Goal: Information Seeking & Learning: Learn about a topic

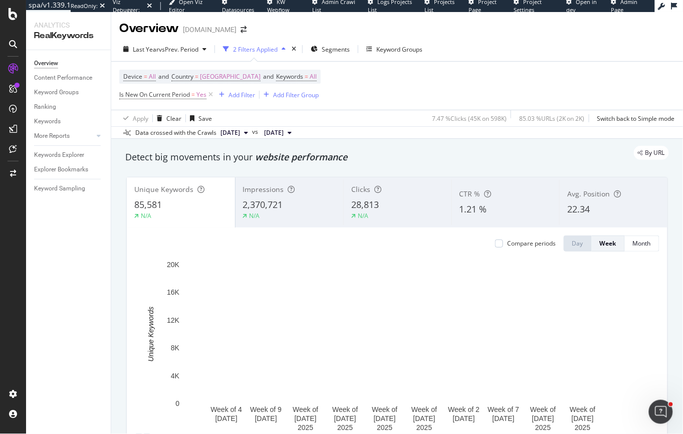
scroll to position [63, 0]
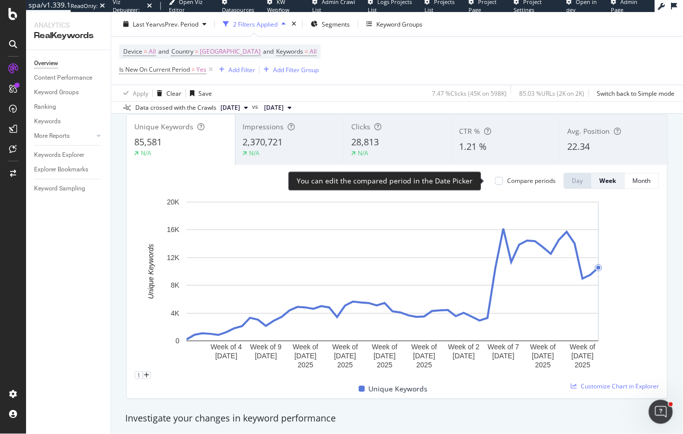
click at [519, 180] on div "Compare periods" at bounding box center [531, 180] width 49 height 9
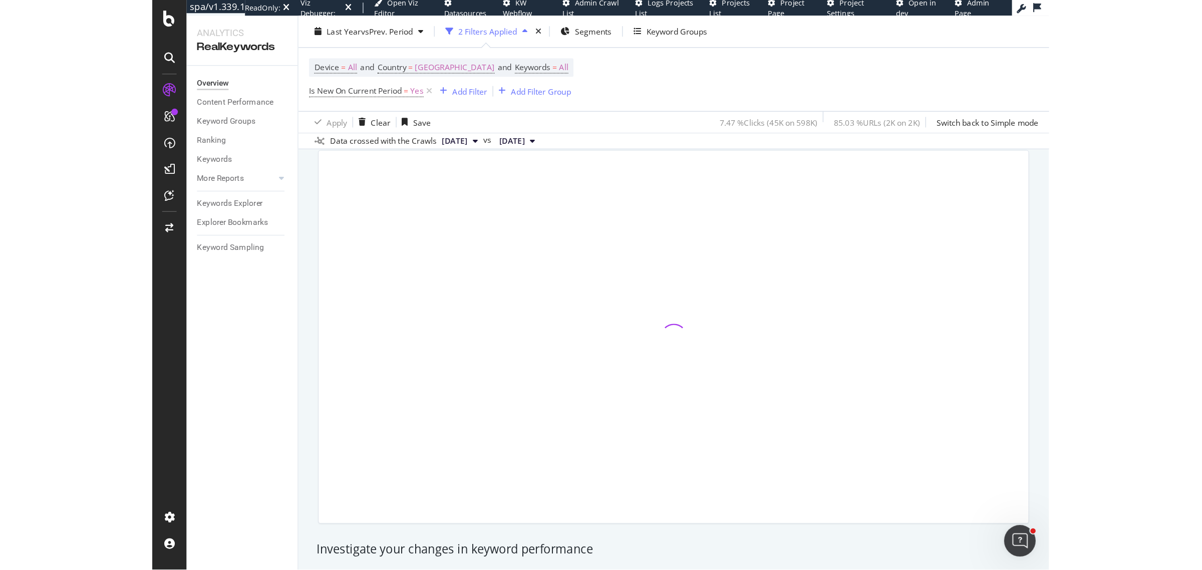
scroll to position [49, 0]
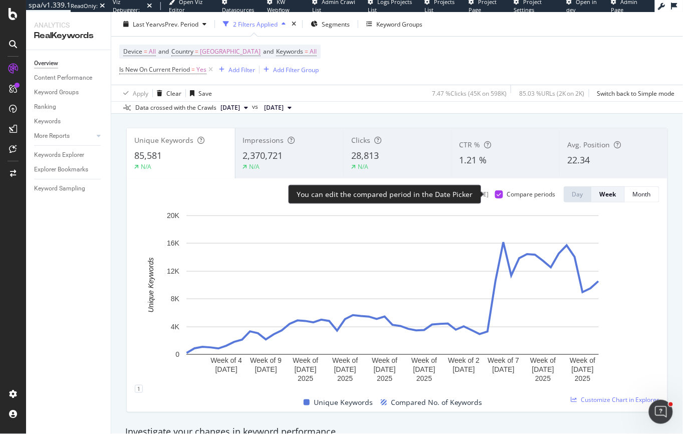
click at [495, 192] on div at bounding box center [499, 194] width 8 height 8
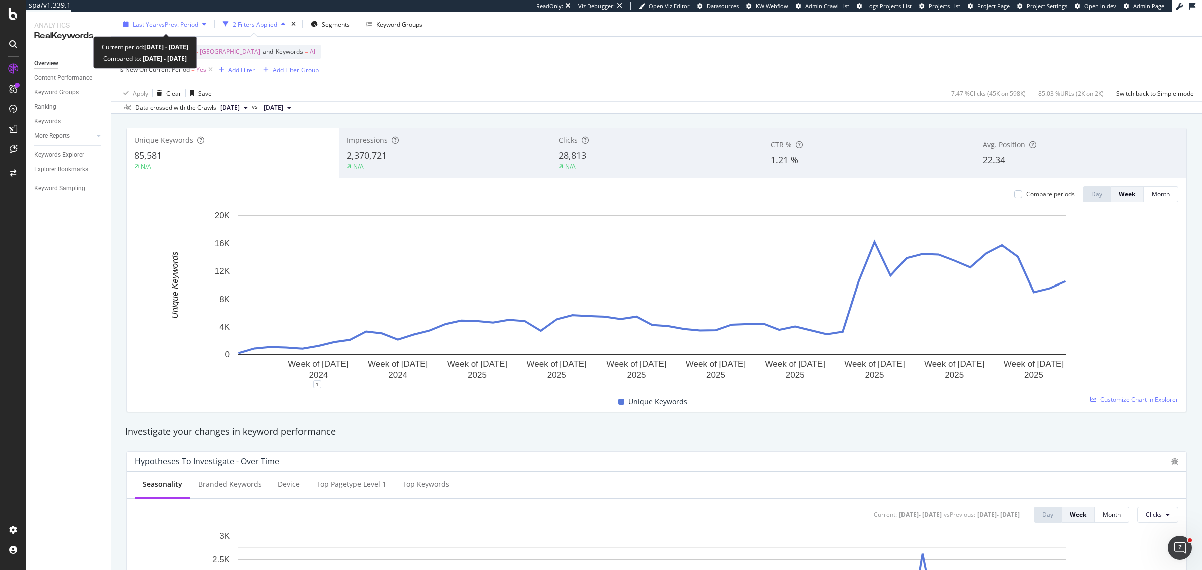
click at [158, 28] on div "Last Year vs Prev. Period" at bounding box center [166, 24] width 66 height 9
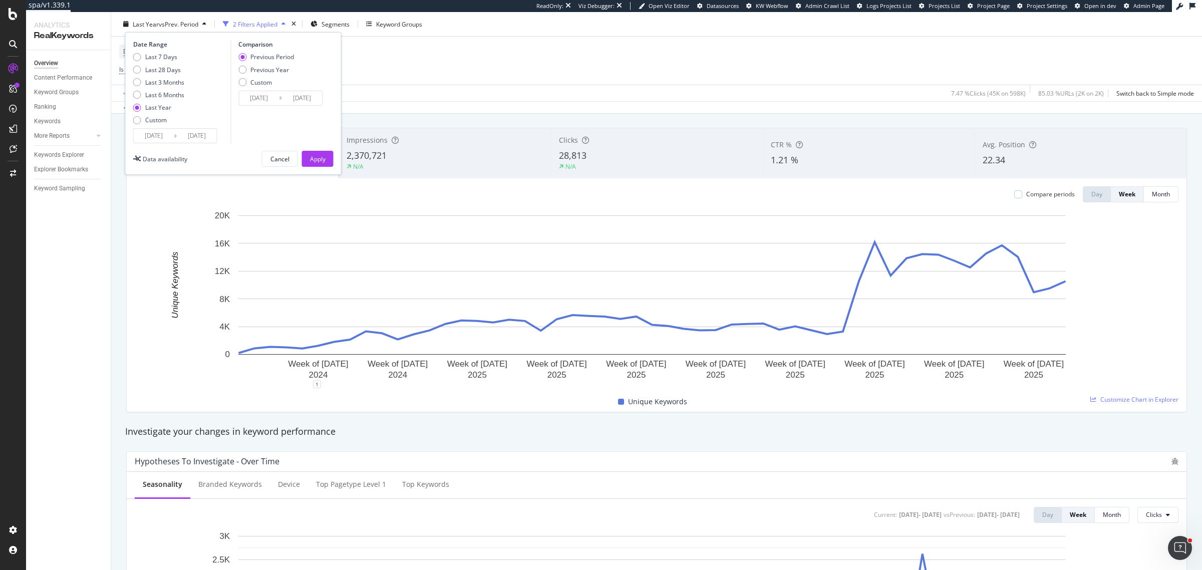
click at [141, 128] on div "2024/10/05 Navigate forward to interact with the calendar and select a date. Pr…" at bounding box center [175, 135] width 84 height 15
click at [145, 130] on input "2024/10/05" at bounding box center [154, 136] width 40 height 14
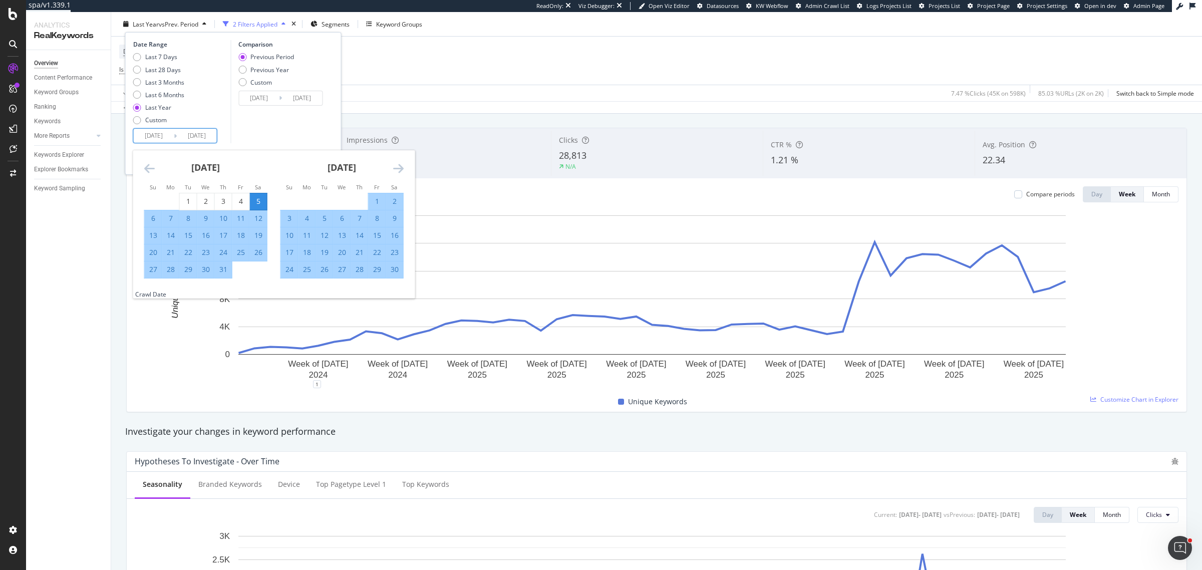
click at [394, 171] on icon "Move forward to switch to the next month." at bounding box center [398, 168] width 11 height 12
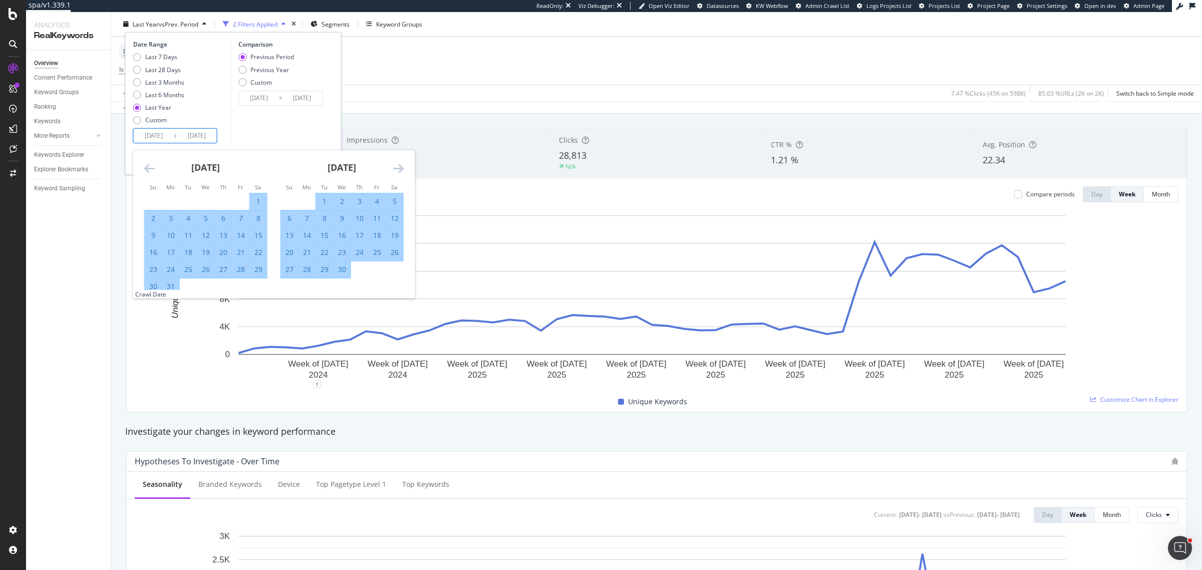
click at [394, 171] on icon "Move forward to switch to the next month." at bounding box center [398, 168] width 11 height 12
click at [327, 201] on div "1" at bounding box center [324, 201] width 17 height 10
type input "2025/07/01"
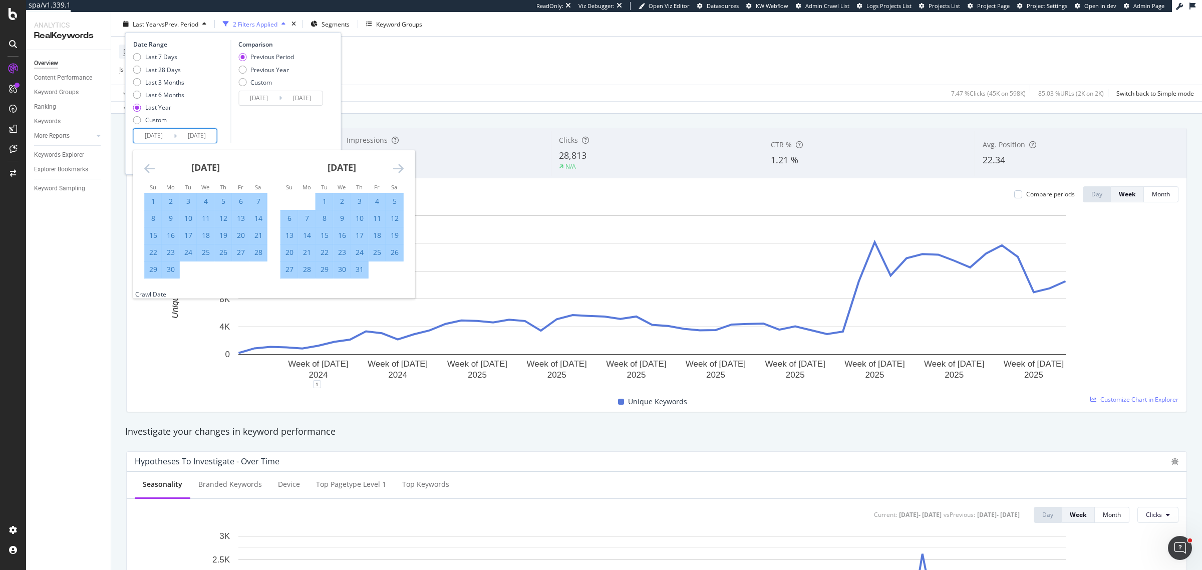
type input "2025/03/27"
type input "2025/06/30"
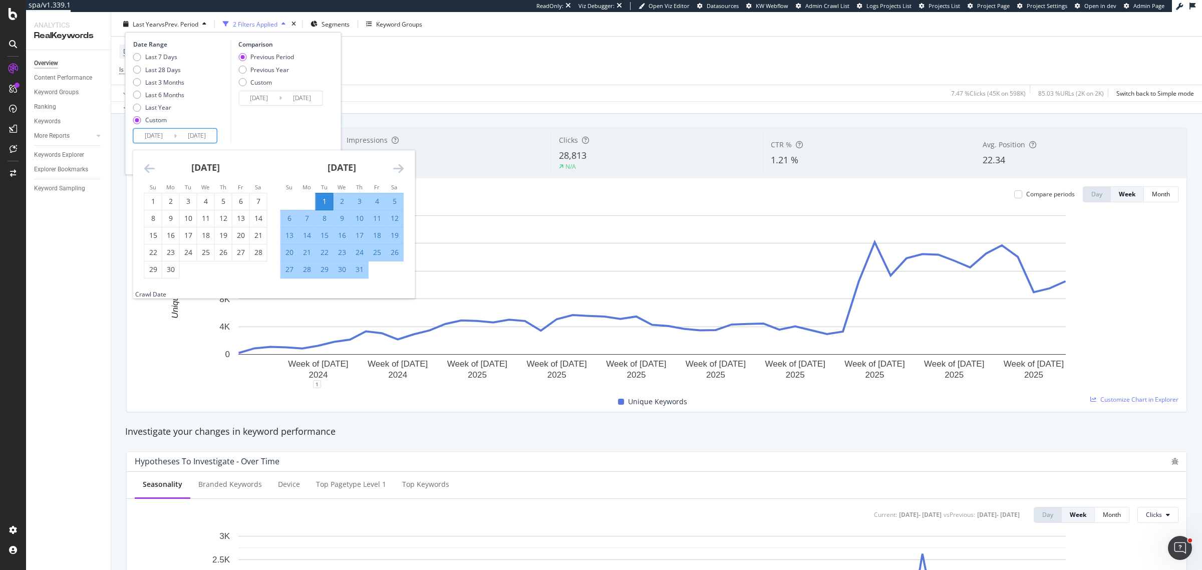
click at [306, 133] on div "Comparison Previous Period Previous Year Custom 2025/03/27 Navigate forward to …" at bounding box center [277, 91] width 95 height 103
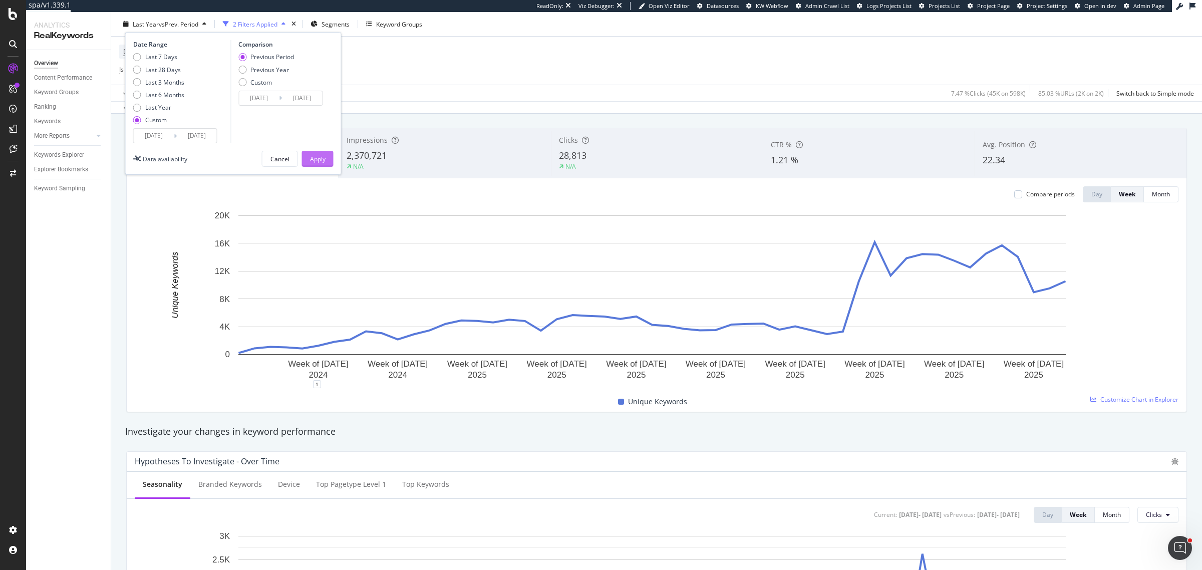
click at [322, 162] on div "Apply" at bounding box center [318, 158] width 16 height 9
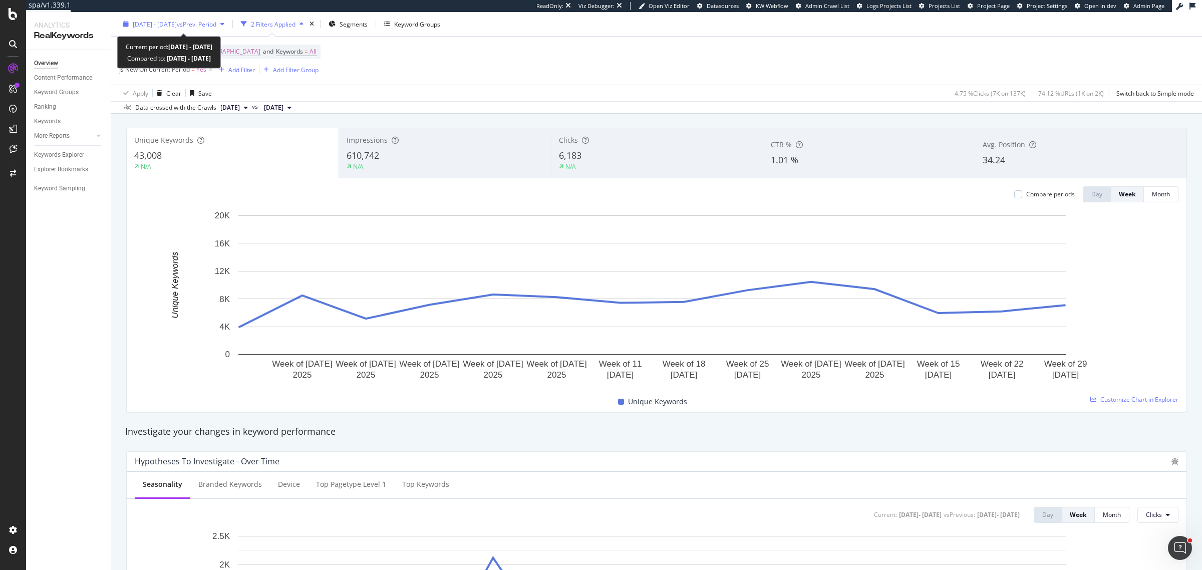
click at [198, 29] on div "2025 Jul. 1st - Oct. 4th vs Prev. Period" at bounding box center [173, 24] width 109 height 15
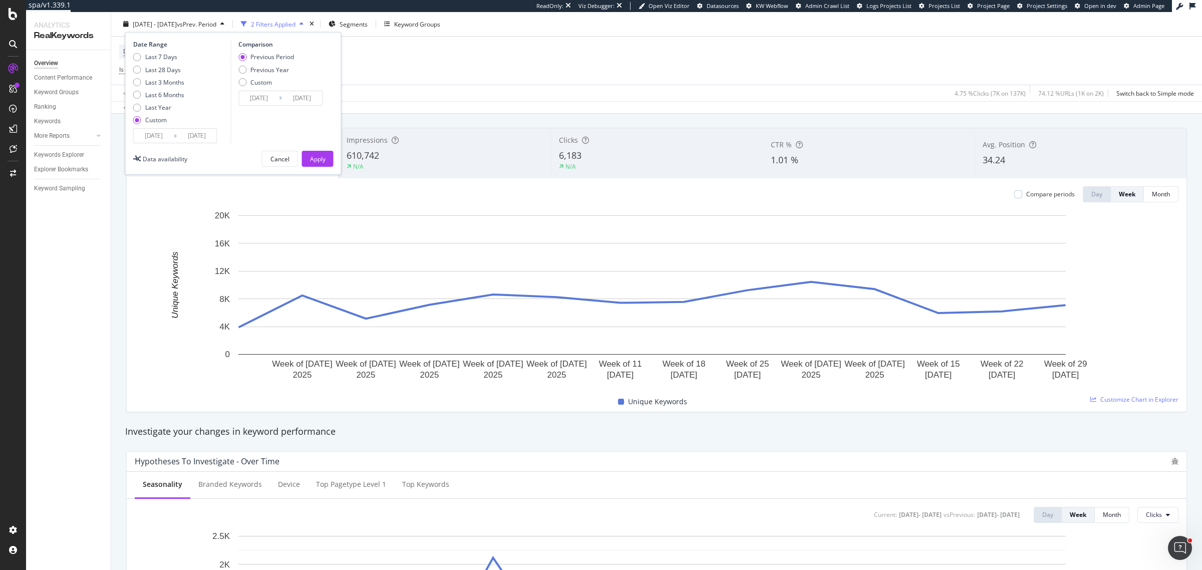
click at [159, 134] on input "2025/07/01" at bounding box center [154, 136] width 40 height 14
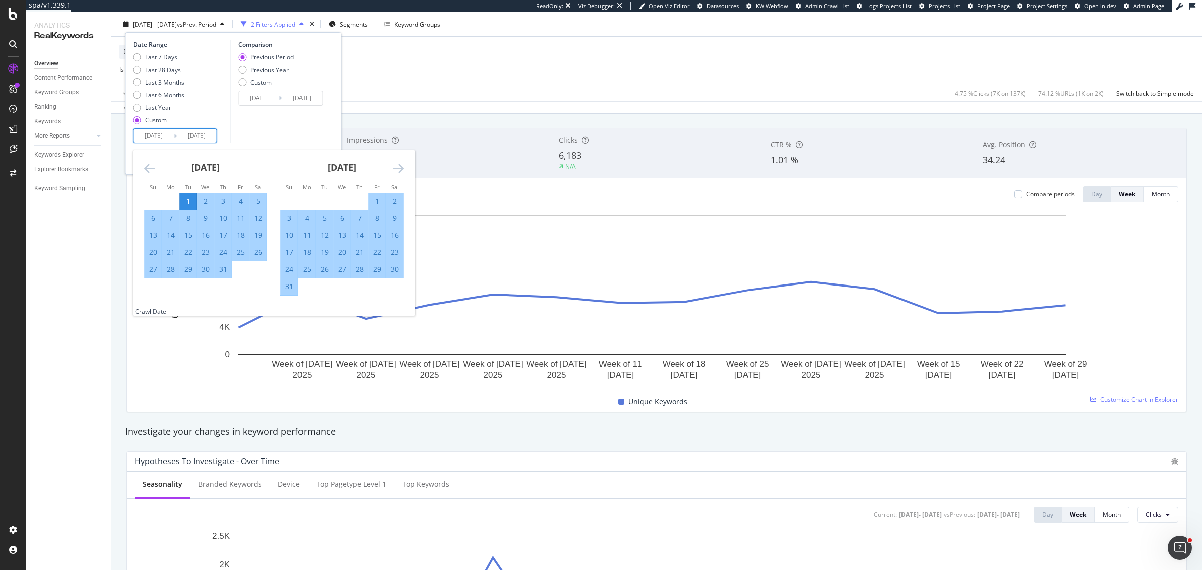
click at [401, 166] on icon "Move forward to switch to the next month." at bounding box center [398, 168] width 11 height 12
click at [401, 167] on icon "Move forward to switch to the next month." at bounding box center [398, 168] width 11 height 12
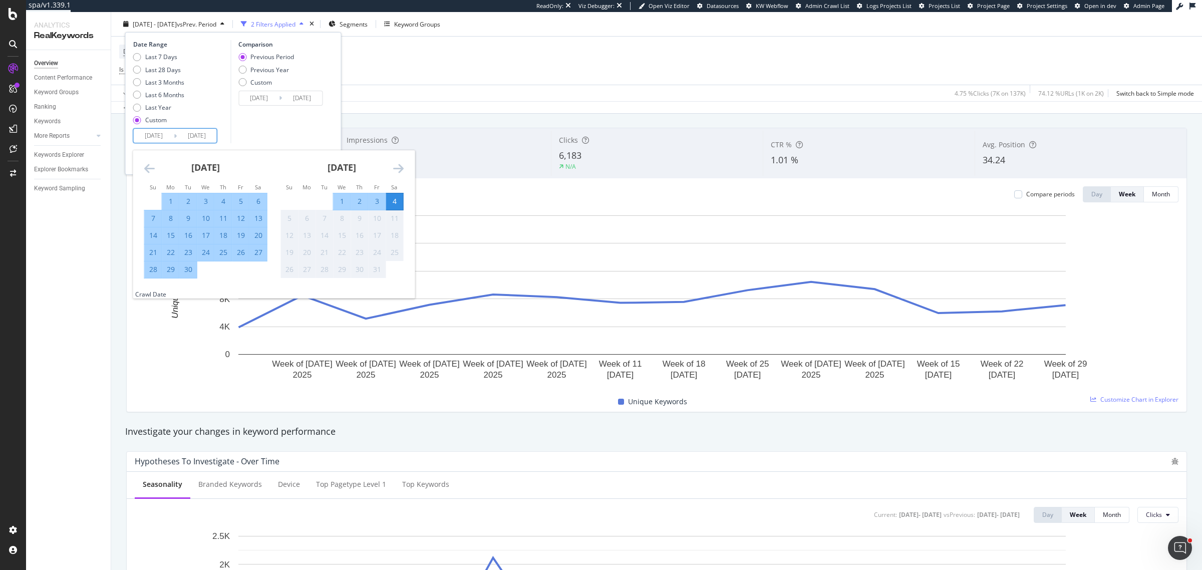
click at [146, 168] on icon "Move backward to switch to the previous month." at bounding box center [149, 168] width 11 height 12
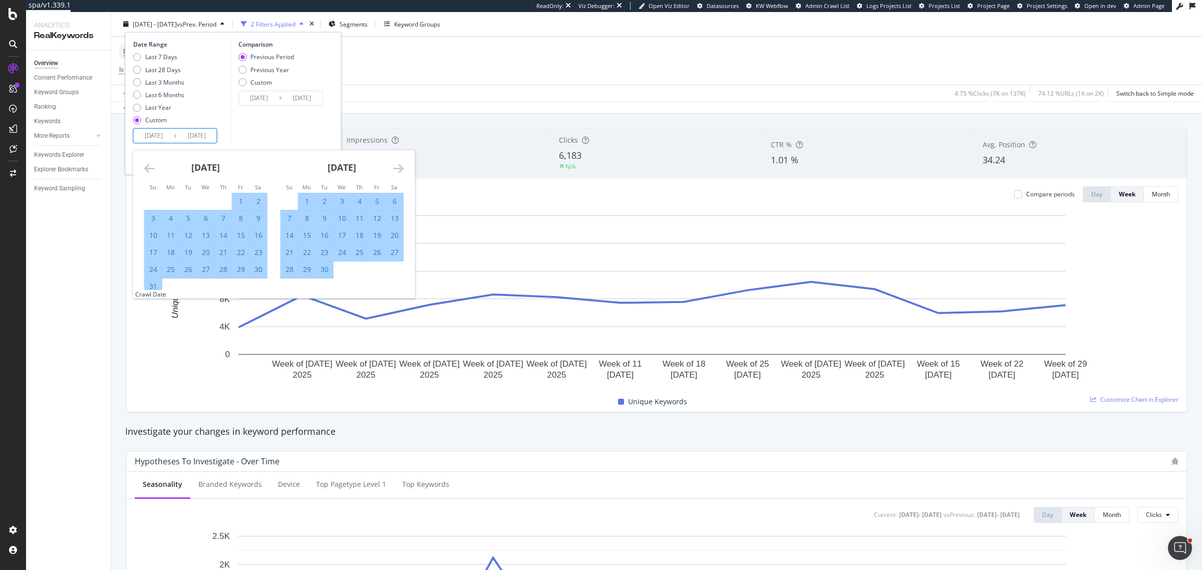
click at [146, 168] on icon "Move backward to switch to the previous month." at bounding box center [149, 168] width 11 height 12
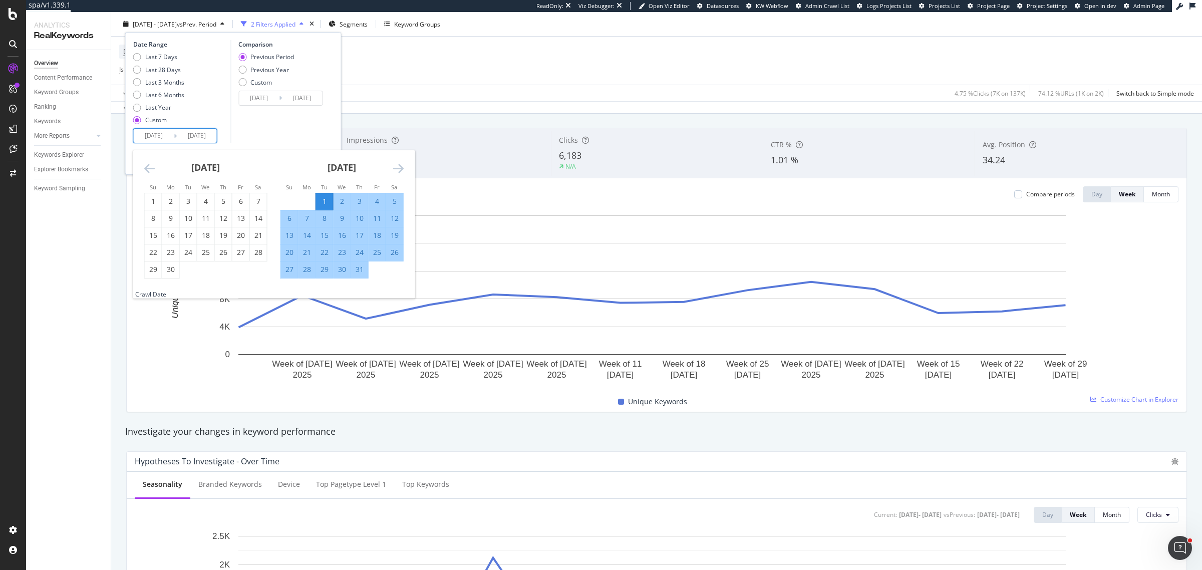
click at [146, 168] on icon "Move backward to switch to the previous month." at bounding box center [149, 168] width 11 height 12
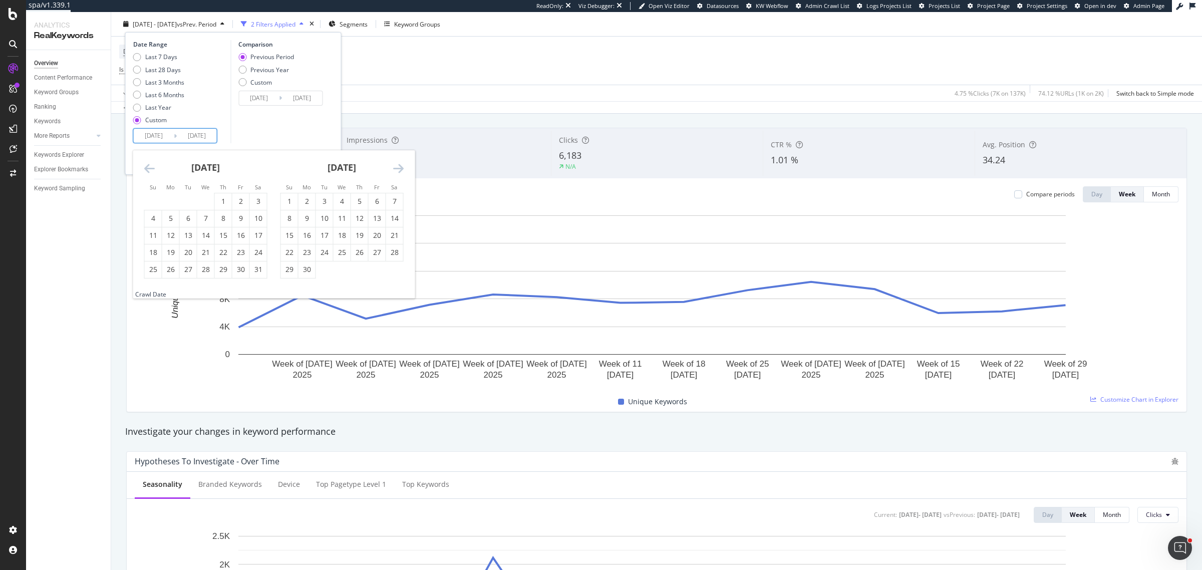
click at [146, 168] on icon "Move backward to switch to the previous month." at bounding box center [149, 168] width 11 height 12
click at [188, 198] on div "1" at bounding box center [188, 201] width 17 height 10
type input "2025/04/01"
type input "2024/09/26"
type input "2025/03/31"
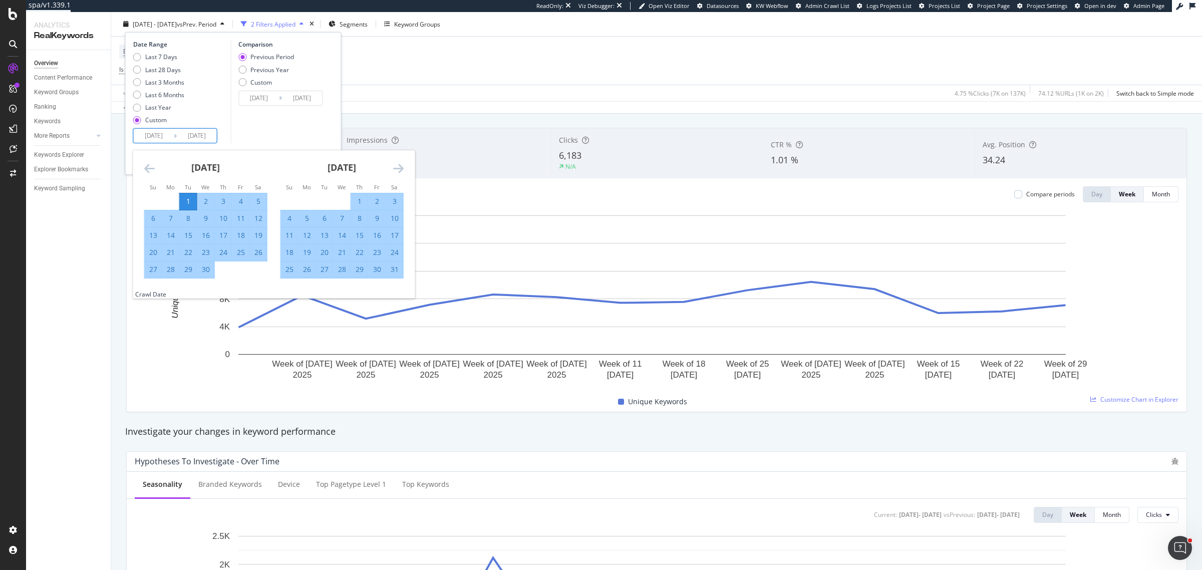
click at [396, 167] on icon "Move forward to switch to the next month." at bounding box center [398, 168] width 11 height 12
click at [314, 272] on div "30" at bounding box center [307, 270] width 17 height 10
type input "2025/06/30"
type input "2024/12/31"
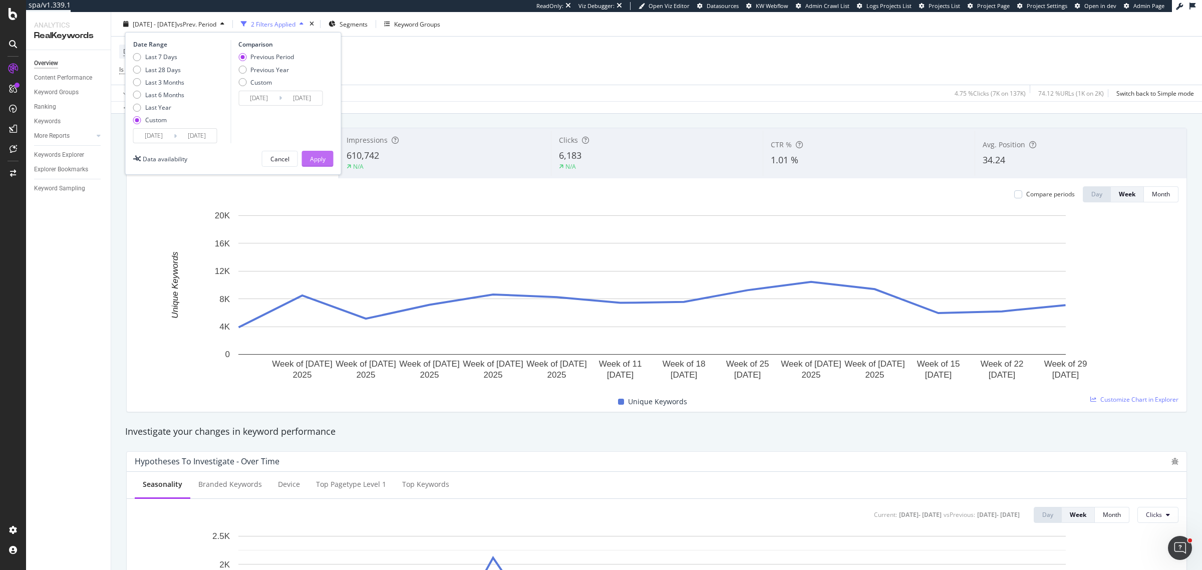
click at [314, 158] on div "Apply" at bounding box center [318, 158] width 16 height 9
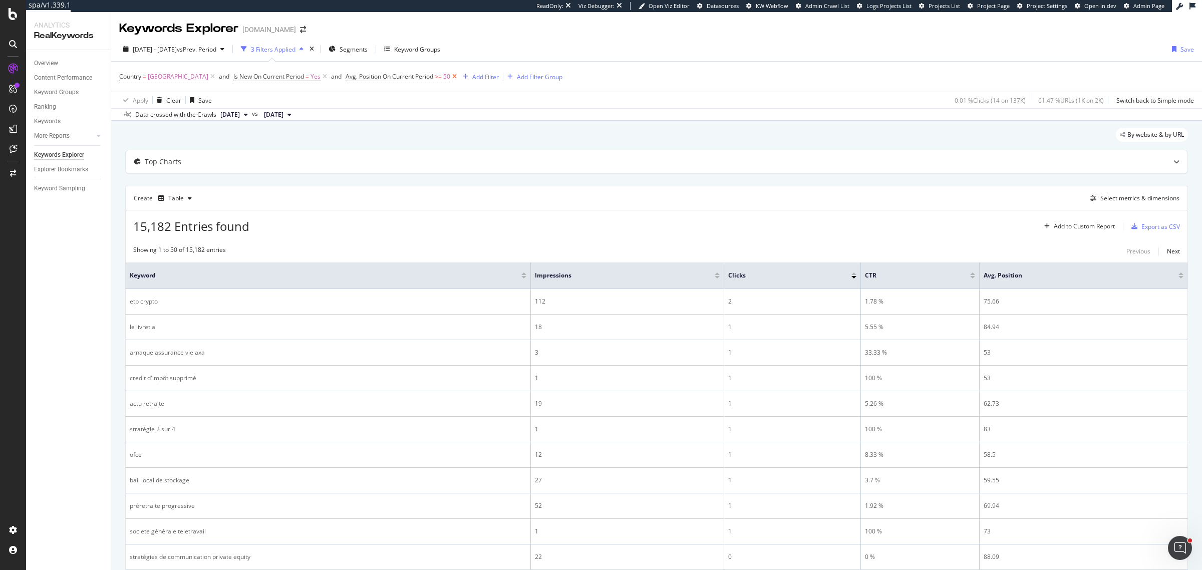
click at [450, 77] on icon at bounding box center [454, 77] width 9 height 10
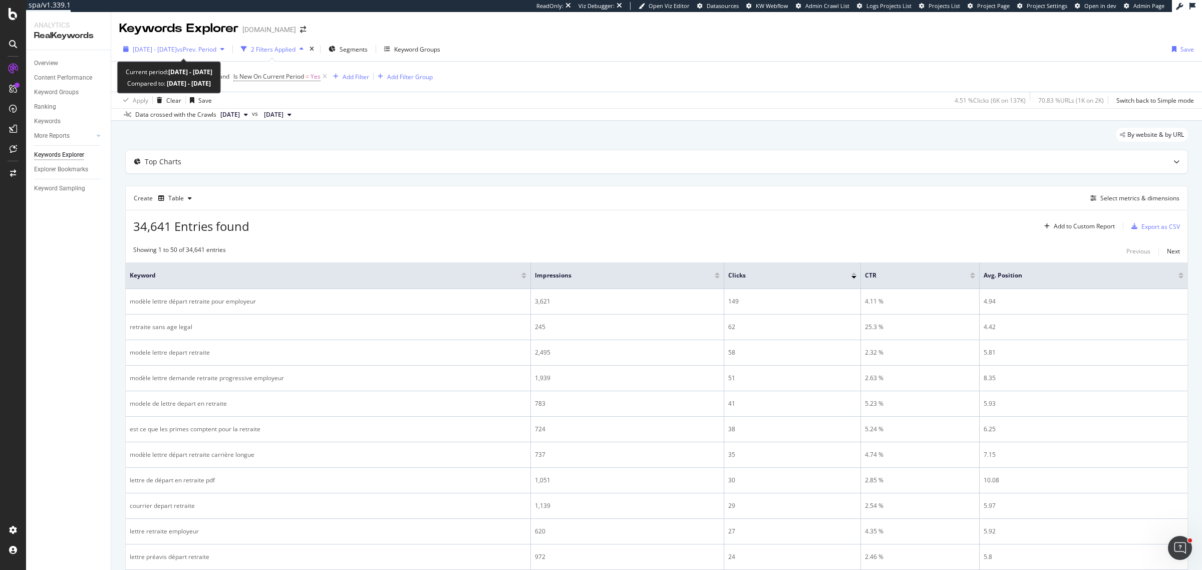
click at [164, 47] on span "2025 Jul. 1st - Oct. 4th" at bounding box center [155, 49] width 44 height 9
click at [387, 76] on div "Add Filter Group" at bounding box center [410, 77] width 46 height 9
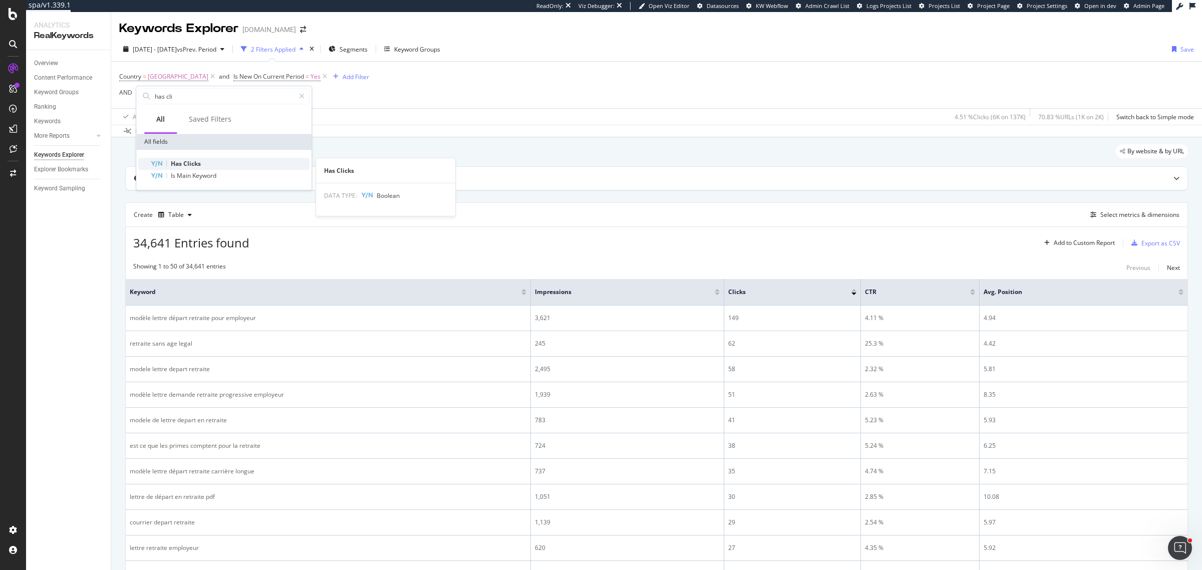
type input "has cli"
click at [259, 165] on div "Has Clicks" at bounding box center [229, 164] width 159 height 12
click at [245, 140] on div "Apply" at bounding box center [247, 140] width 16 height 9
click at [158, 97] on span "Has Clicks" at bounding box center [150, 94] width 29 height 9
click at [141, 93] on icon at bounding box center [141, 93] width 3 height 6
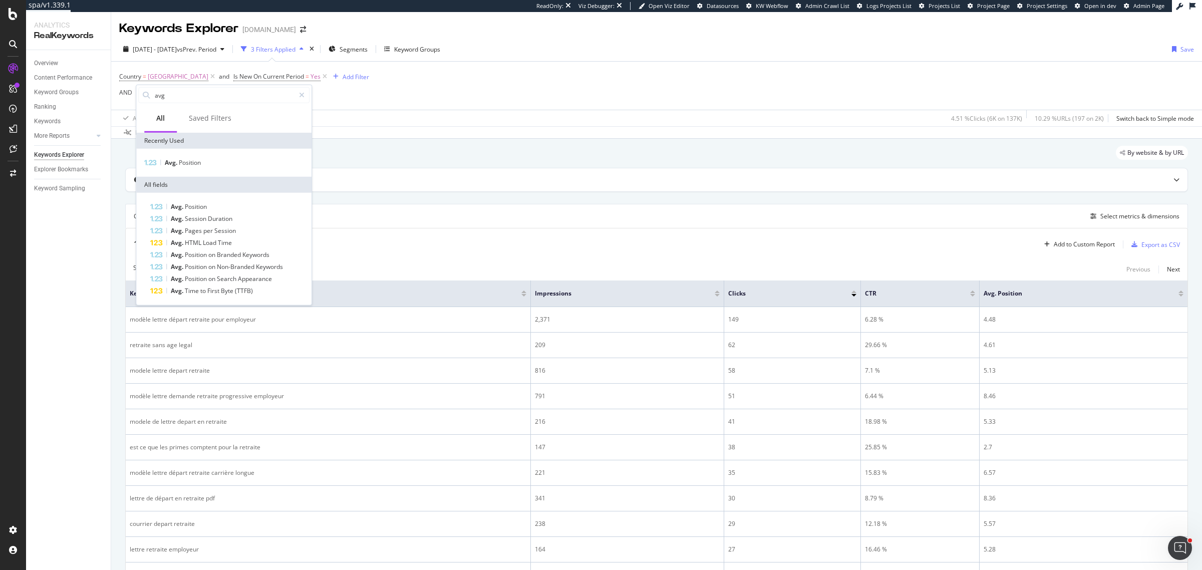
type input "avg"
click at [190, 169] on div "Avg. Position" at bounding box center [223, 163] width 175 height 28
click at [191, 164] on span "Position" at bounding box center [190, 162] width 22 height 9
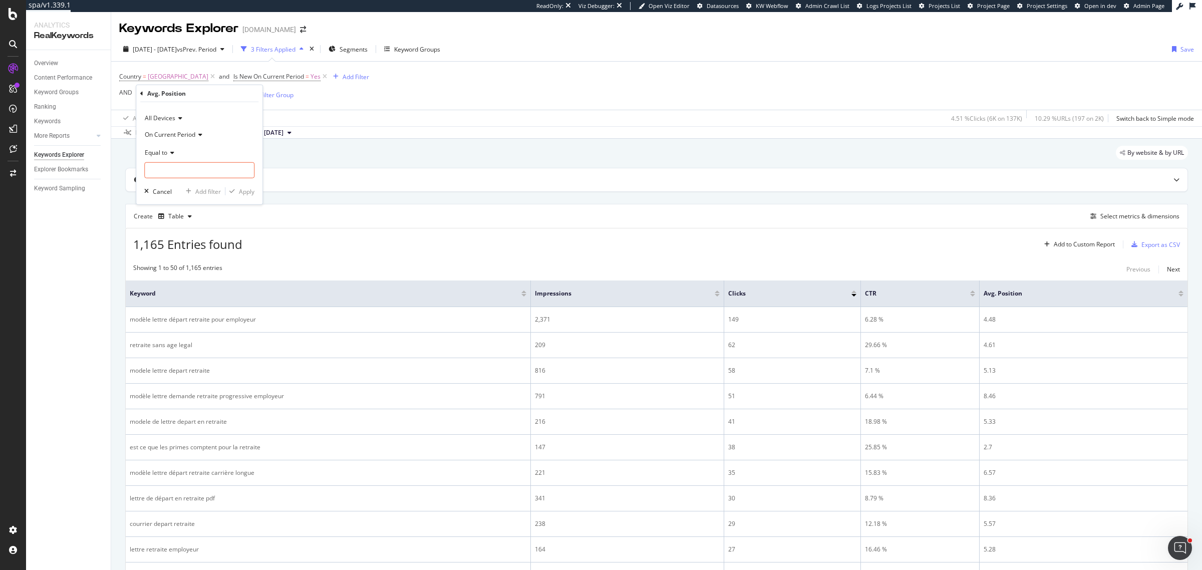
click at [176, 152] on div "Equal to" at bounding box center [199, 152] width 110 height 16
click at [196, 216] on span "Less than or equal to" at bounding box center [178, 211] width 58 height 9
click at [193, 168] on input "number" at bounding box center [199, 170] width 110 height 16
type input "10"
click at [234, 191] on div "button" at bounding box center [232, 191] width 14 height 6
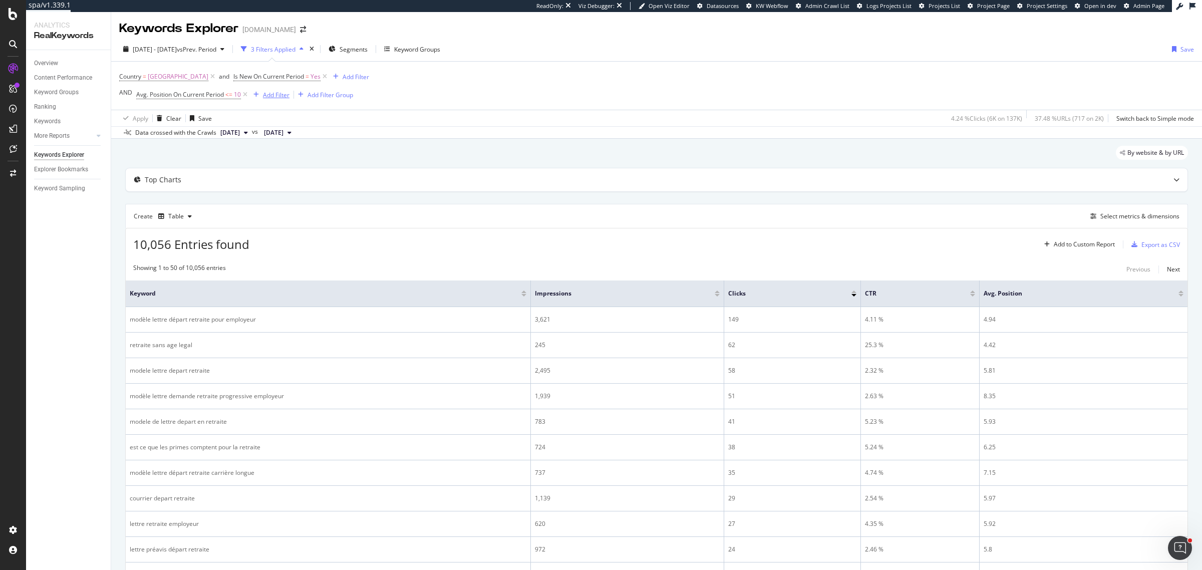
click at [270, 95] on div "Add Filter" at bounding box center [276, 95] width 27 height 9
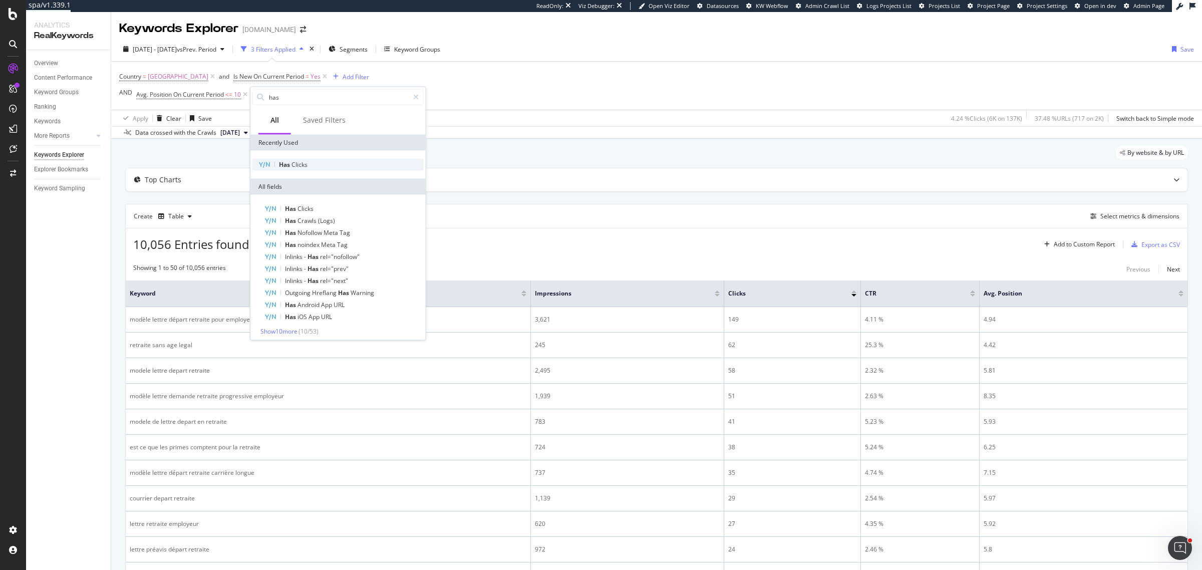
type input "has"
click at [288, 162] on span "Has" at bounding box center [285, 164] width 13 height 9
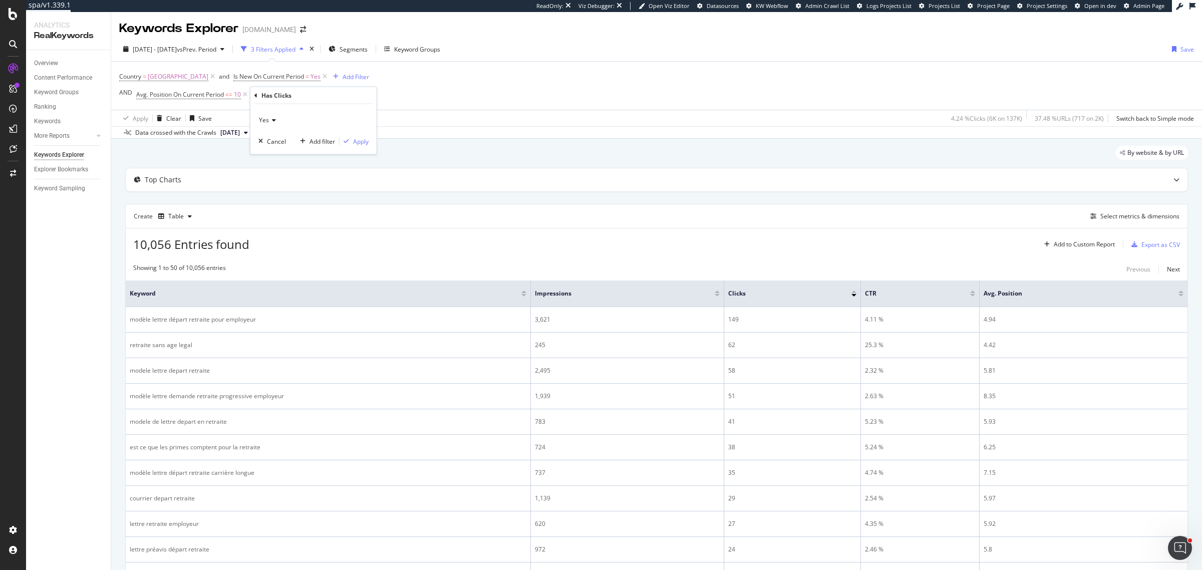
click at [272, 122] on icon at bounding box center [272, 120] width 7 height 6
click at [279, 157] on div "No" at bounding box center [314, 153] width 107 height 13
click at [358, 138] on div "Apply" at bounding box center [361, 141] width 16 height 9
click at [246, 95] on icon at bounding box center [245, 95] width 9 height 10
click at [719, 296] on div at bounding box center [717, 295] width 5 height 3
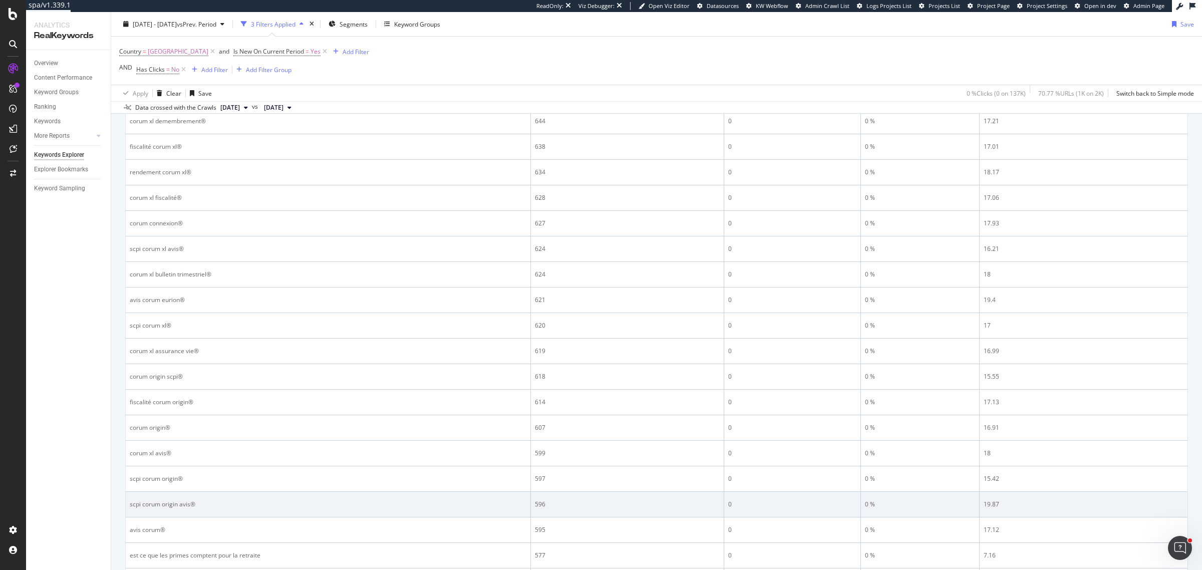
scroll to position [1078, 0]
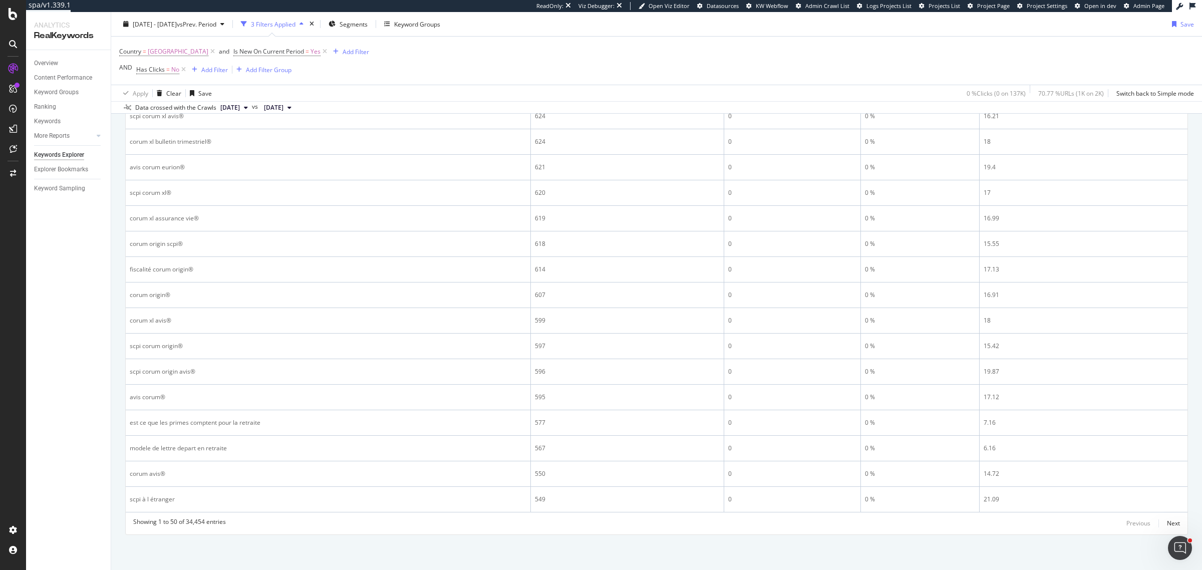
click at [1173, 518] on div "Showing 1 to 50 of 34,454 entries Previous Next" at bounding box center [657, 523] width 1062 height 12
click at [1168, 520] on div "Next" at bounding box center [1173, 523] width 13 height 9
click at [1127, 519] on div "Previous" at bounding box center [1139, 523] width 24 height 9
click at [1167, 522] on div "Next" at bounding box center [1173, 523] width 13 height 9
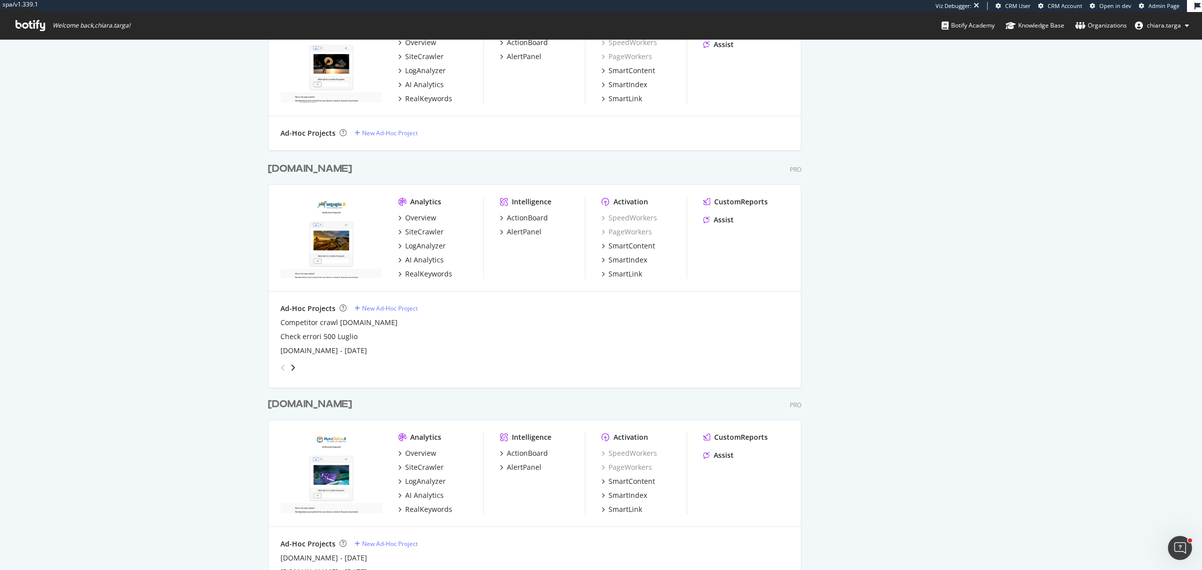
scroll to position [1190, 0]
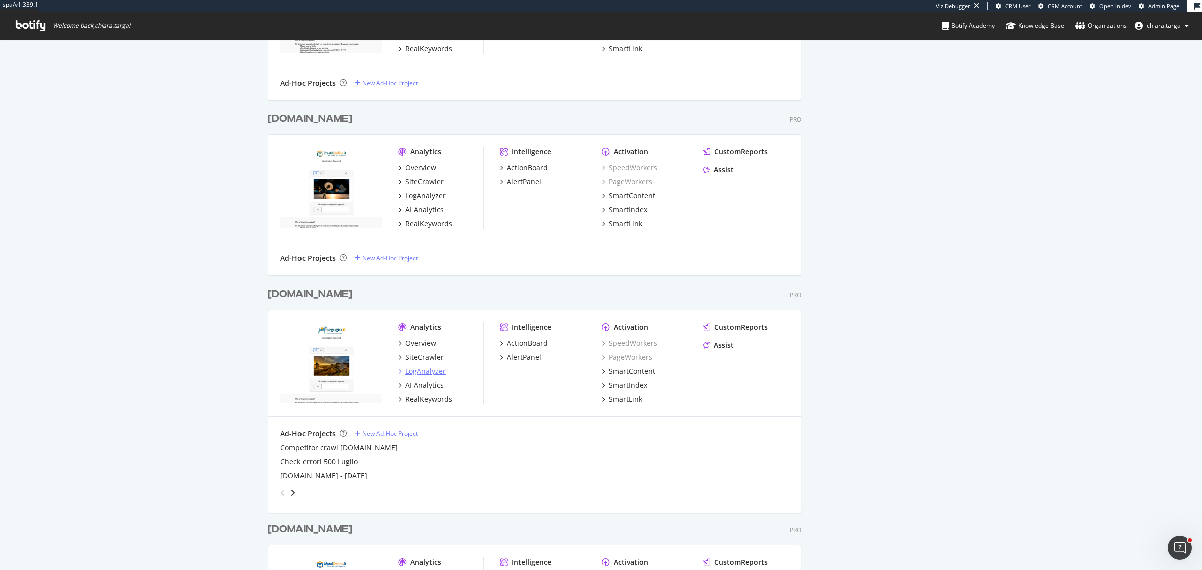
click at [405, 371] on div "LogAnalyzer" at bounding box center [425, 371] width 41 height 10
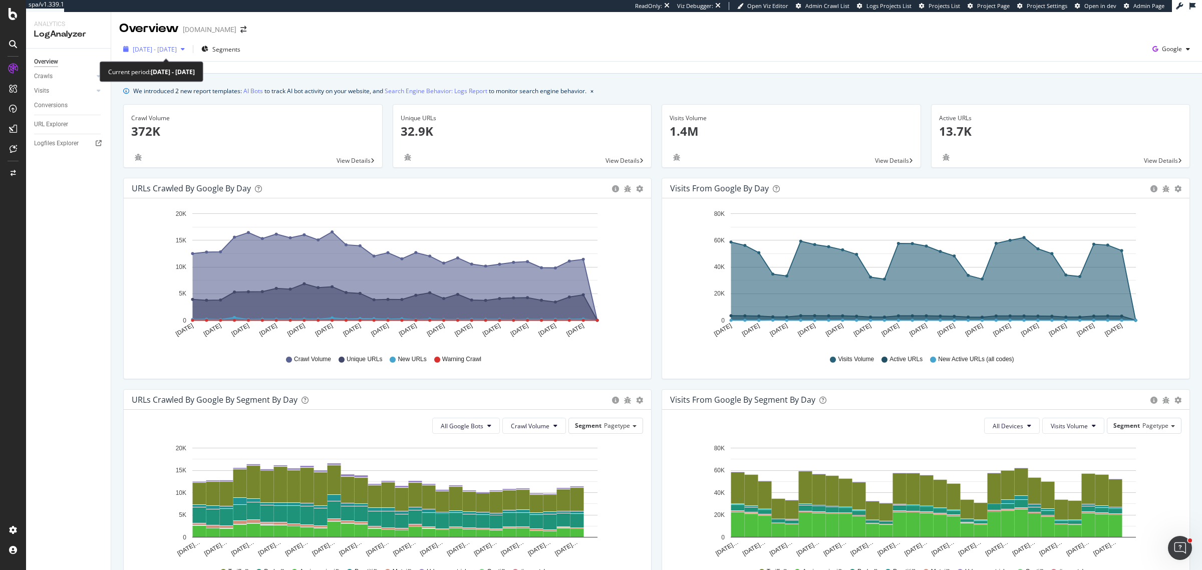
click at [166, 51] on span "2025 Sep. 10th - Oct. 9th" at bounding box center [155, 49] width 44 height 9
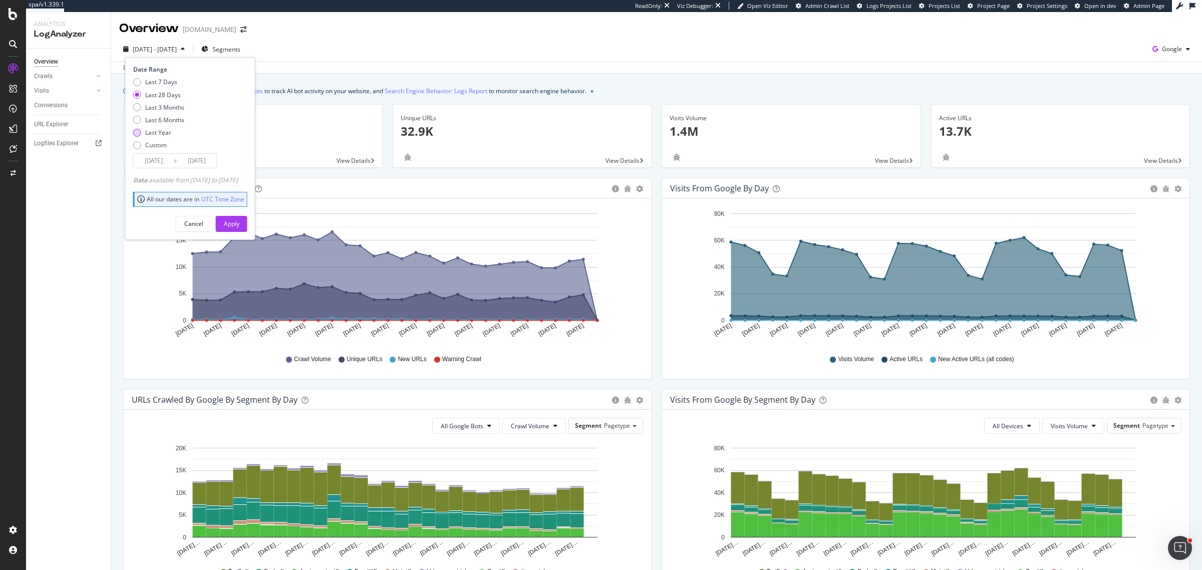
click at [157, 136] on div "Last Year" at bounding box center [158, 132] width 26 height 9
click at [163, 166] on input "2024/10/10" at bounding box center [154, 161] width 40 height 14
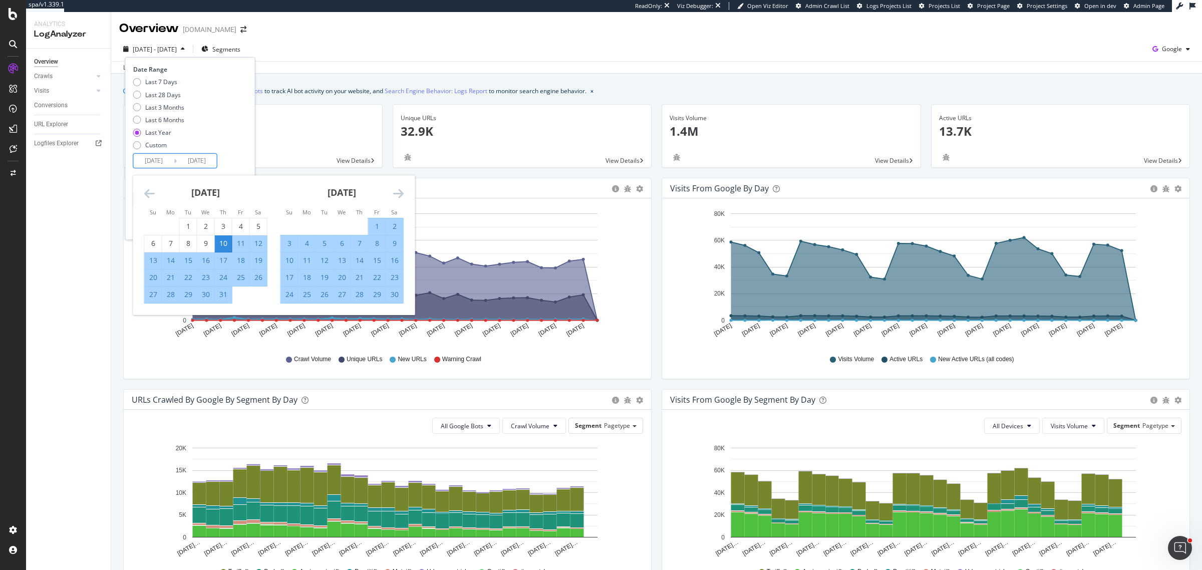
click at [153, 195] on icon "Move backward to switch to the previous month." at bounding box center [149, 193] width 11 height 12
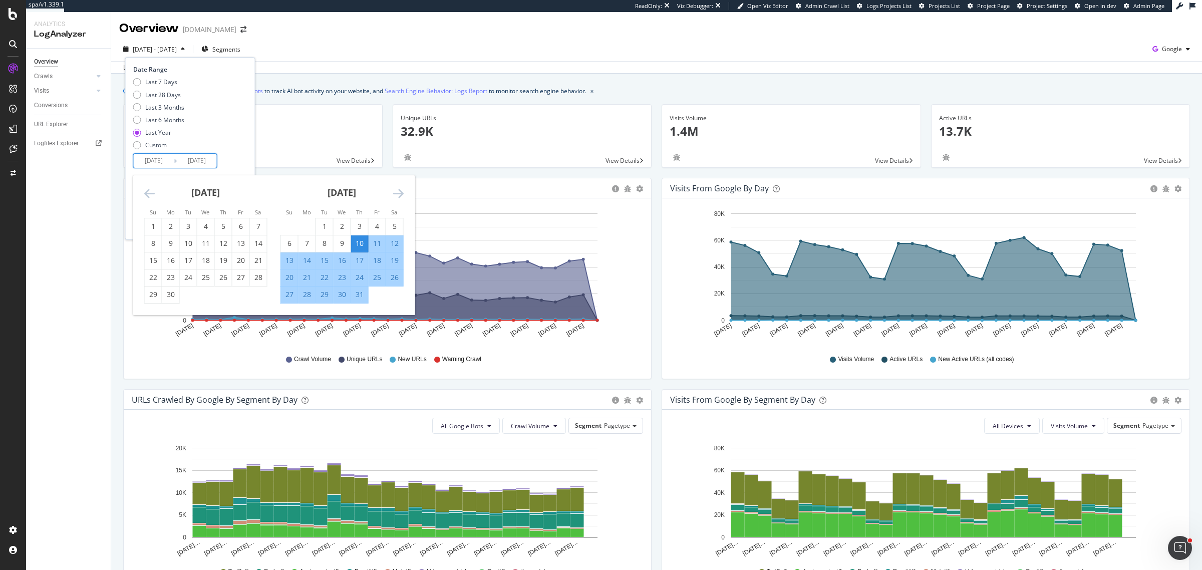
click at [153, 195] on icon "Move backward to switch to the previous month." at bounding box center [149, 193] width 11 height 12
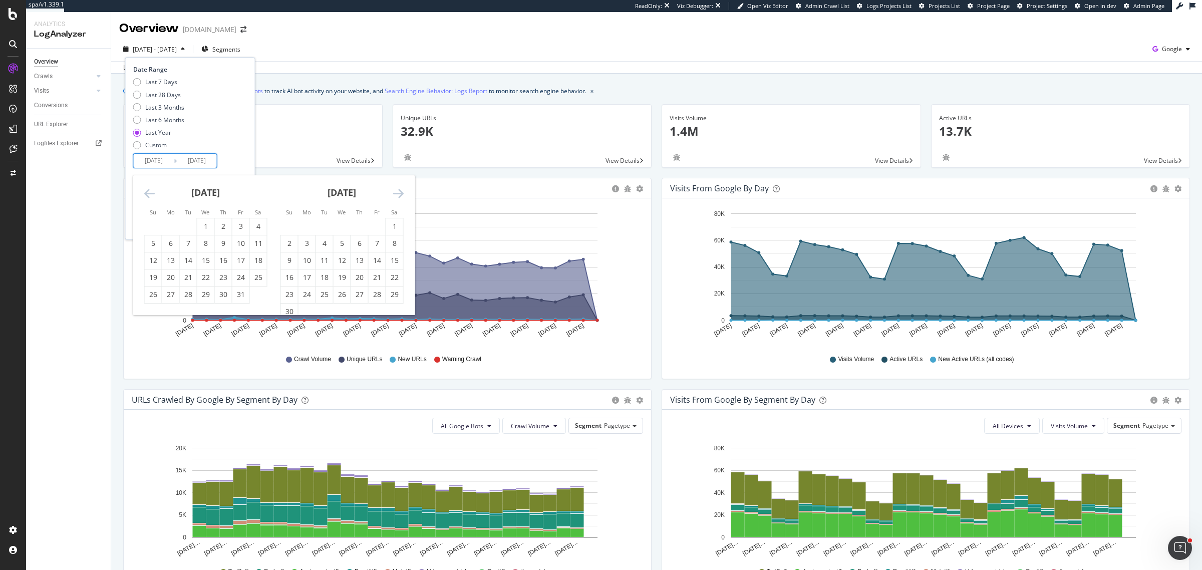
click at [148, 194] on icon "Move backward to switch to the previous month." at bounding box center [149, 193] width 11 height 12
click at [147, 189] on icon "Move backward to switch to the previous month." at bounding box center [149, 193] width 11 height 12
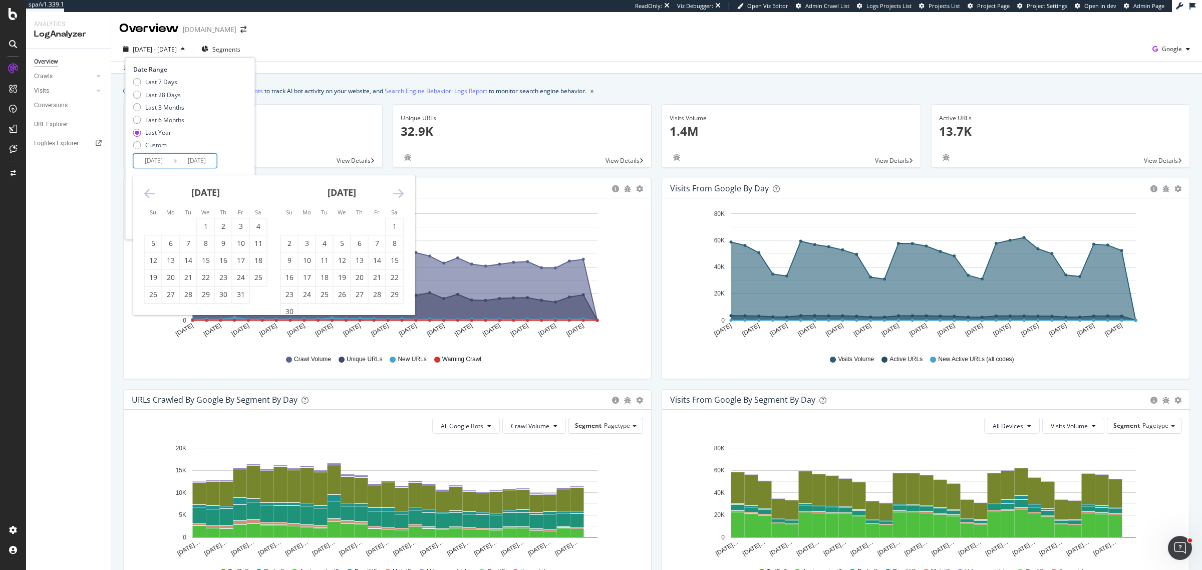
click at [152, 195] on icon "Move backward to switch to the previous month." at bounding box center [149, 193] width 11 height 12
click at [153, 163] on input "2024/10/10" at bounding box center [154, 161] width 40 height 14
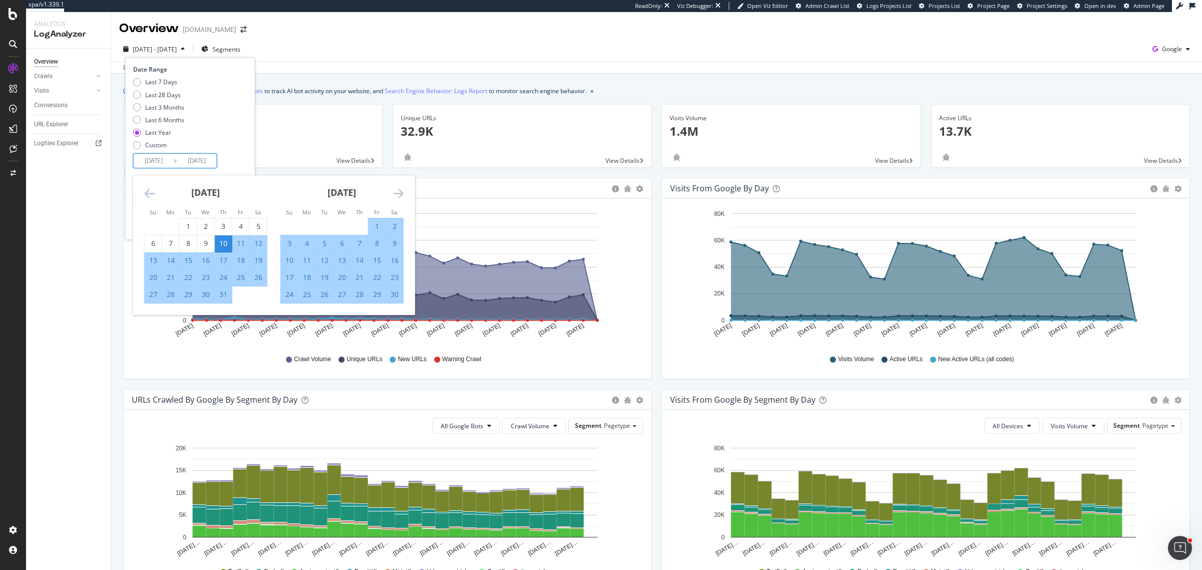
click at [150, 192] on icon "Move backward to switch to the previous month." at bounding box center [149, 193] width 11 height 12
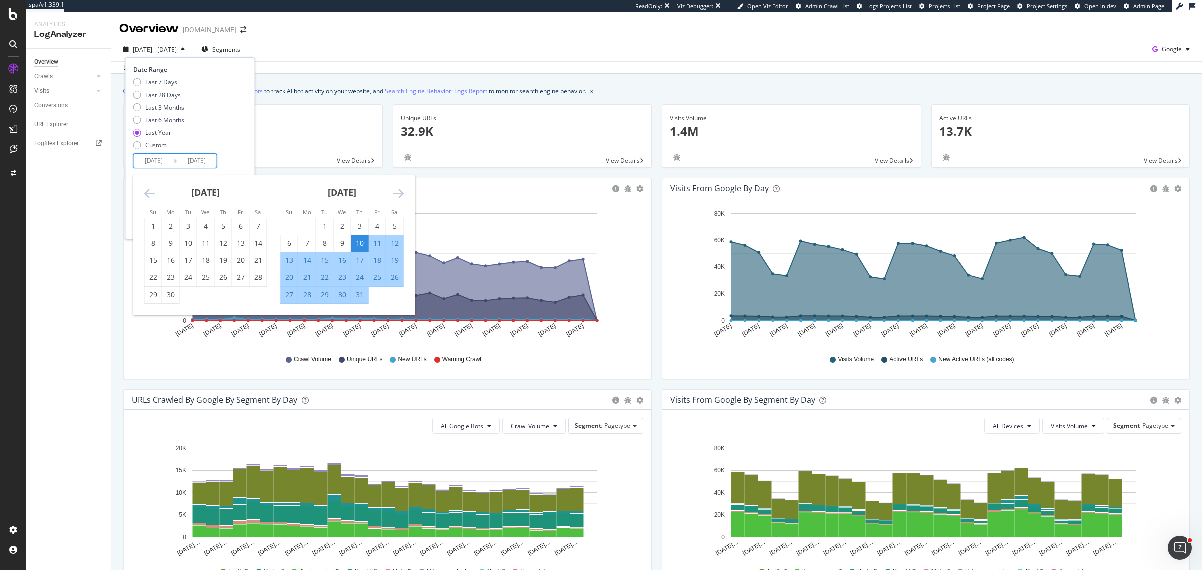
click at [150, 192] on icon "Move backward to switch to the previous month." at bounding box center [149, 193] width 11 height 12
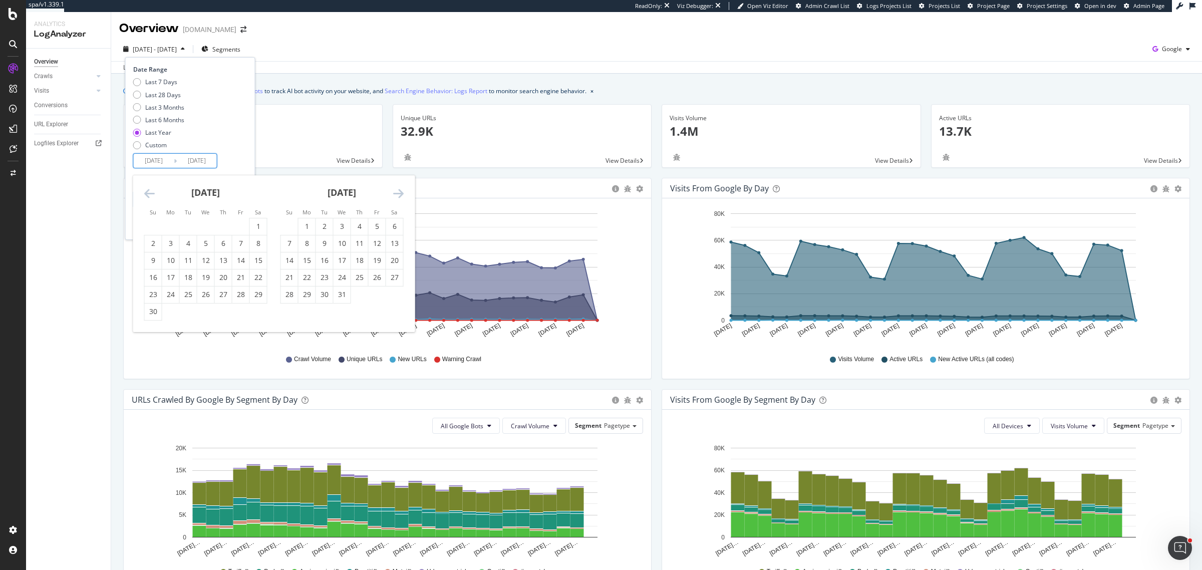
click at [150, 192] on icon "Move backward to switch to the previous month." at bounding box center [149, 193] width 11 height 12
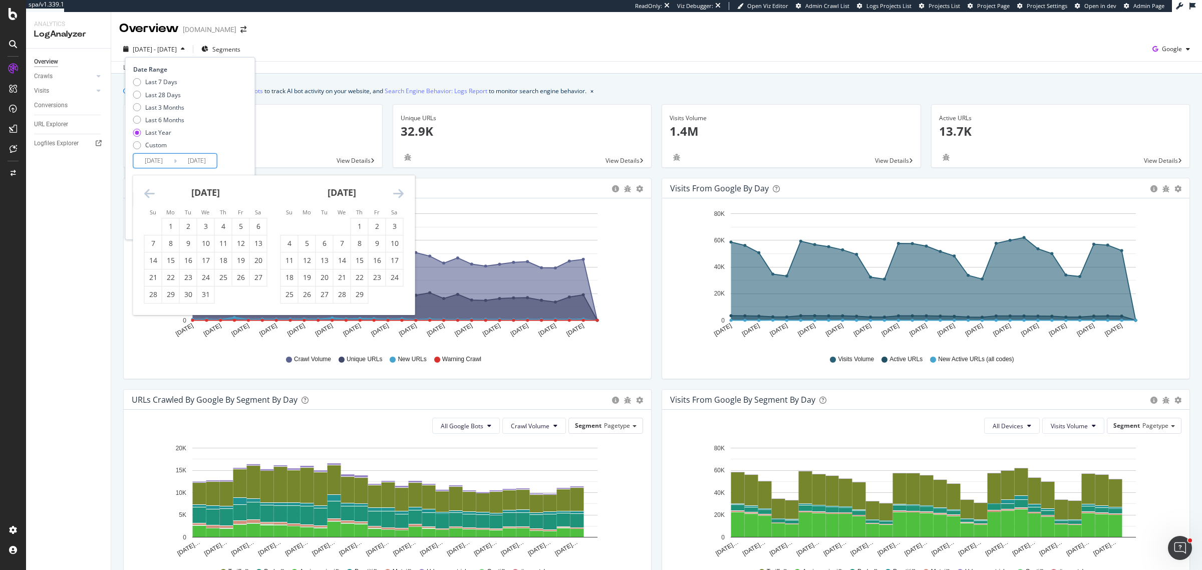
click at [150, 192] on icon "Move backward to switch to the previous month." at bounding box center [149, 193] width 11 height 12
click at [306, 245] on div "9" at bounding box center [307, 243] width 17 height 10
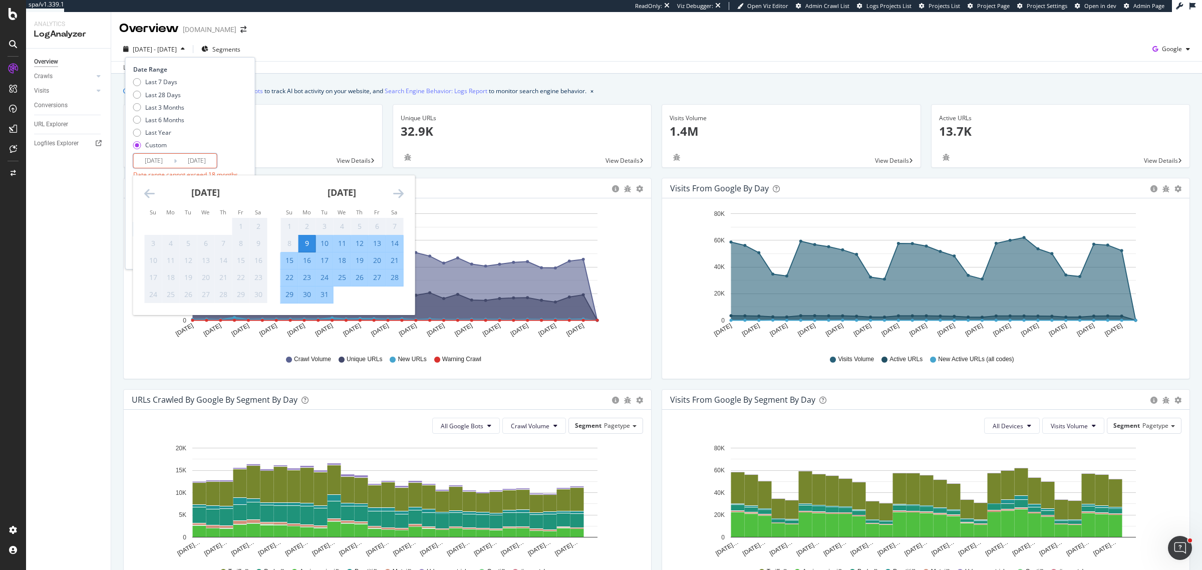
click at [400, 193] on icon "Move forward to switch to the next month." at bounding box center [398, 193] width 11 height 12
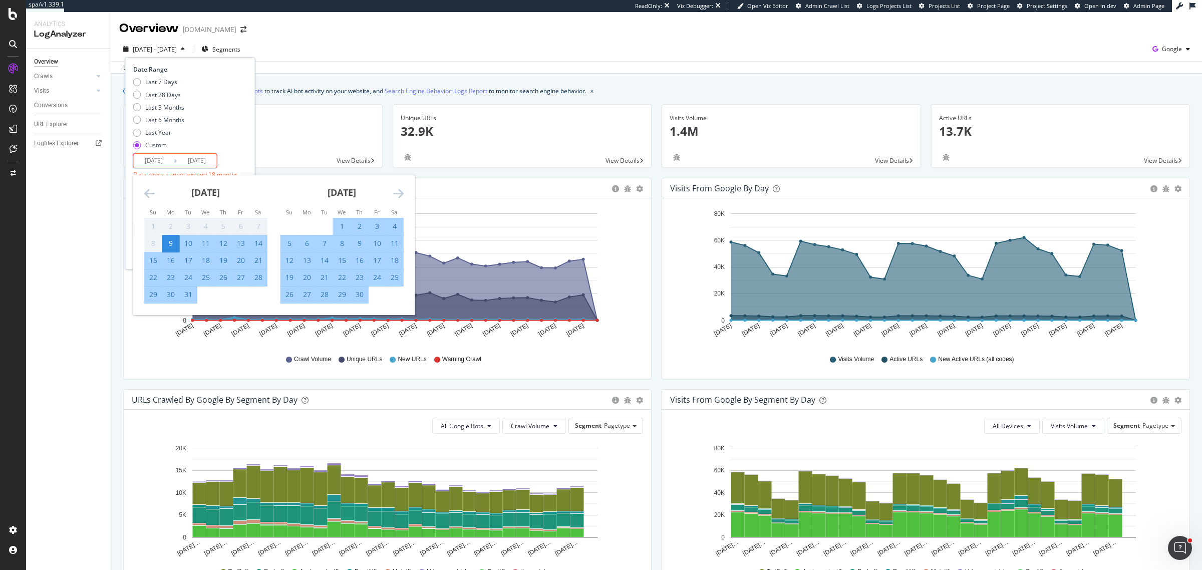
click at [239, 158] on div "Date Range Last 7 Days Last 28 Days Last 3 Months Last 6 Months Last Year Custo…" at bounding box center [189, 131] width 112 height 133
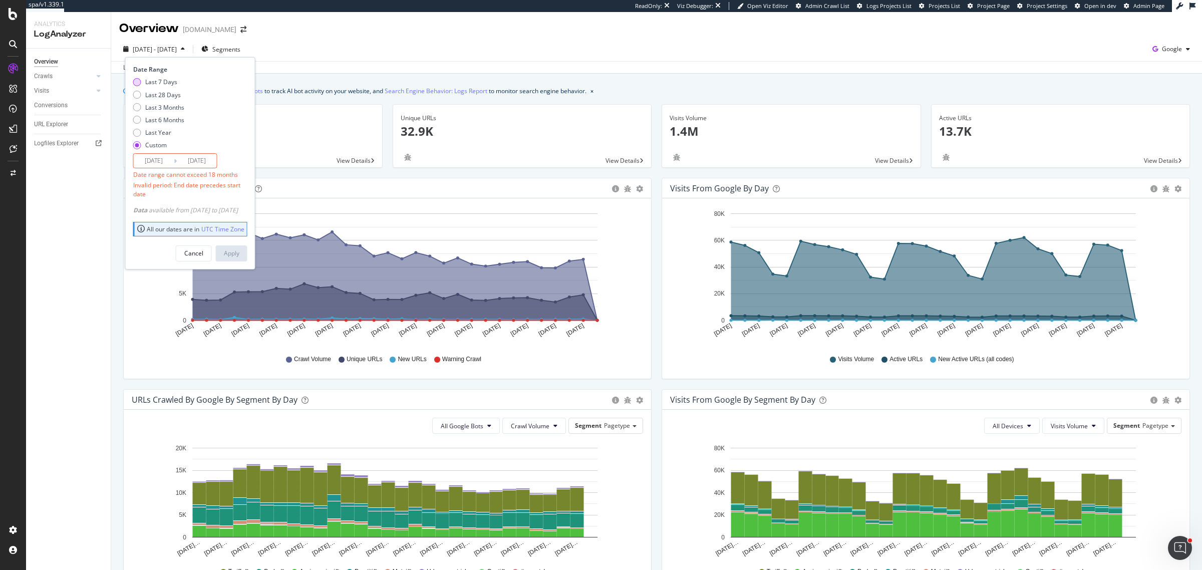
click at [149, 86] on div "Last 7 Days" at bounding box center [161, 82] width 32 height 9
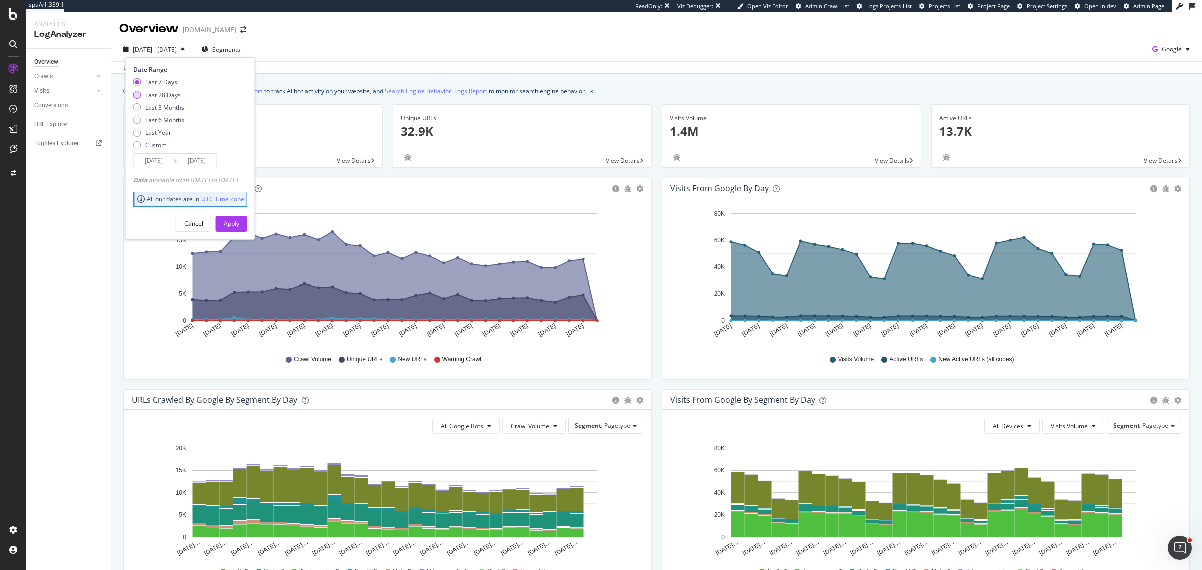
click at [150, 96] on div "Last 28 Days" at bounding box center [163, 95] width 36 height 9
type input "2025/09/12"
click at [239, 229] on div "Apply" at bounding box center [232, 223] width 16 height 15
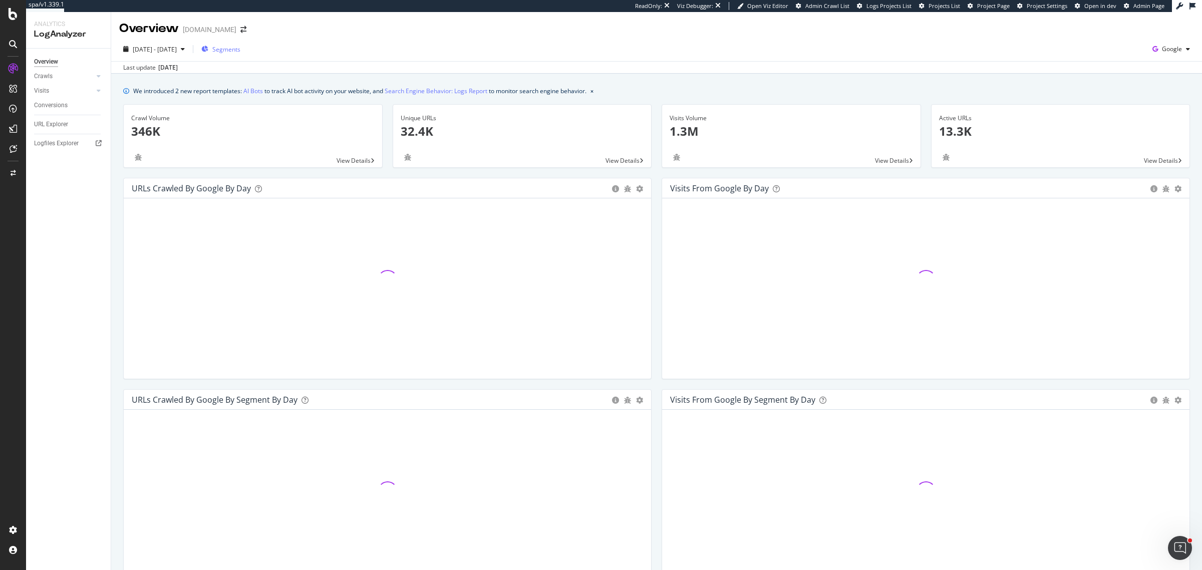
click at [235, 51] on div "Segments" at bounding box center [220, 49] width 39 height 9
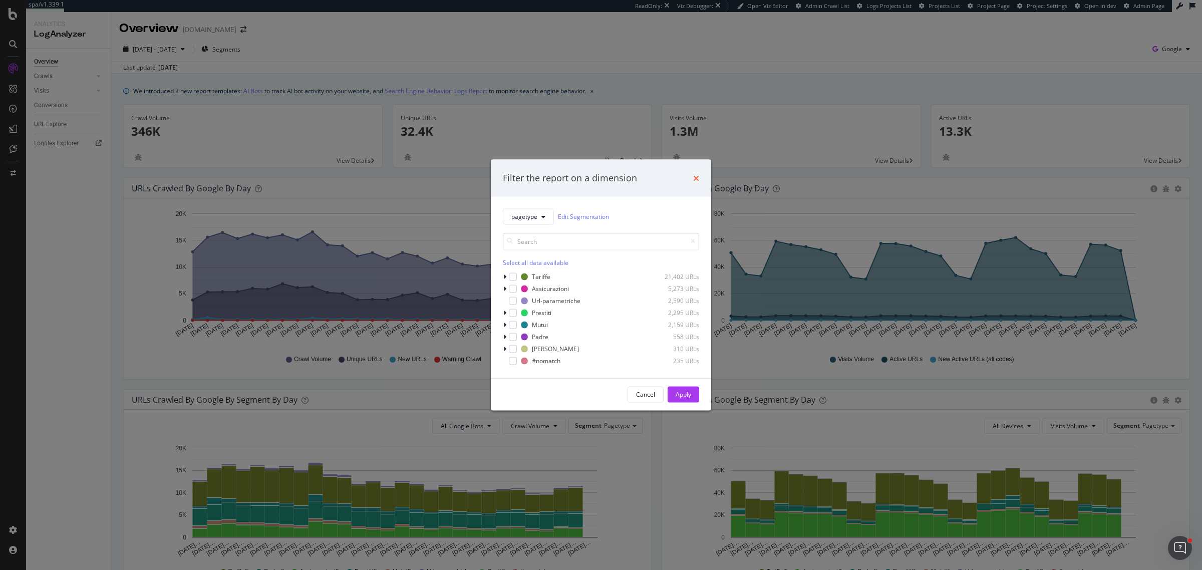
click at [696, 179] on icon "times" at bounding box center [696, 178] width 6 height 8
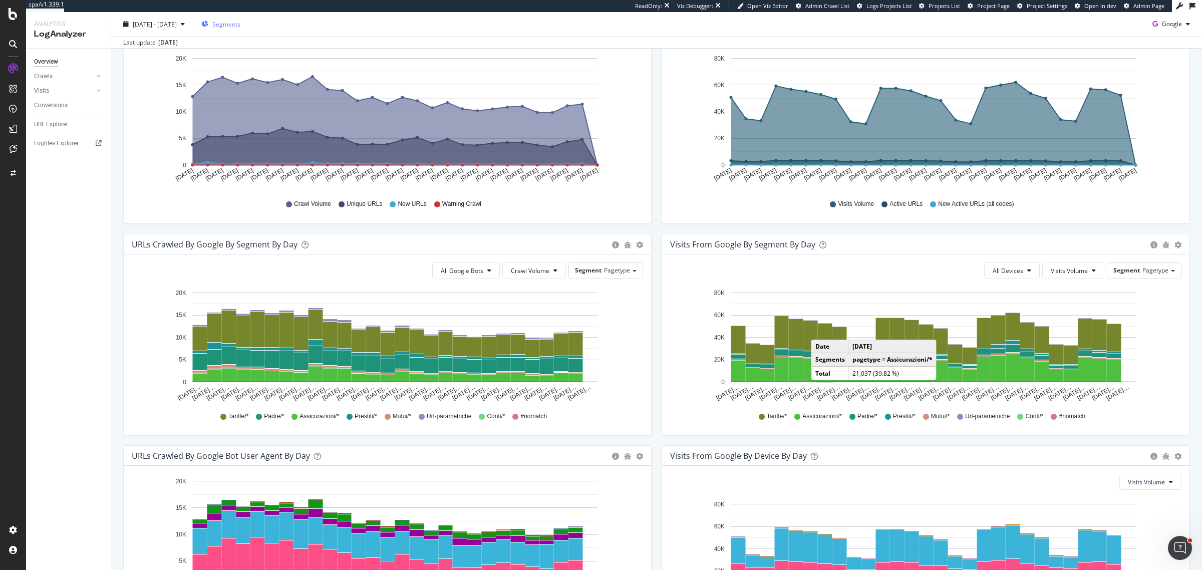
scroll to position [63, 0]
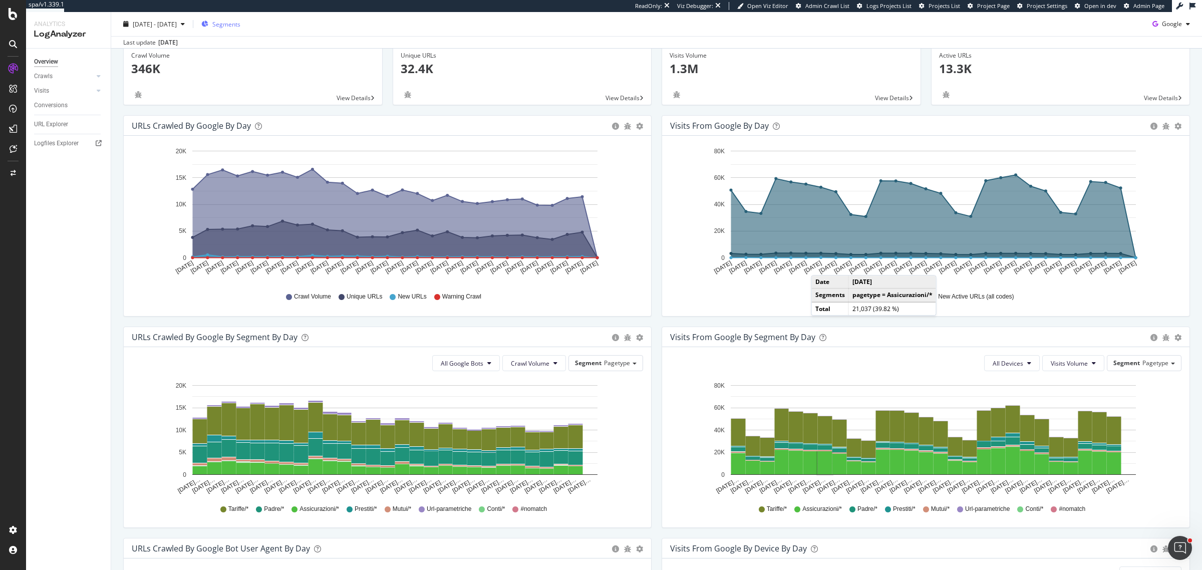
click at [240, 22] on span "Segments" at bounding box center [226, 24] width 28 height 9
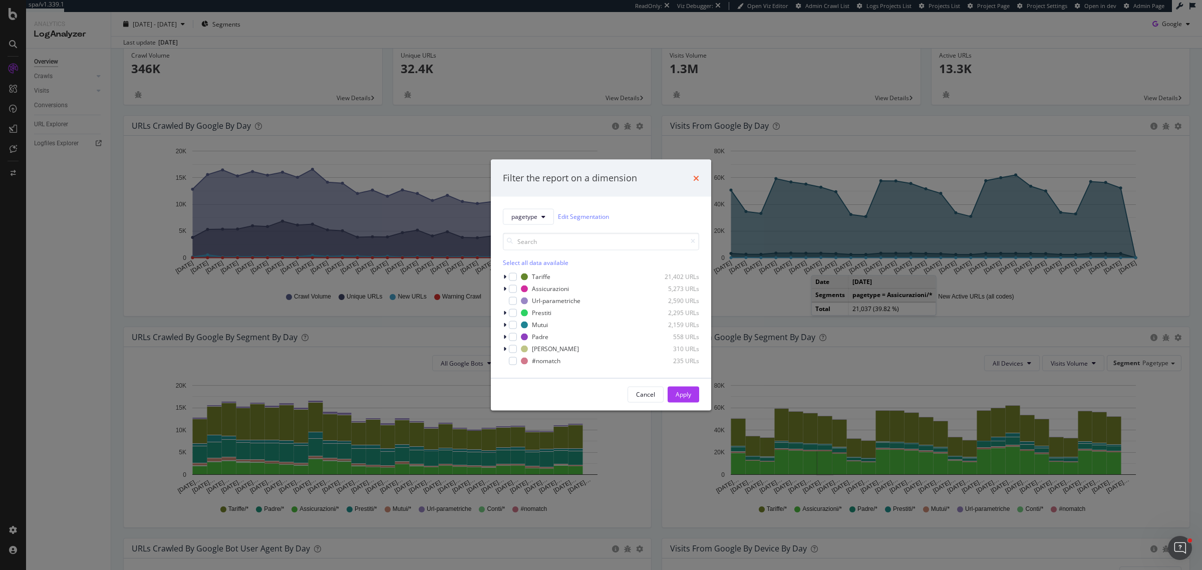
click at [697, 178] on icon "times" at bounding box center [696, 178] width 6 height 8
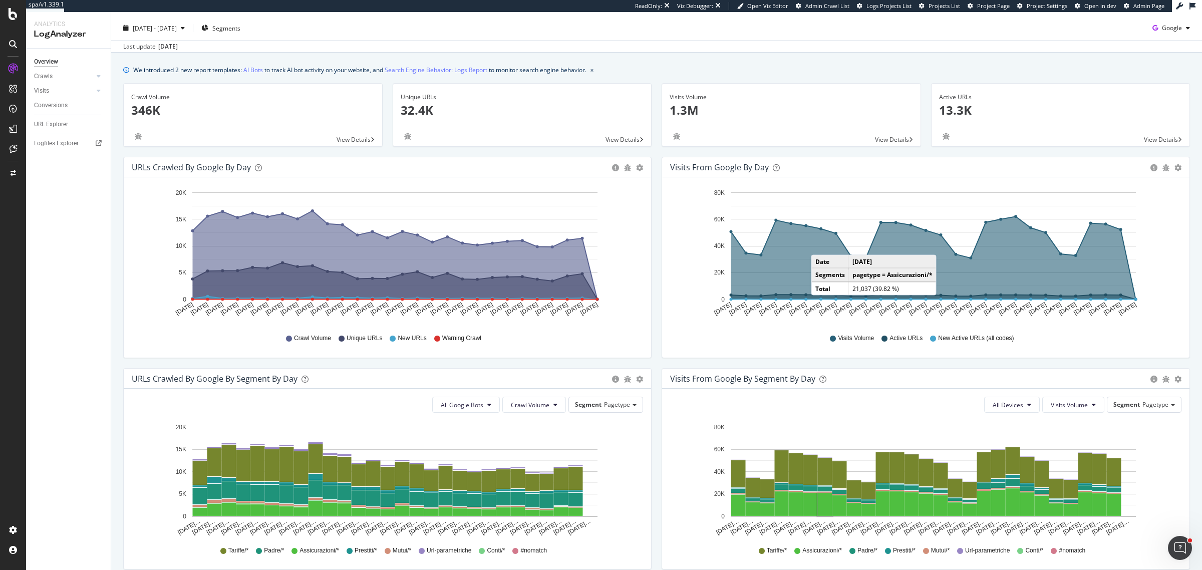
scroll to position [0, 0]
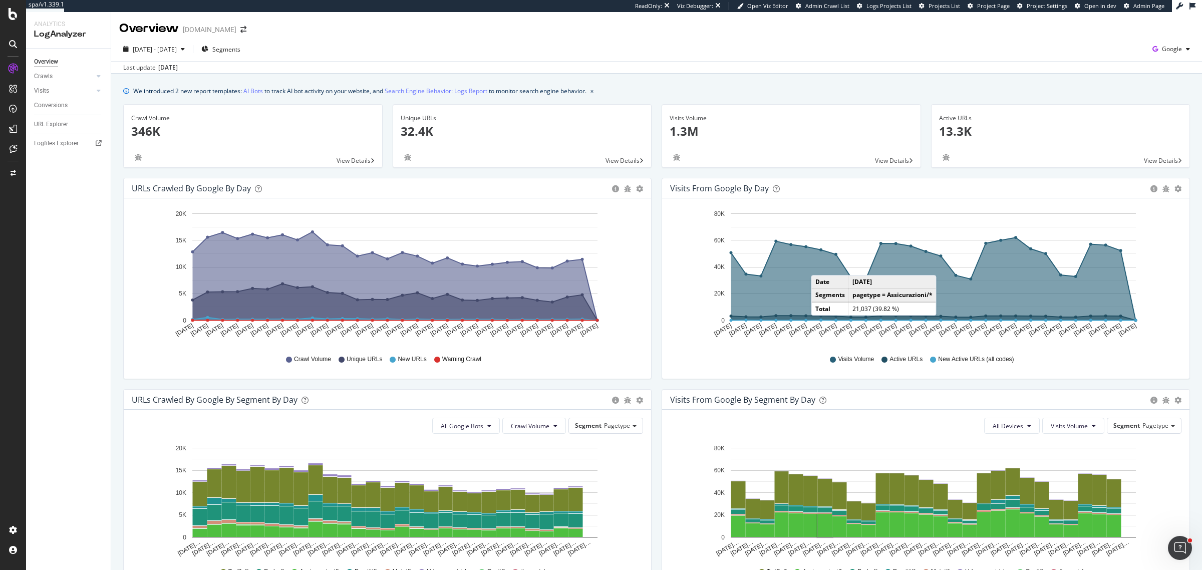
click at [651, 380] on div "URLs Crawled by Google by day Area Table Hold CTRL while clicking to filter the…" at bounding box center [387, 283] width 539 height 211
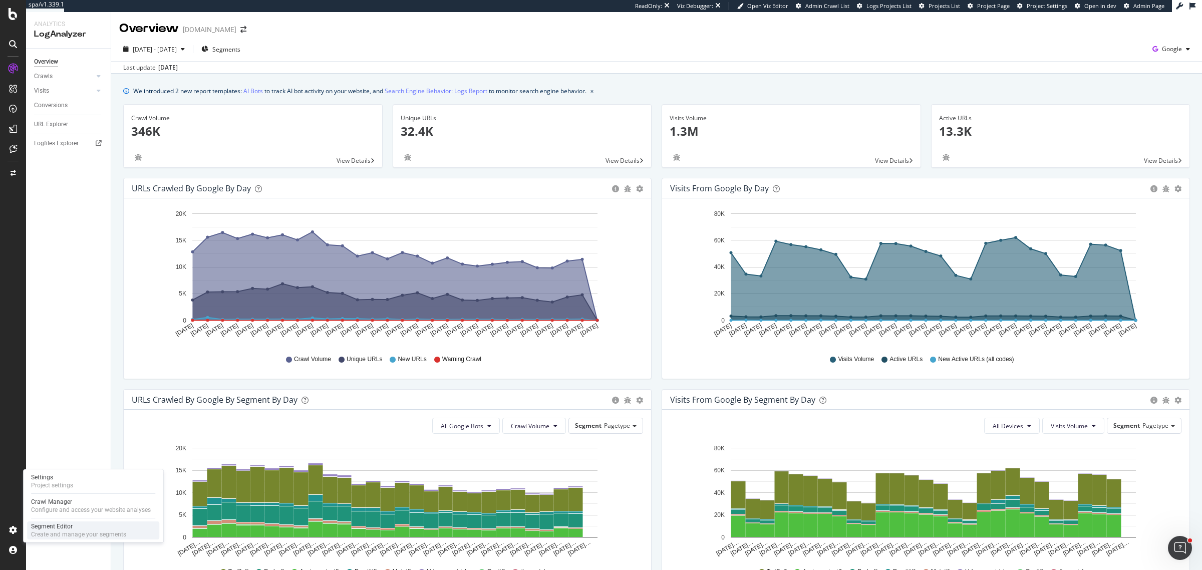
click at [38, 529] on div "Segment Editor" at bounding box center [78, 526] width 95 height 8
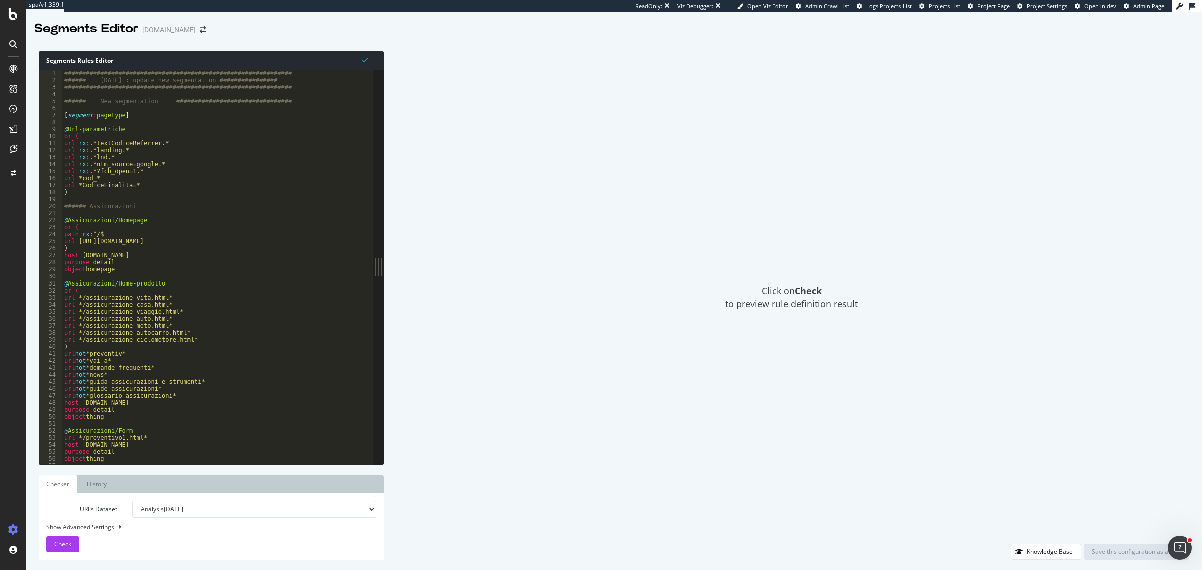
type textarea ")"
click at [75, 193] on div "############################################################### ###### 2021/08/…" at bounding box center [411, 270] width 698 height 400
type textarea "flag warning"
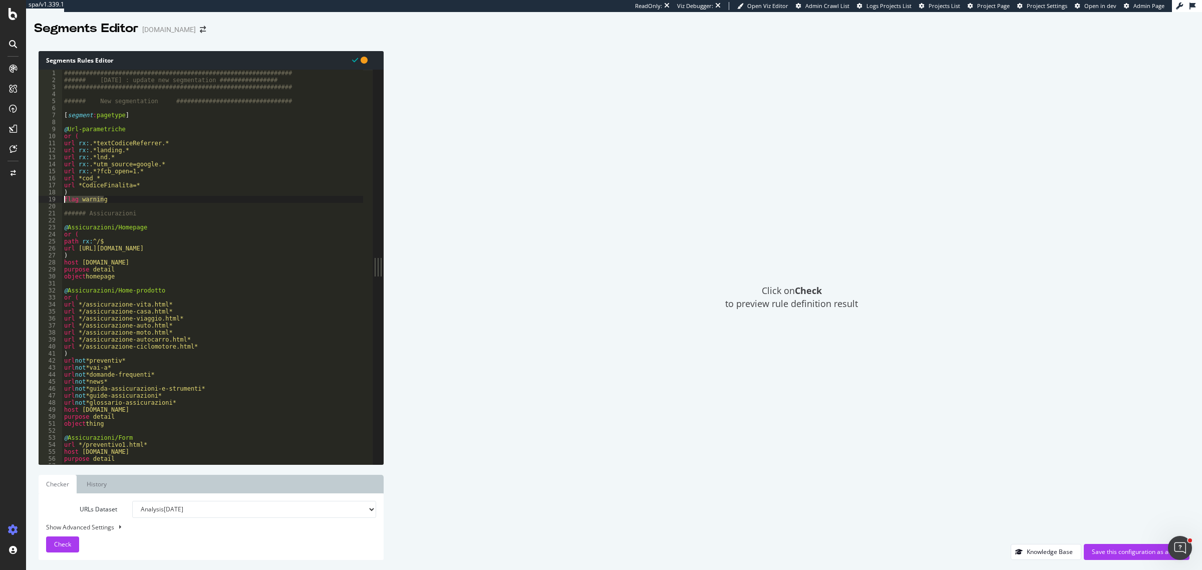
drag, startPoint x: 109, startPoint y: 198, endPoint x: 56, endPoint y: 198, distance: 53.1
click at [56, 198] on div "flag warning 1 2 3 4 5 6 7 8 9 10 11 12 13 14 15 16 17 18 19 20 21 22 23 24 25 …" at bounding box center [206, 267] width 334 height 395
type textarea ")"
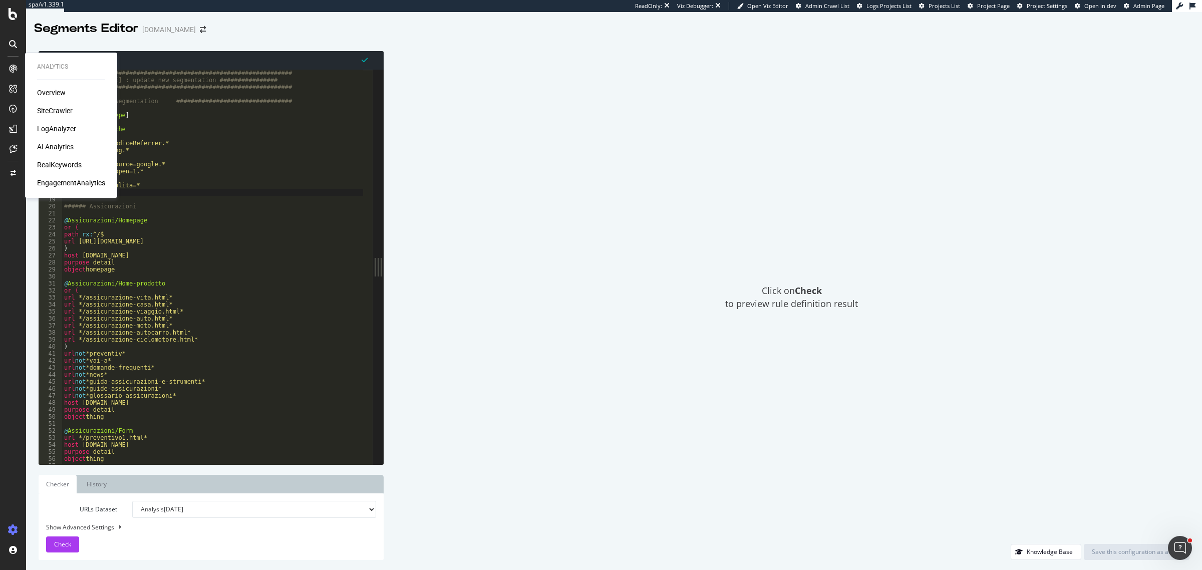
click at [68, 124] on div "LogAnalyzer" at bounding box center [56, 129] width 39 height 10
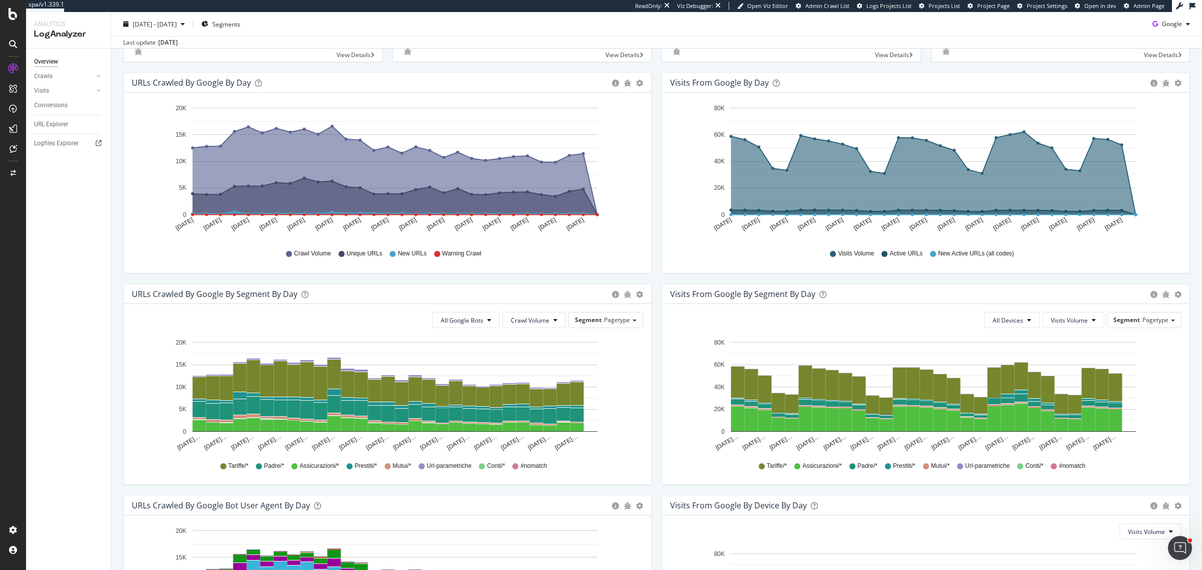
scroll to position [125, 0]
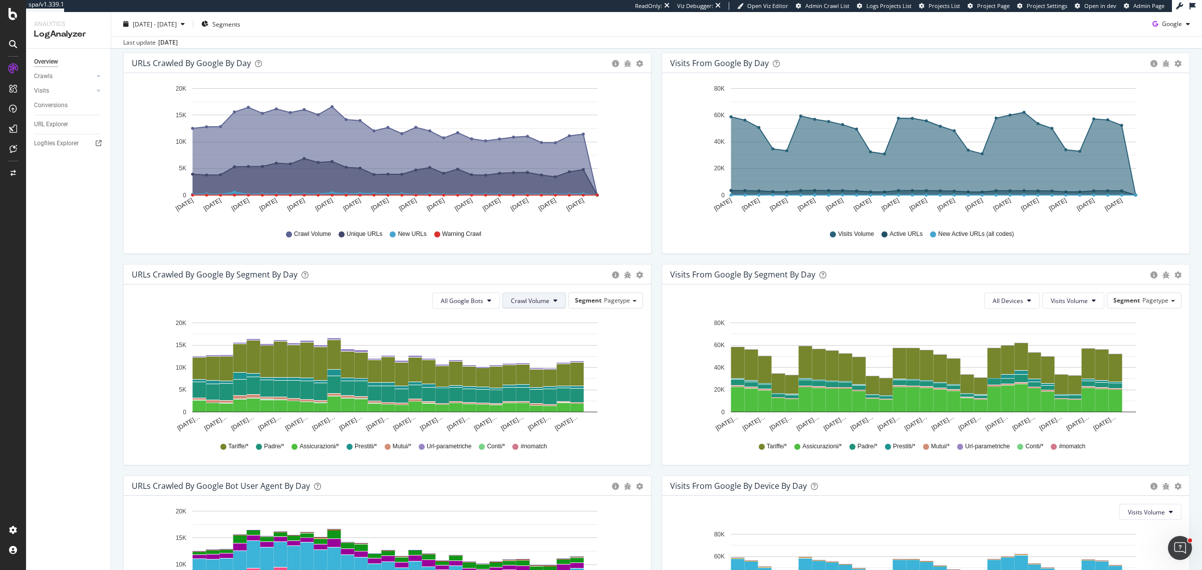
click at [539, 304] on span "Crawl Volume" at bounding box center [530, 301] width 39 height 9
click at [534, 322] on span "Crawl Volume" at bounding box center [526, 321] width 40 height 9
click at [536, 302] on span "Crawl Volume" at bounding box center [530, 301] width 39 height 9
click at [539, 340] on span "Unique URLs" at bounding box center [526, 339] width 40 height 9
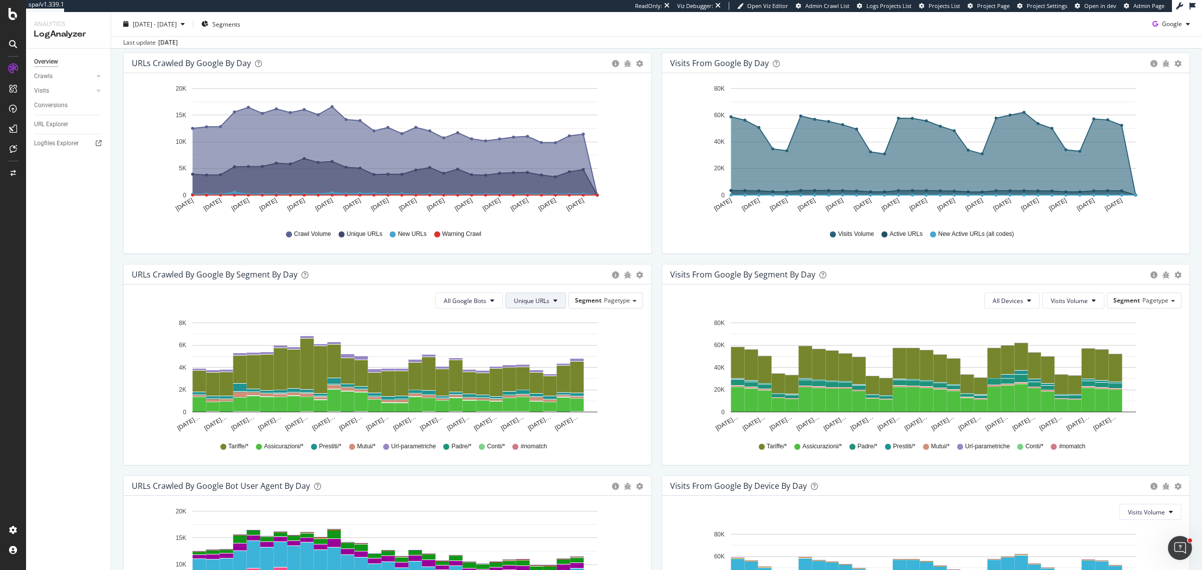
click at [528, 298] on span "Unique URLs" at bounding box center [532, 301] width 36 height 9
click at [538, 360] on span "New URLs" at bounding box center [528, 358] width 39 height 9
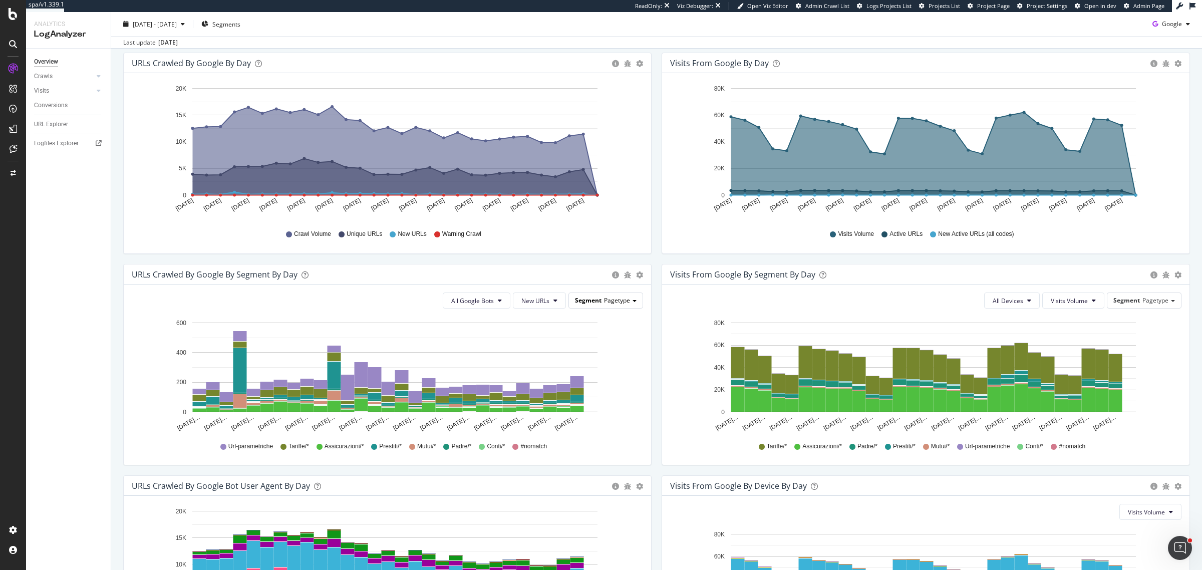
click at [616, 304] on span "Pagetype" at bounding box center [617, 300] width 26 height 9
click at [572, 352] on div "Host" at bounding box center [596, 356] width 86 height 14
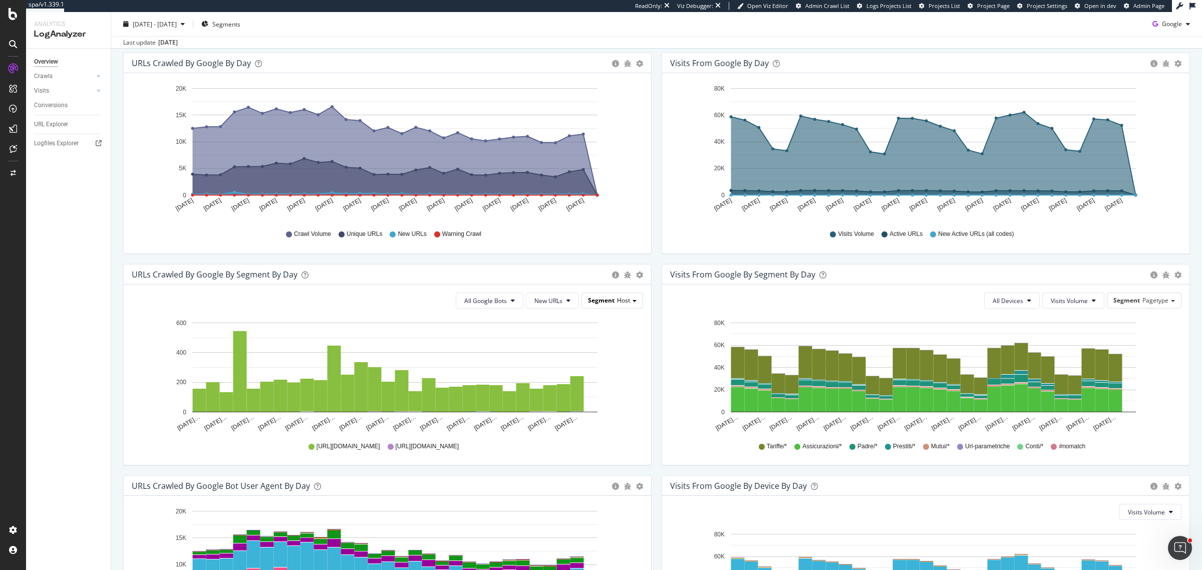
click at [606, 304] on span "Segment" at bounding box center [601, 300] width 27 height 9
click at [586, 315] on div "Pagetype" at bounding box center [596, 315] width 86 height 14
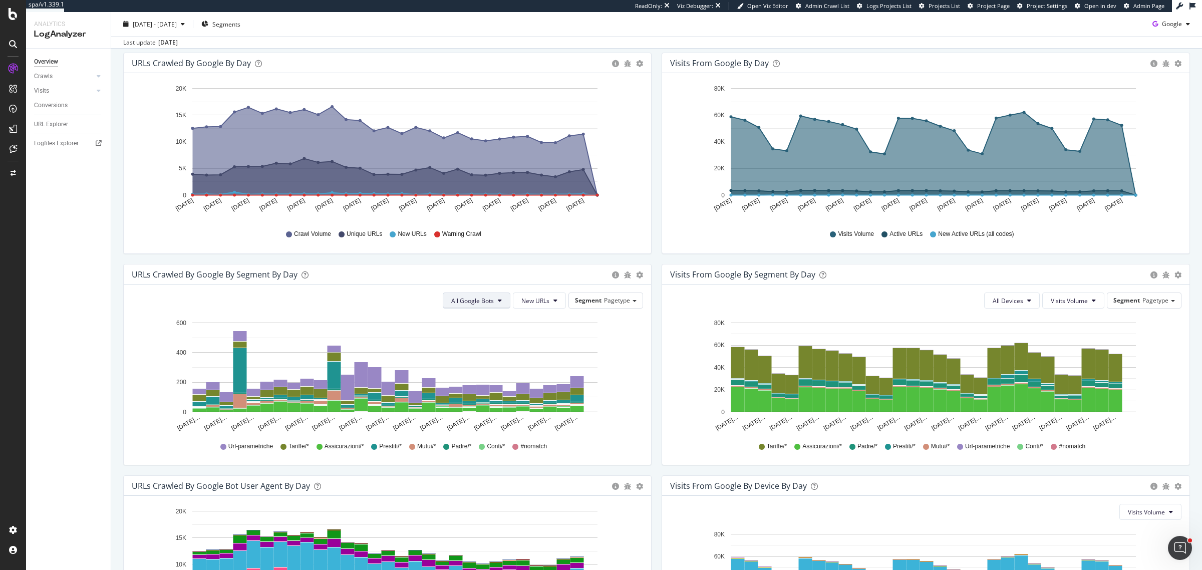
click at [462, 302] on span "All Google Bots" at bounding box center [472, 301] width 43 height 9
click at [531, 304] on span "New URLs" at bounding box center [535, 301] width 28 height 9
click at [540, 319] on span "Crawl Volume" at bounding box center [536, 321] width 39 height 9
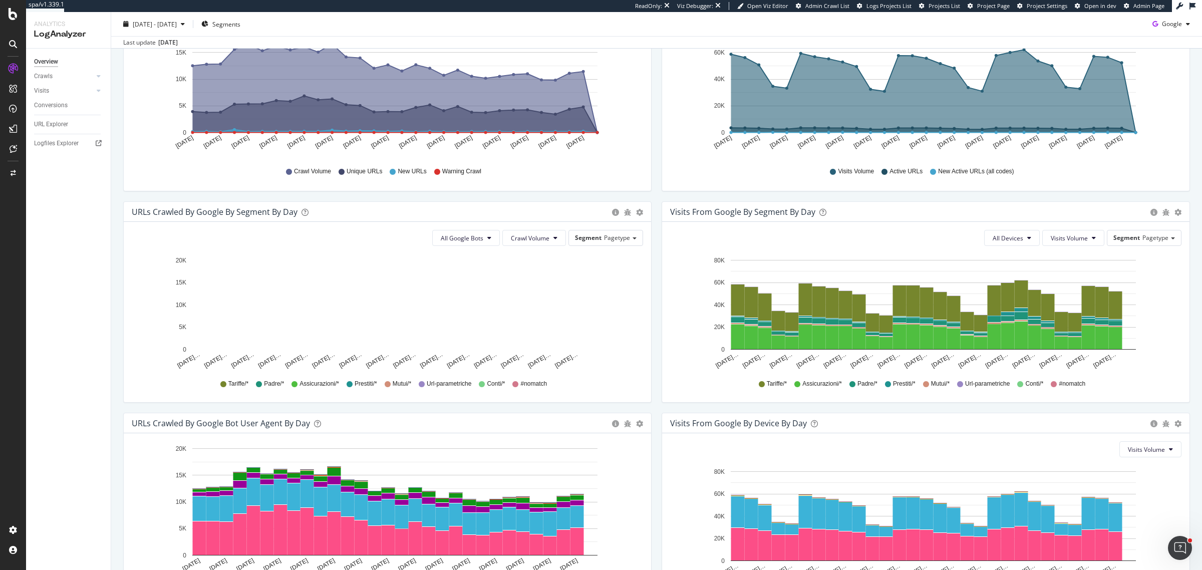
scroll to position [250, 0]
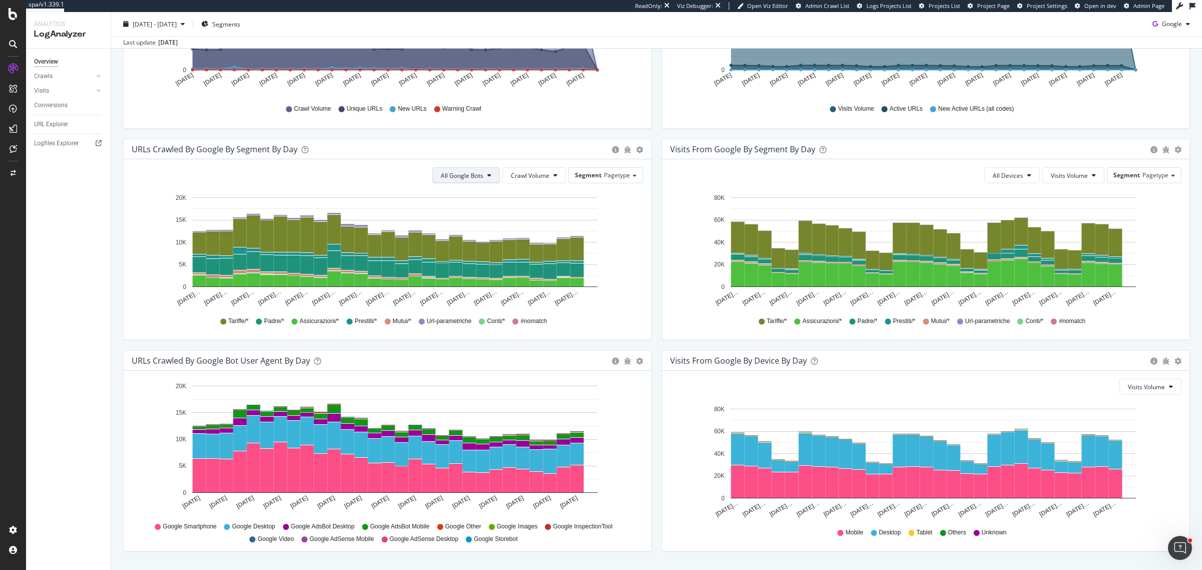
click at [447, 179] on span "All Google Bots" at bounding box center [462, 175] width 43 height 9
click at [566, 370] on div "URLs Crawled by Google bot User Agent By Day Timeline (by Value) Timeline (by P…" at bounding box center [388, 361] width 528 height 20
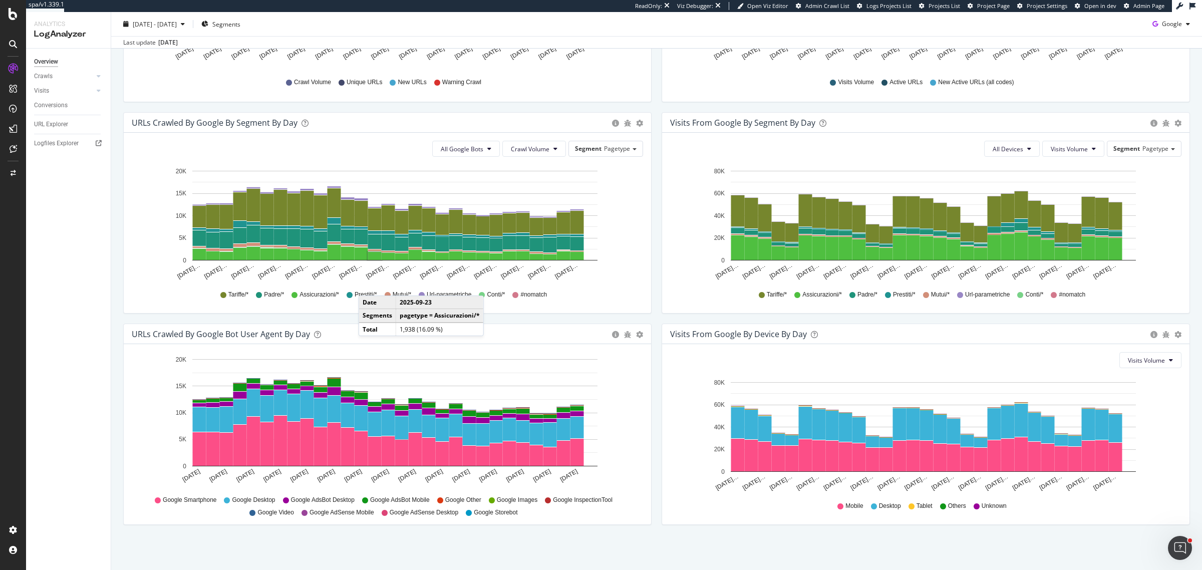
click at [650, 379] on div "URLs Crawled by Google bot User Agent By Day Timeline (by Value) Timeline (by P…" at bounding box center [387, 429] width 539 height 211
click at [657, 429] on div "Visits From Google By Device By Day Timeline (by Value) Timeline (by Percentage…" at bounding box center [926, 429] width 539 height 211
click at [817, 521] on div "Visits Volume Hold CTRL while clicking to filter the report. Sep 10… Sep 12… Se…" at bounding box center [926, 434] width 528 height 180
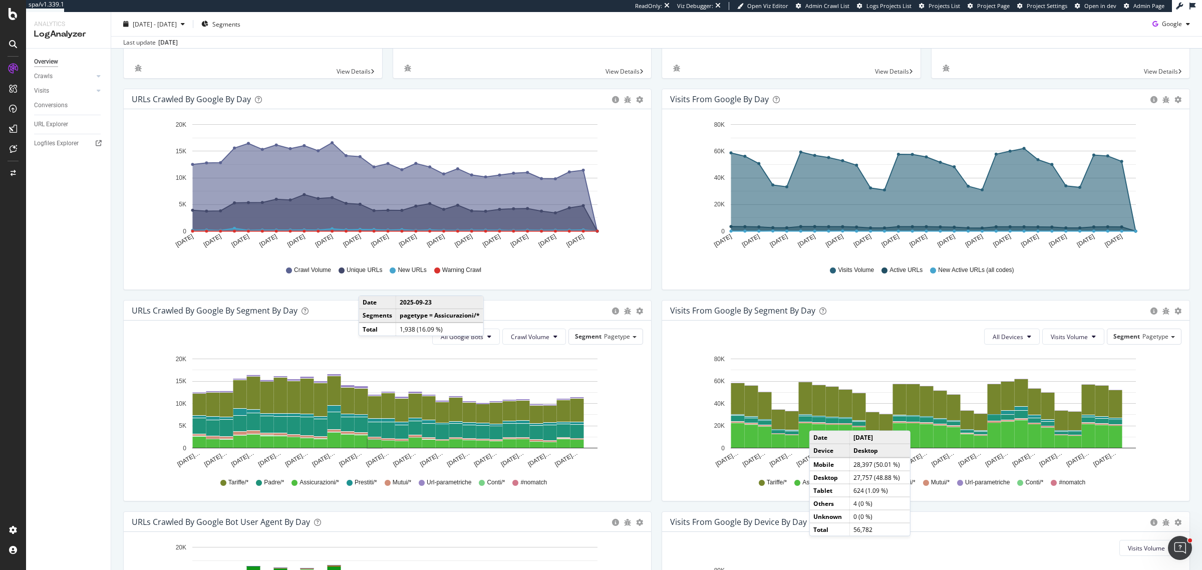
scroll to position [0, 0]
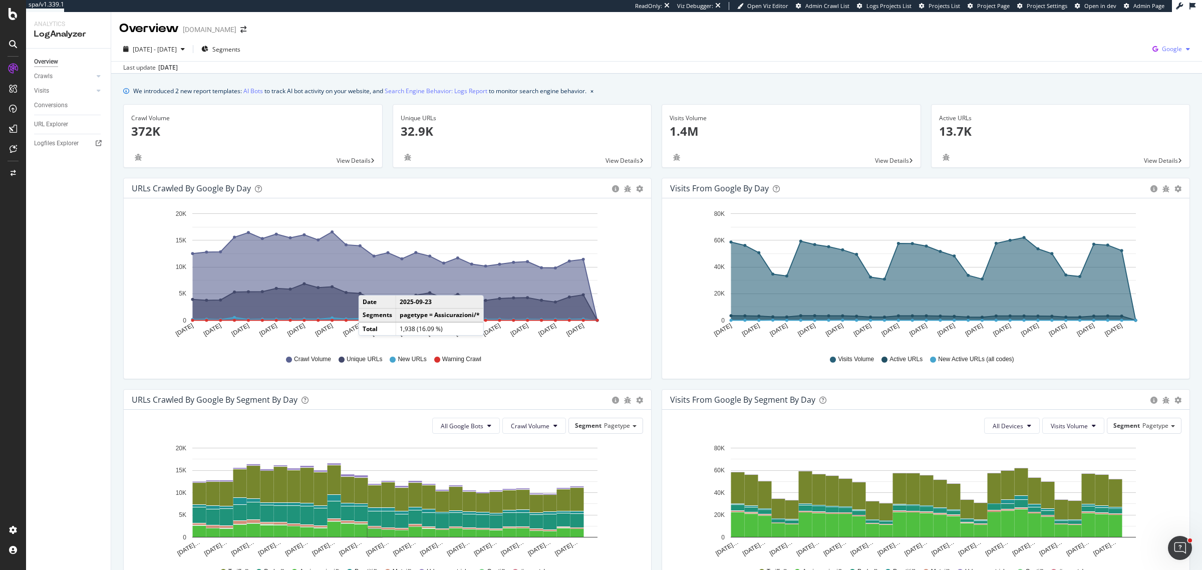
click at [1149, 49] on icon "button" at bounding box center [1156, 49] width 14 height 14
click at [1100, 42] on span "Bing" at bounding box center [1112, 39] width 37 height 9
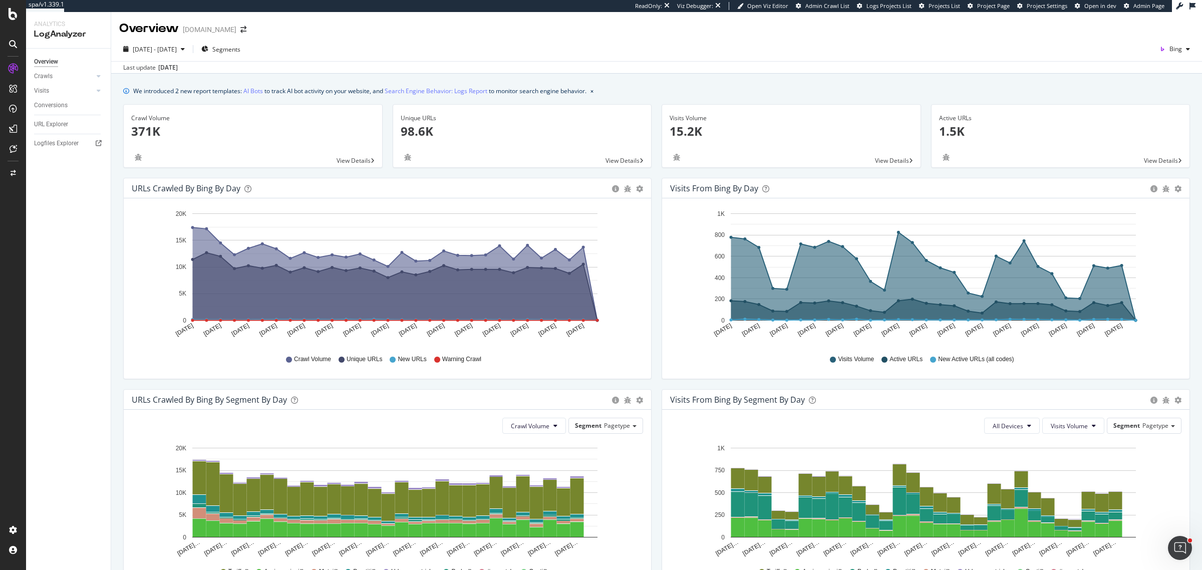
click at [1171, 40] on div "2025 Sep. 10th - Oct. 9th Segments Bing Last update Oct. 10, 2025" at bounding box center [656, 55] width 1091 height 37
click at [1170, 48] on span "Bing" at bounding box center [1176, 49] width 13 height 9
click at [1130, 55] on span "OpenAI" at bounding box center [1119, 58] width 37 height 9
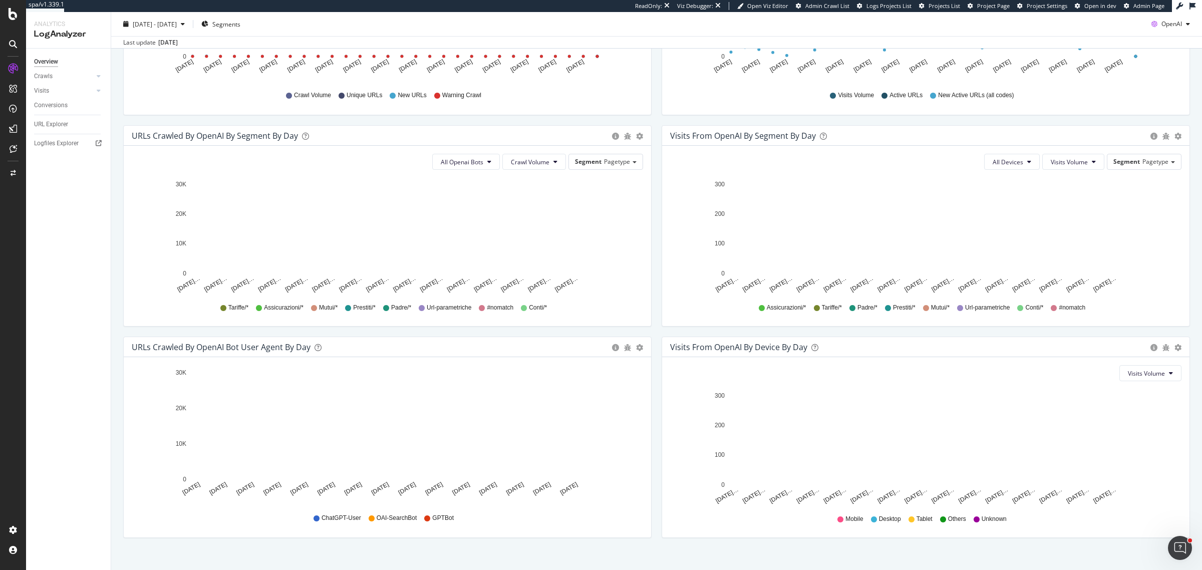
scroll to position [277, 0]
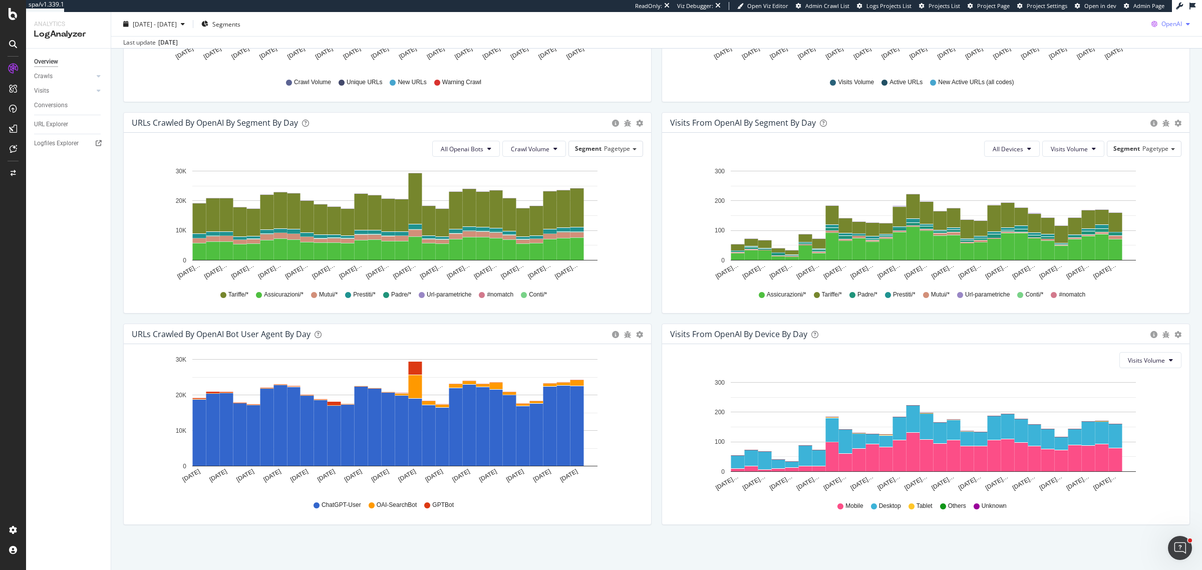
click at [1162, 25] on span "OpenAI" at bounding box center [1172, 24] width 21 height 9
click at [1153, 99] on span "Other AI Bots" at bounding box center [1169, 99] width 37 height 9
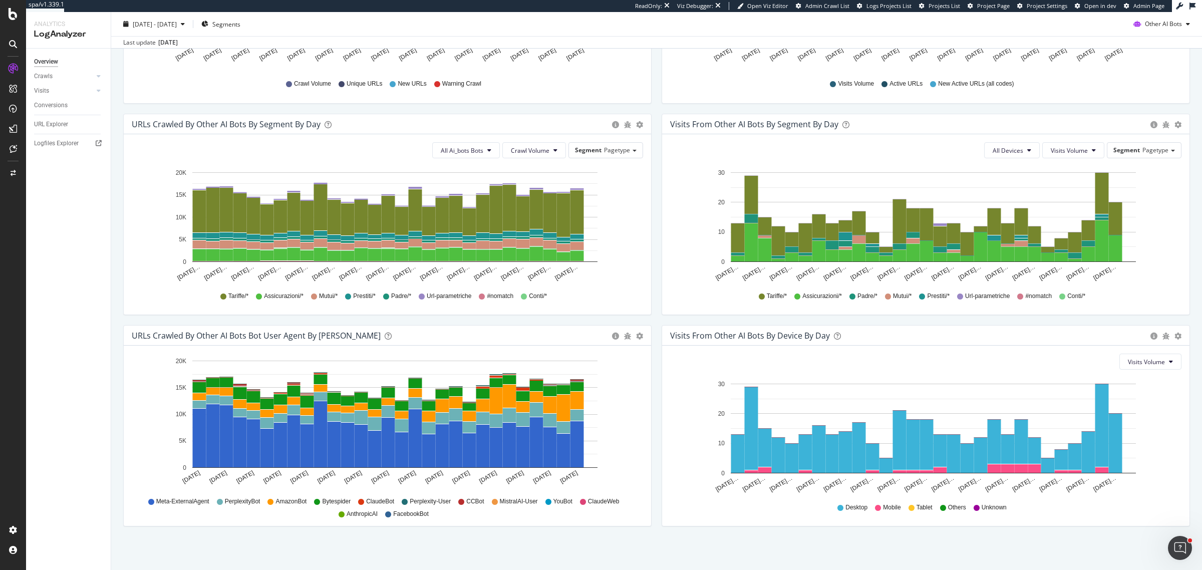
scroll to position [277, 0]
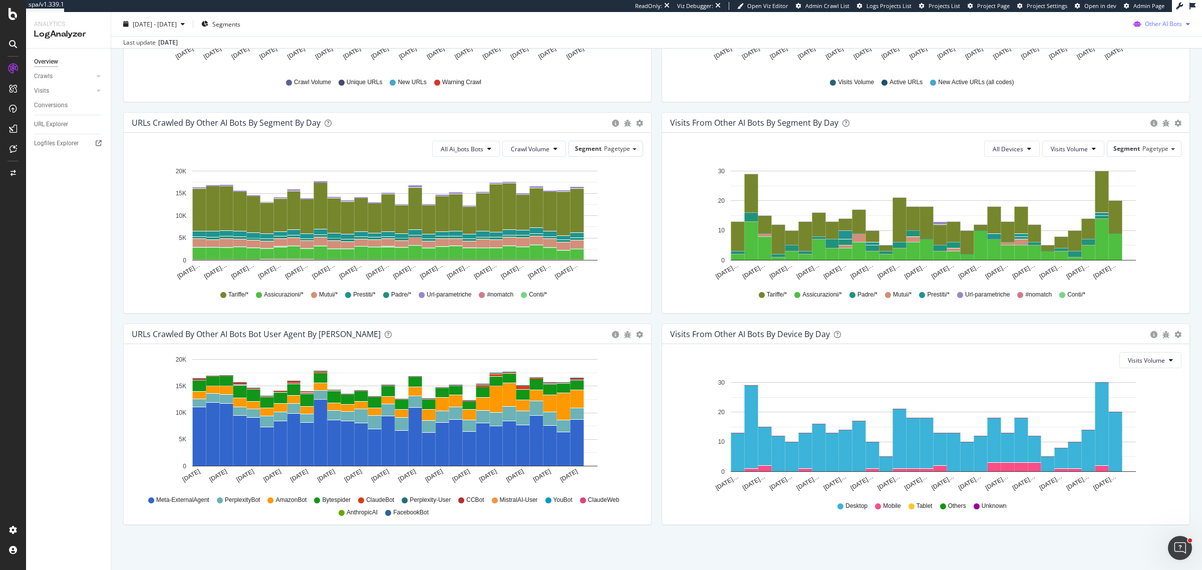
click at [1130, 30] on icon "button" at bounding box center [1138, 24] width 16 height 14
click at [1153, 81] on span "OpenAI" at bounding box center [1164, 80] width 39 height 9
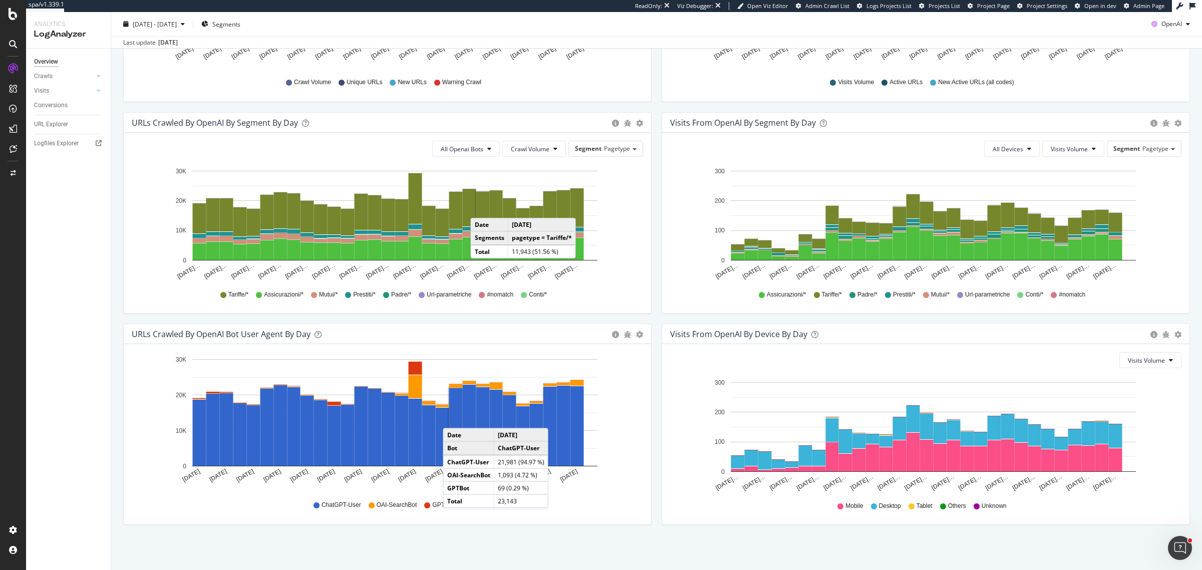
click at [539, 534] on div "URLs Crawled by OpenAI bot User Agent By Day Timeline (by Value) Timeline (by P…" at bounding box center [387, 429] width 539 height 211
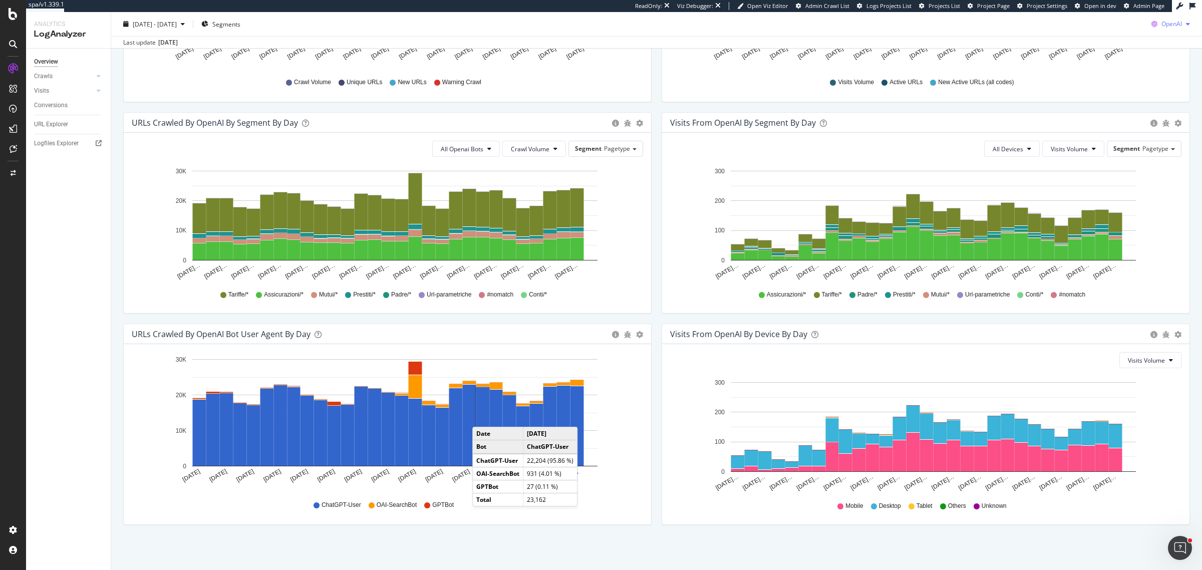
click at [1165, 24] on span "OpenAI" at bounding box center [1172, 24] width 21 height 9
click at [1169, 101] on span "Other AI Bots" at bounding box center [1169, 99] width 37 height 9
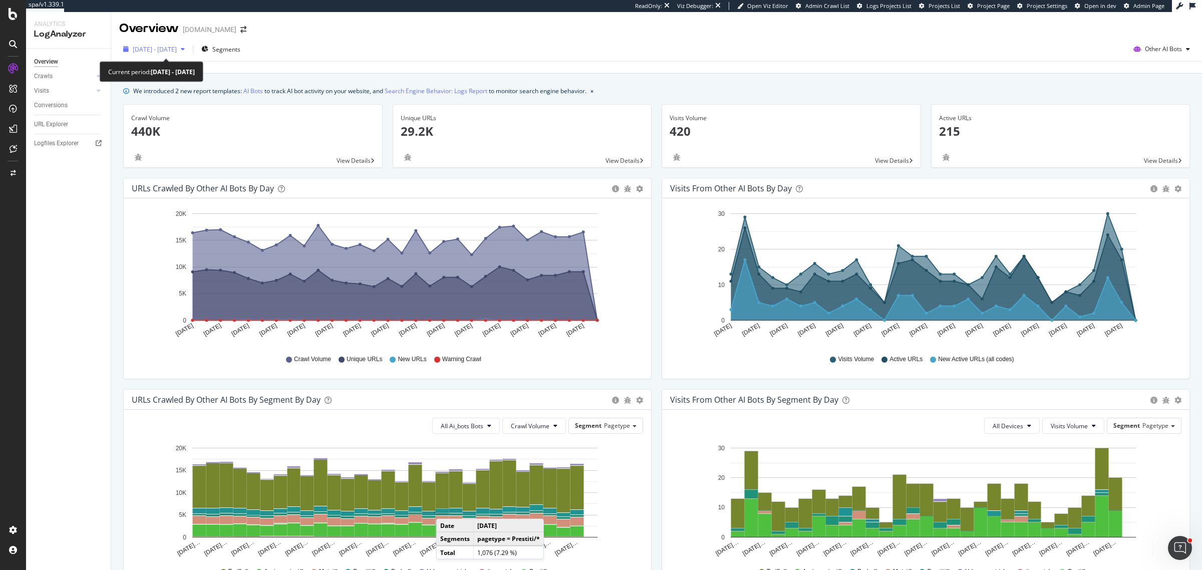
click at [189, 49] on div "button" at bounding box center [183, 49] width 12 height 6
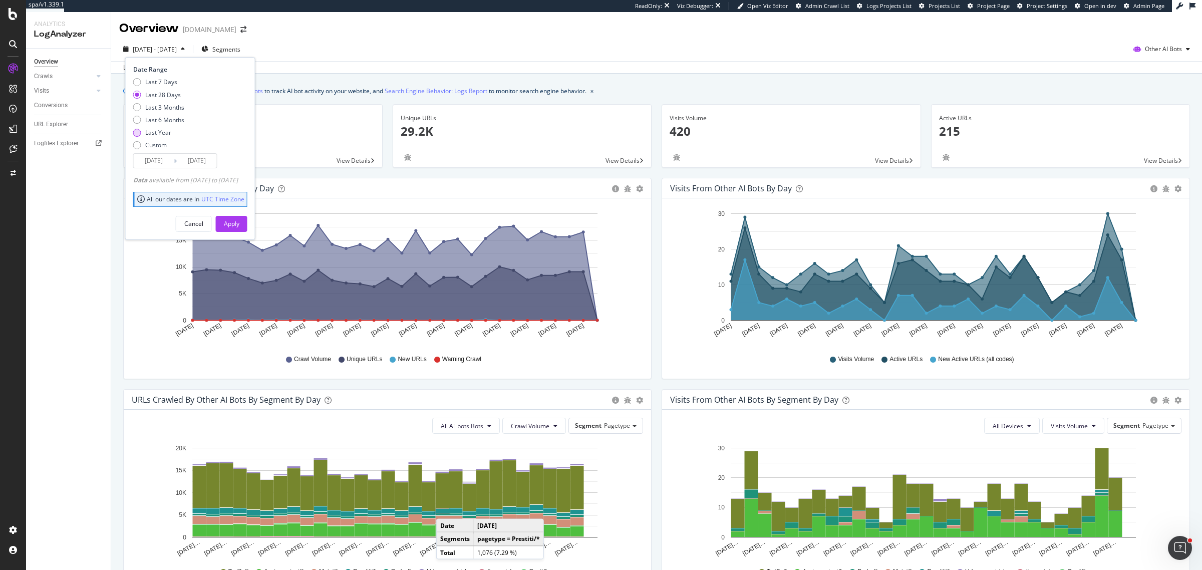
click at [151, 131] on div "Last Year" at bounding box center [158, 132] width 26 height 9
type input "2024/10/10"
click at [239, 219] on div "Apply" at bounding box center [232, 223] width 16 height 9
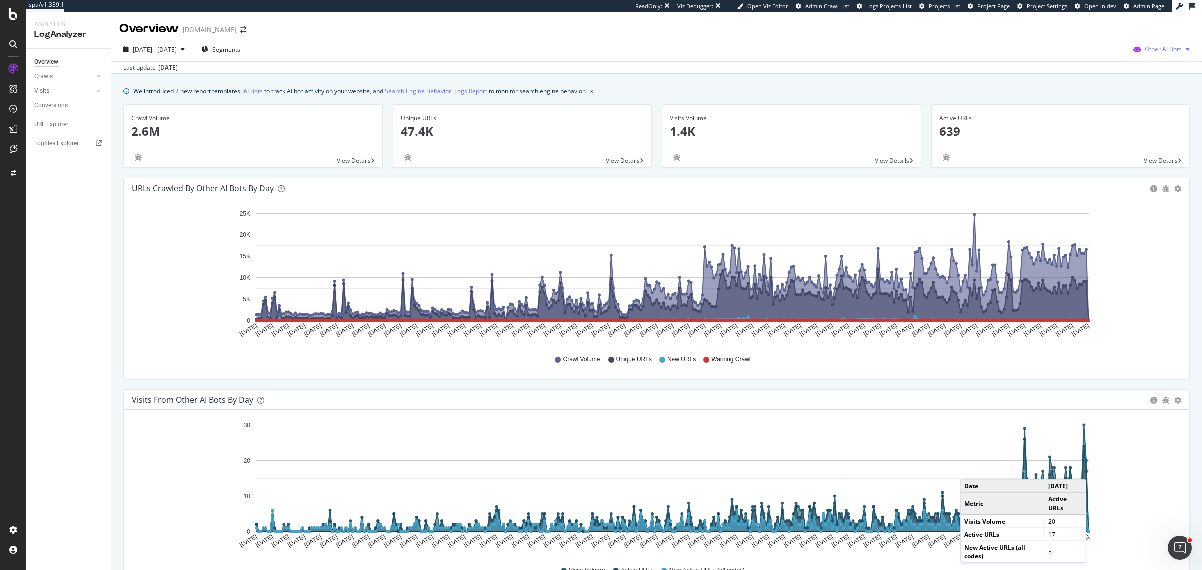
click at [1145, 49] on span "Other AI Bots" at bounding box center [1163, 49] width 37 height 9
click at [1156, 104] on span "OpenAI" at bounding box center [1164, 105] width 39 height 9
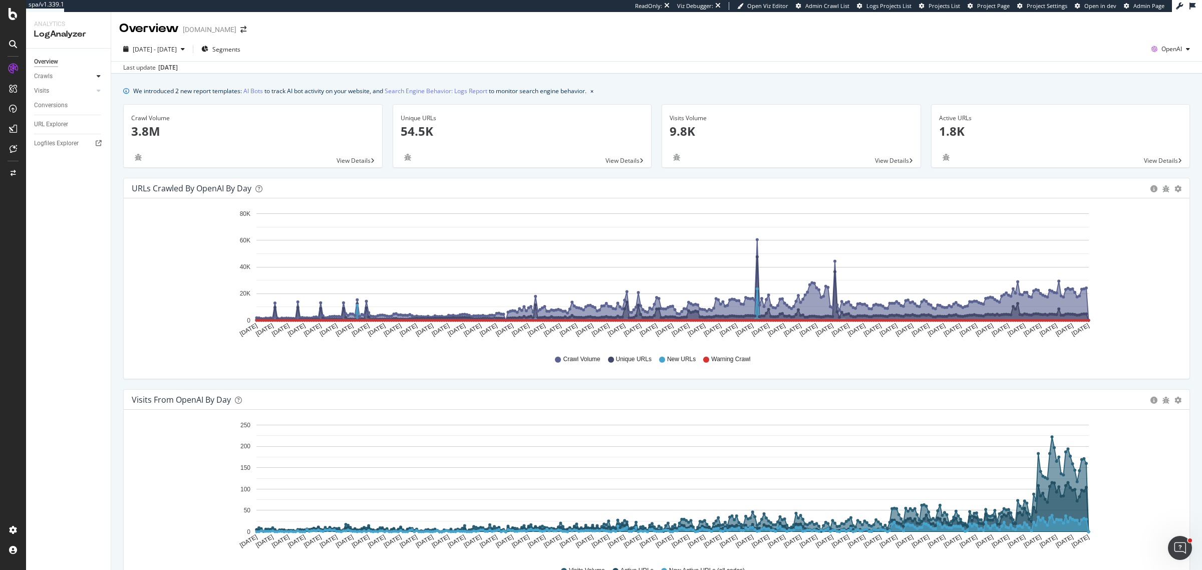
click at [97, 76] on icon at bounding box center [99, 76] width 4 height 6
click at [98, 159] on icon at bounding box center [99, 159] width 4 height 6
click at [97, 74] on icon at bounding box center [99, 76] width 4 height 6
click at [73, 89] on div "Daily Distribution" at bounding box center [62, 91] width 47 height 11
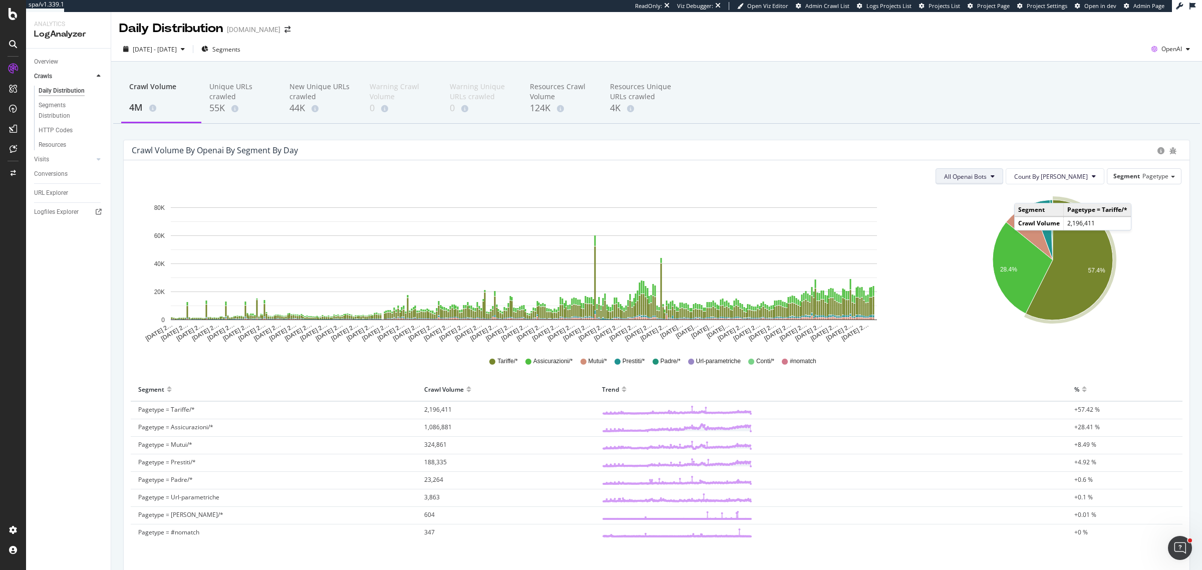
click at [1003, 183] on button "All Openai Bots" at bounding box center [970, 176] width 68 height 16
click at [1003, 180] on button "All Openai Bots" at bounding box center [970, 176] width 68 height 16
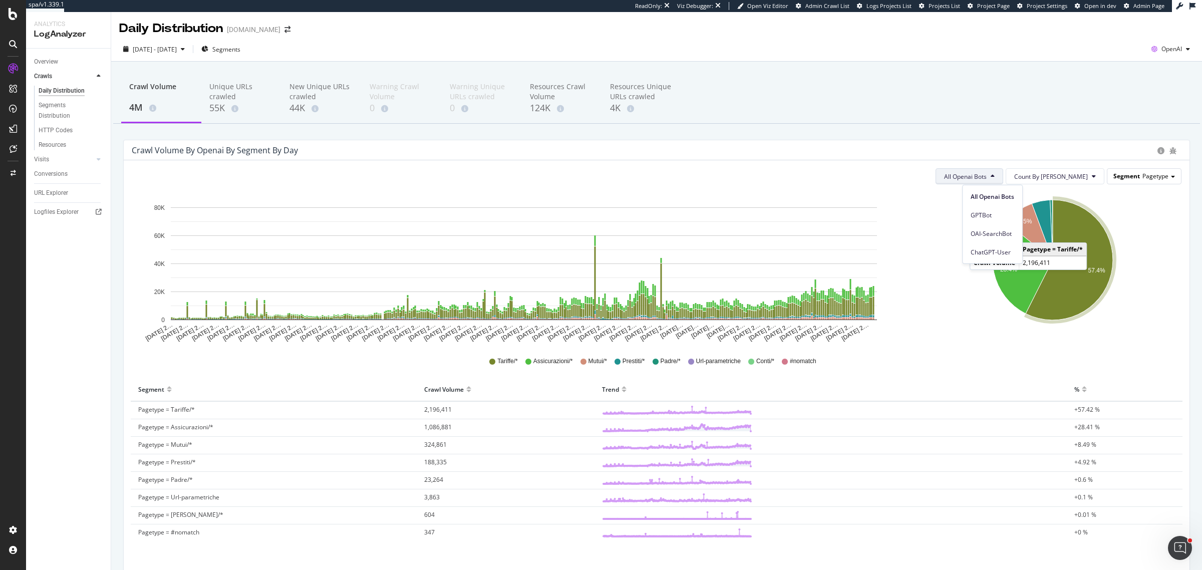
click at [1127, 174] on span "Segment" at bounding box center [1127, 176] width 27 height 9
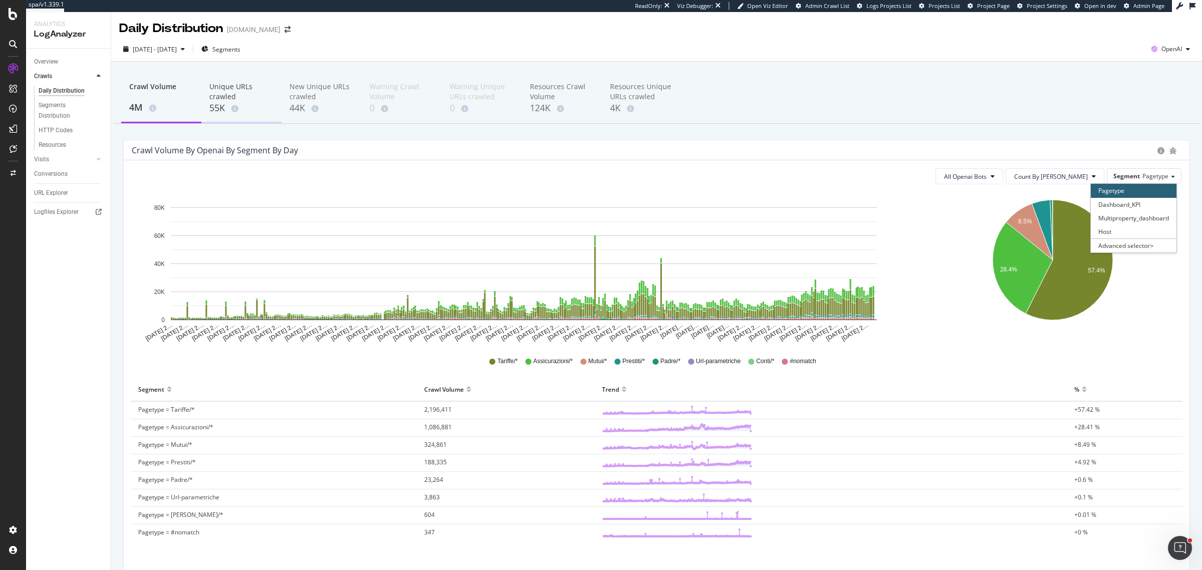
click at [219, 110] on div "55K" at bounding box center [241, 108] width 64 height 13
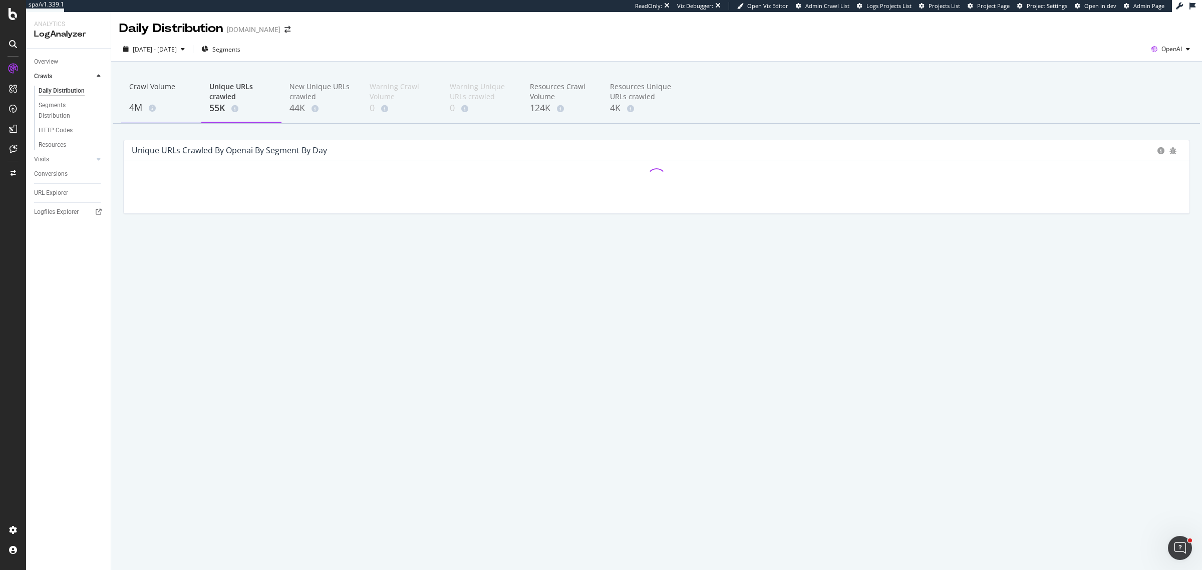
click at [151, 89] on div "Crawl Volume" at bounding box center [161, 91] width 64 height 19
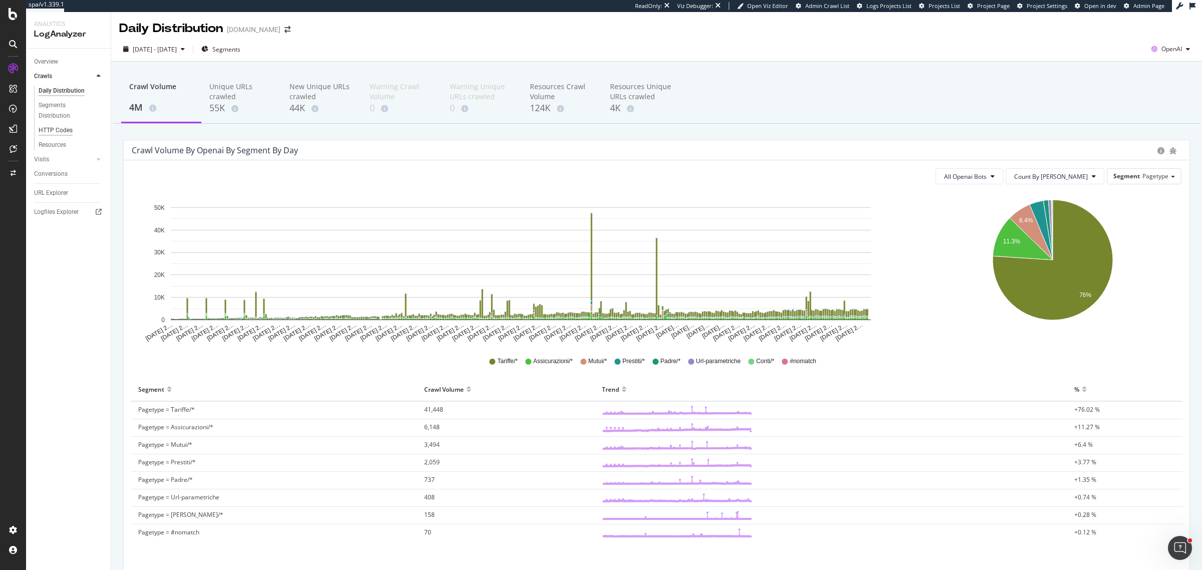
click at [68, 128] on div "HTTP Codes" at bounding box center [56, 130] width 34 height 11
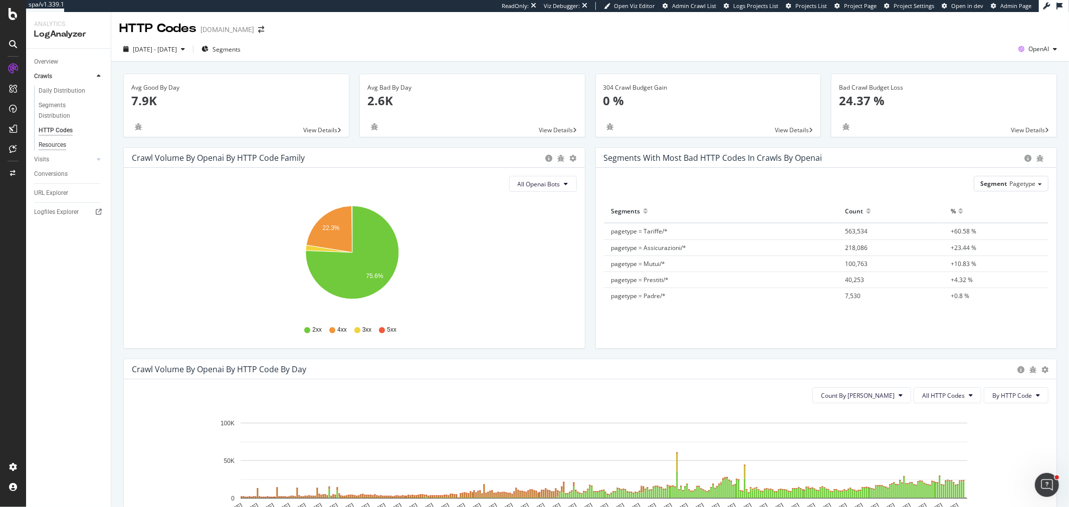
click at [59, 146] on div "Resources" at bounding box center [53, 145] width 28 height 11
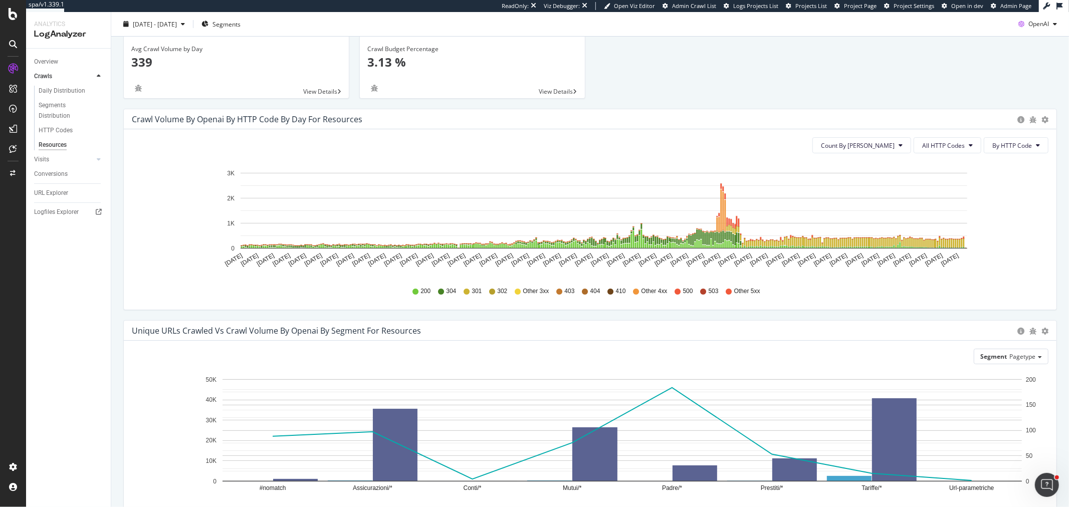
scroll to position [56, 0]
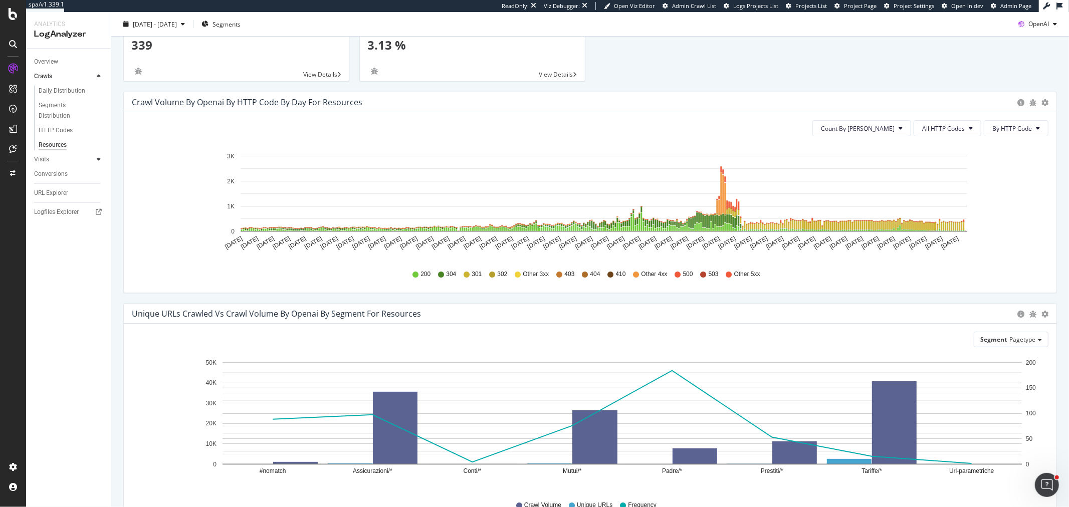
click at [101, 162] on div at bounding box center [99, 159] width 10 height 10
click at [67, 142] on div "HTTP Codes" at bounding box center [56, 145] width 34 height 11
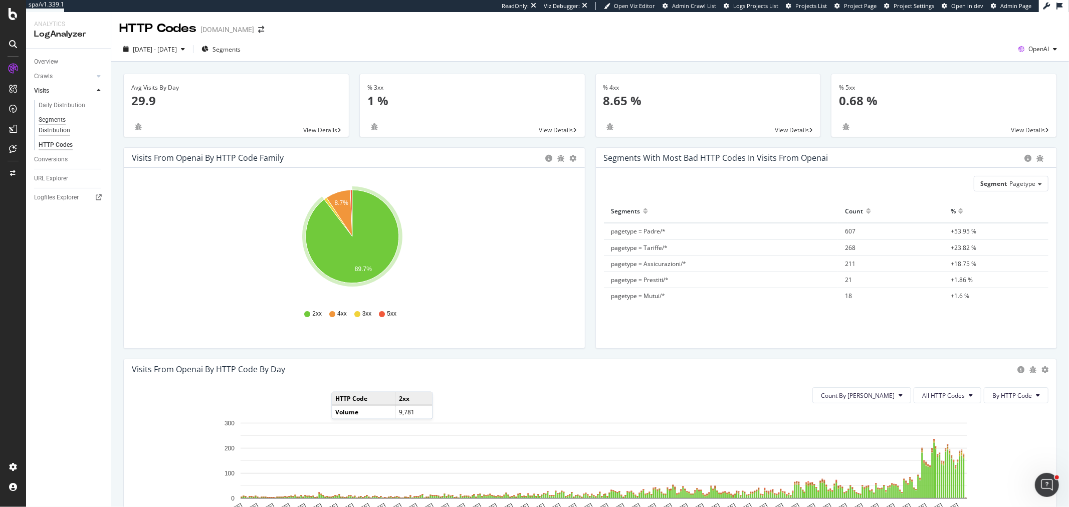
scroll to position [111, 0]
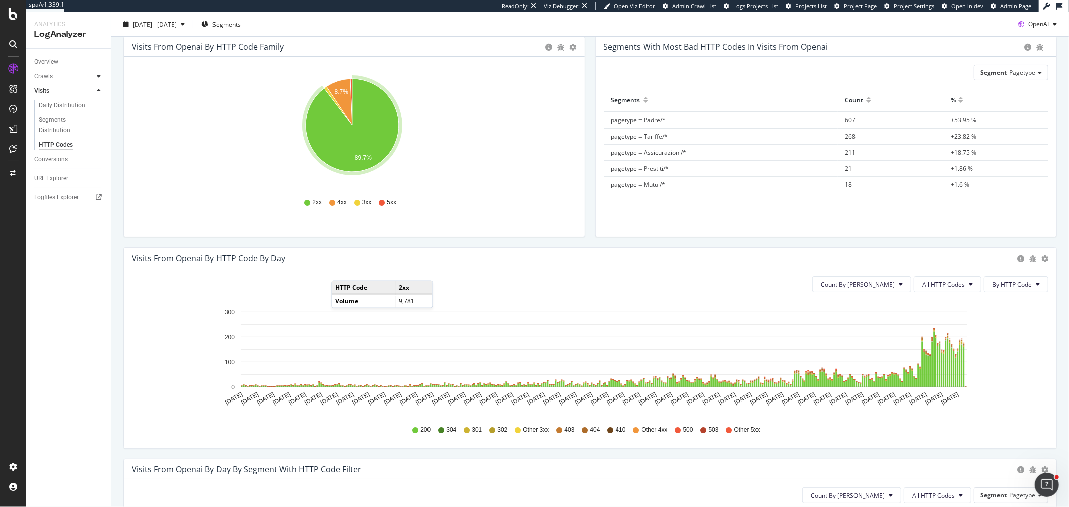
click at [99, 76] on icon at bounding box center [99, 76] width 4 height 6
click at [75, 87] on div "Daily Distribution" at bounding box center [62, 91] width 47 height 11
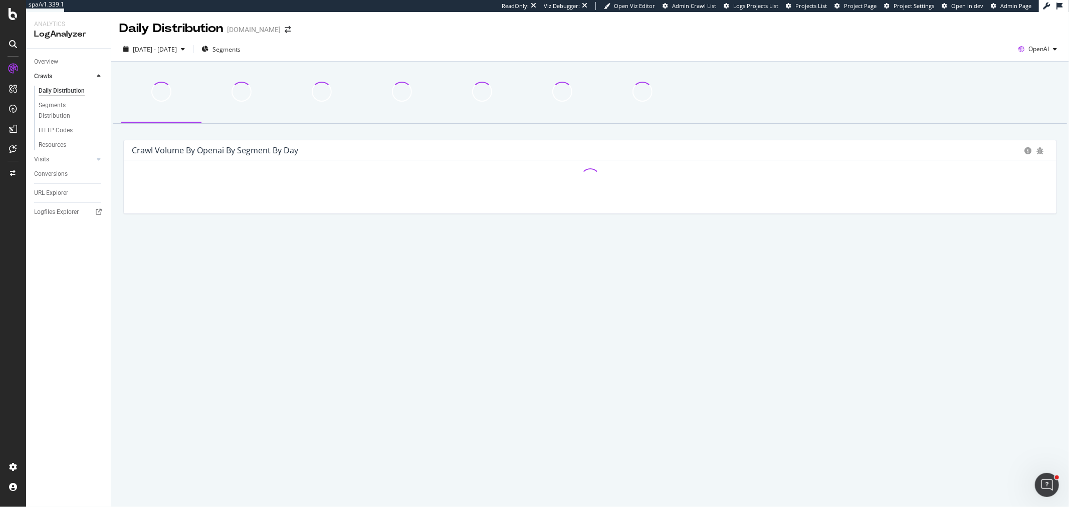
click at [1049, 49] on div "button" at bounding box center [1055, 49] width 12 height 6
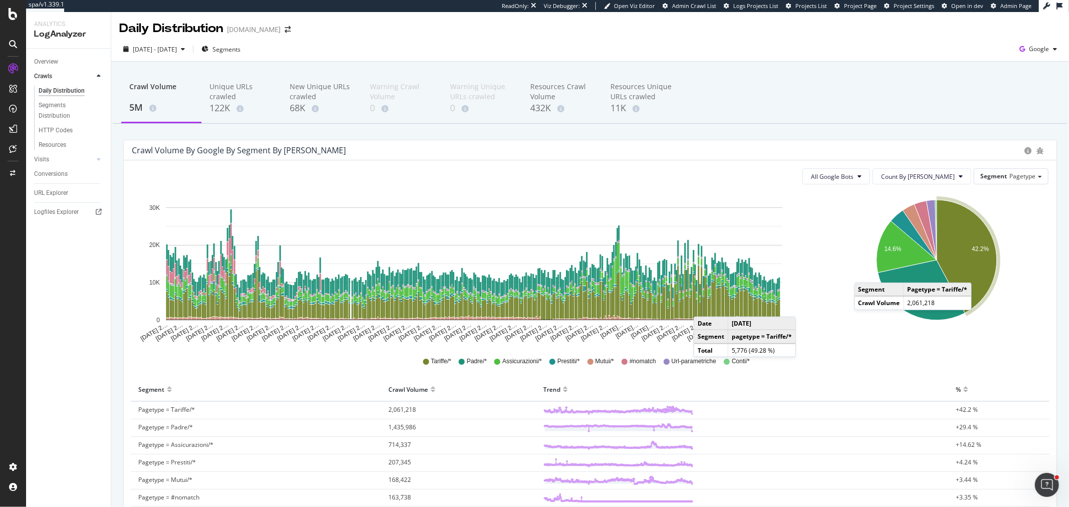
click at [973, 273] on icon "A chart." at bounding box center [966, 256] width 60 height 113
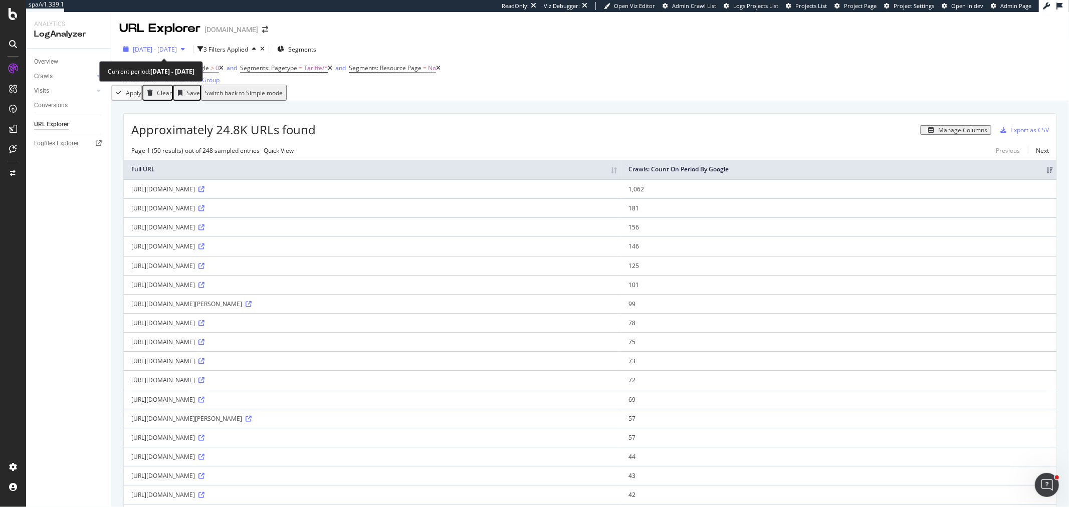
click at [177, 50] on span "2025 Jul. 10th - Oct. 9th" at bounding box center [155, 49] width 44 height 9
click at [924, 133] on div "button" at bounding box center [931, 130] width 14 height 6
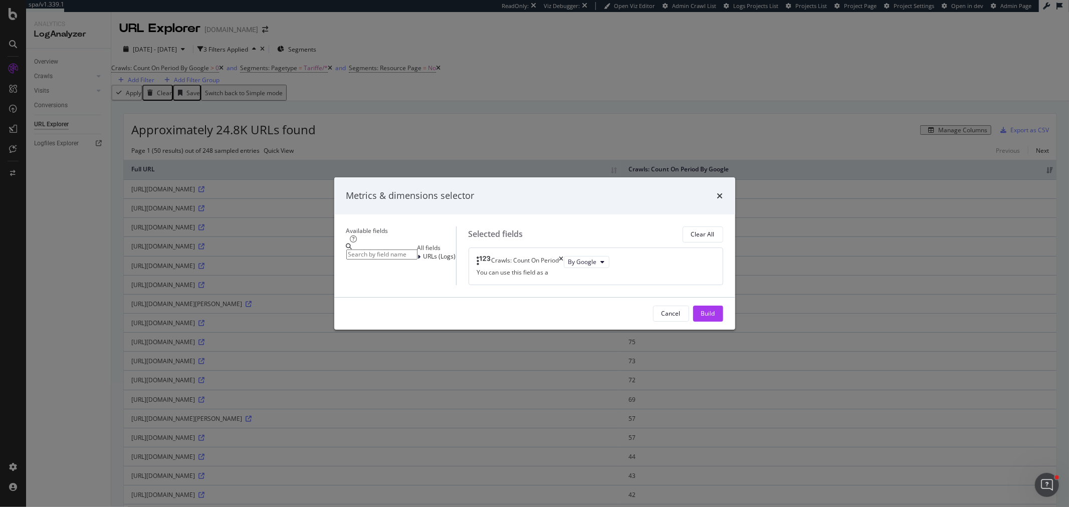
click at [723, 192] on icon "times" at bounding box center [720, 196] width 6 height 8
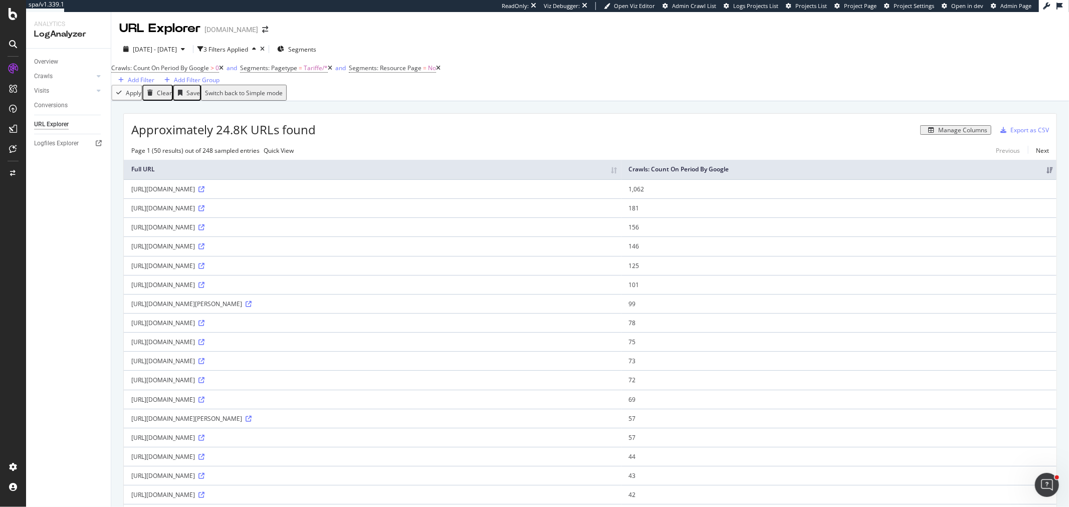
click at [940, 134] on div "Manage Columns" at bounding box center [962, 130] width 49 height 7
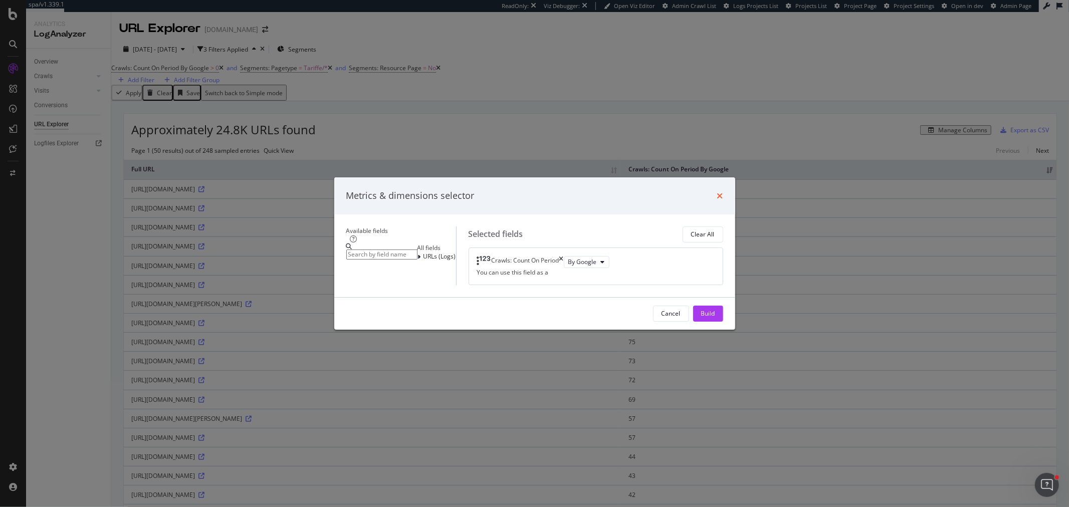
click at [723, 192] on icon "times" at bounding box center [720, 196] width 6 height 8
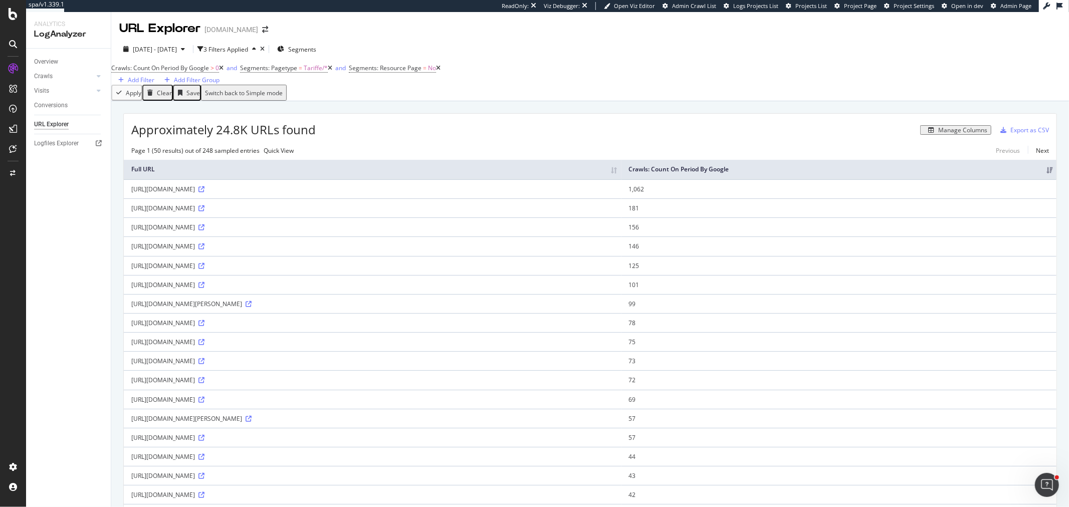
click at [212, 138] on span "Approximately 24.8K URLs found" at bounding box center [223, 129] width 184 height 17
drag, startPoint x: 217, startPoint y: 139, endPoint x: 236, endPoint y: 138, distance: 19.1
click at [236, 138] on span "Approximately 24.8K URLs found" at bounding box center [223, 129] width 184 height 17
click at [222, 108] on input "checkbox" at bounding box center [218, 110] width 7 height 7
checkbox input "true"
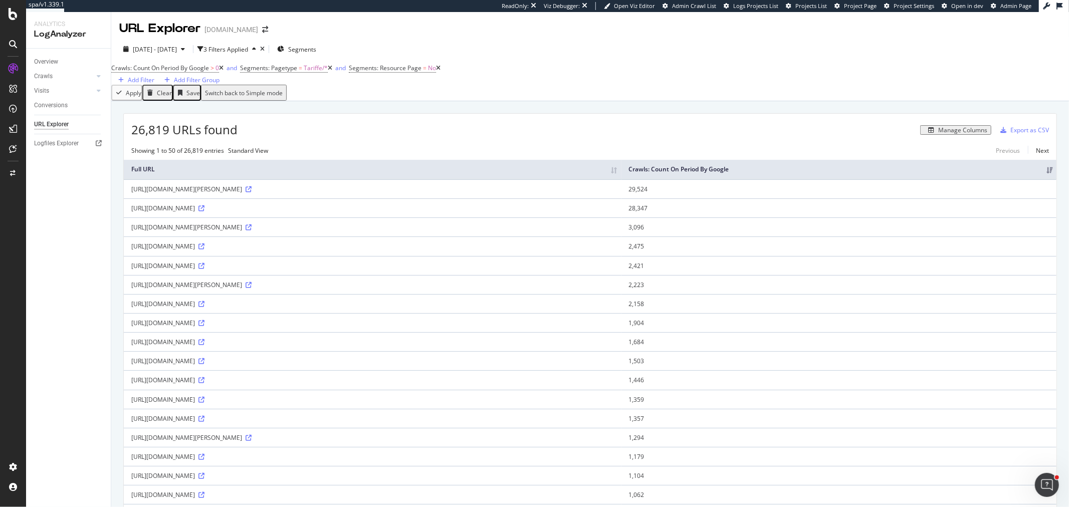
click at [938, 134] on div "Manage Columns" at bounding box center [962, 130] width 49 height 7
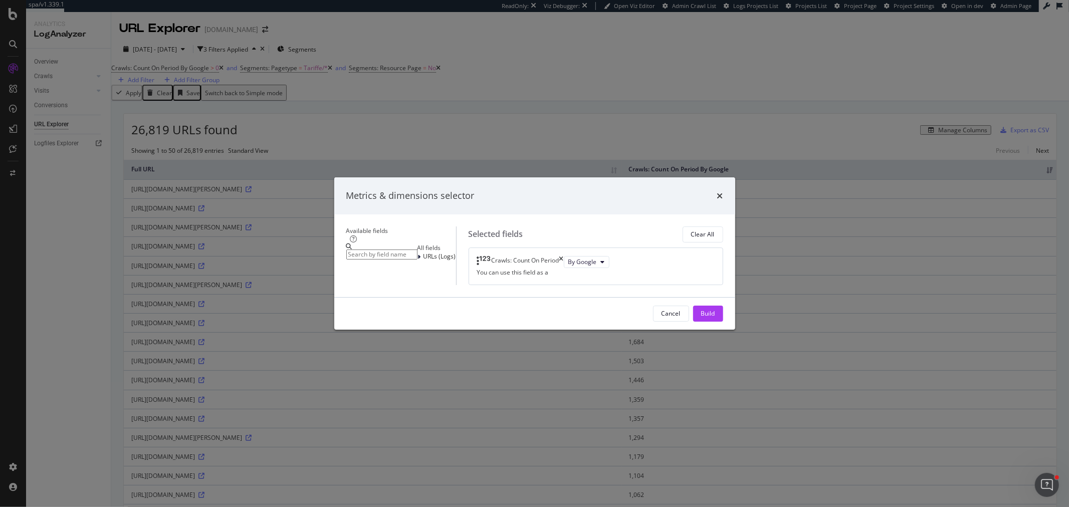
click at [354, 249] on input "modal" at bounding box center [381, 254] width 71 height 10
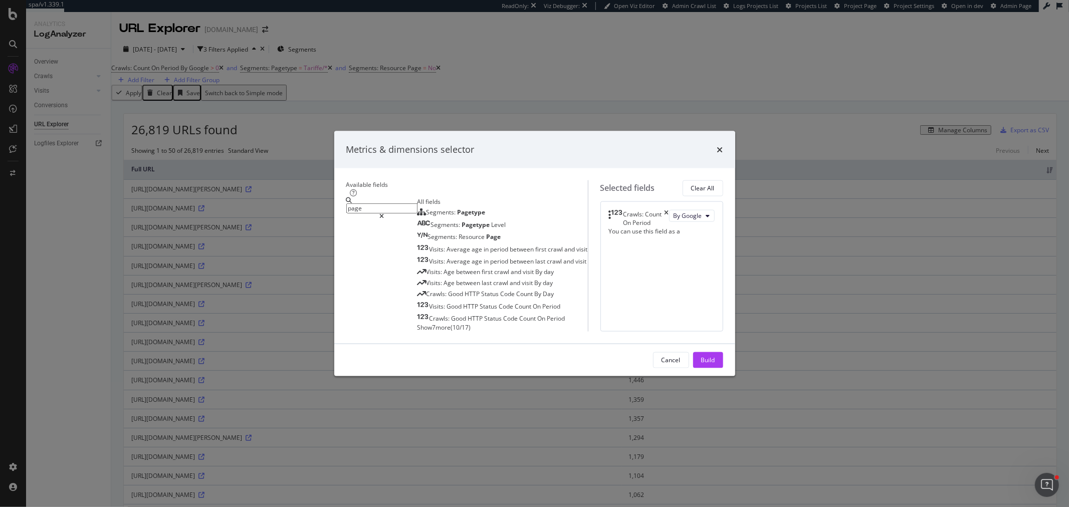
click at [350, 203] on input "page" at bounding box center [381, 208] width 71 height 10
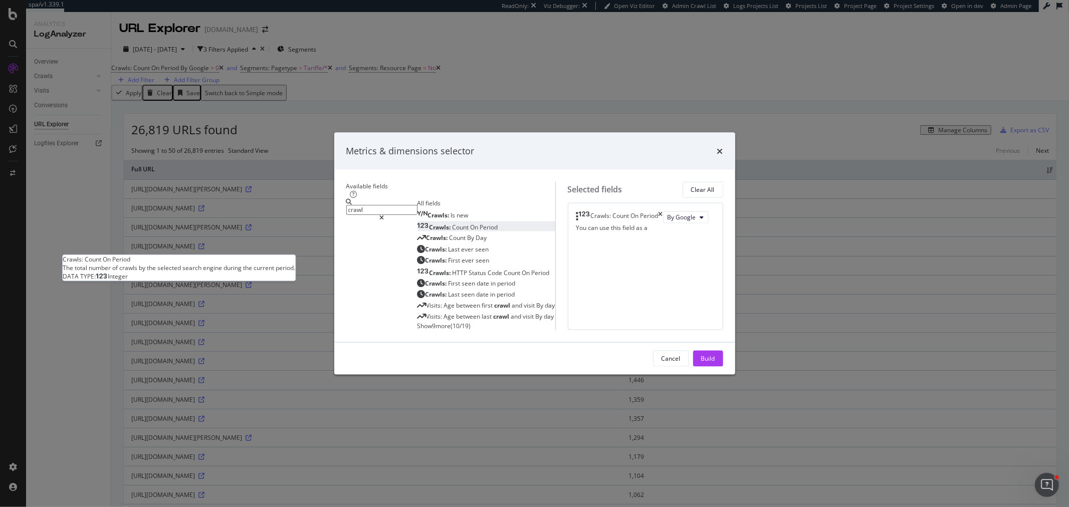
type input "crawl"
click at [452, 223] on span "Count" at bounding box center [461, 227] width 18 height 9
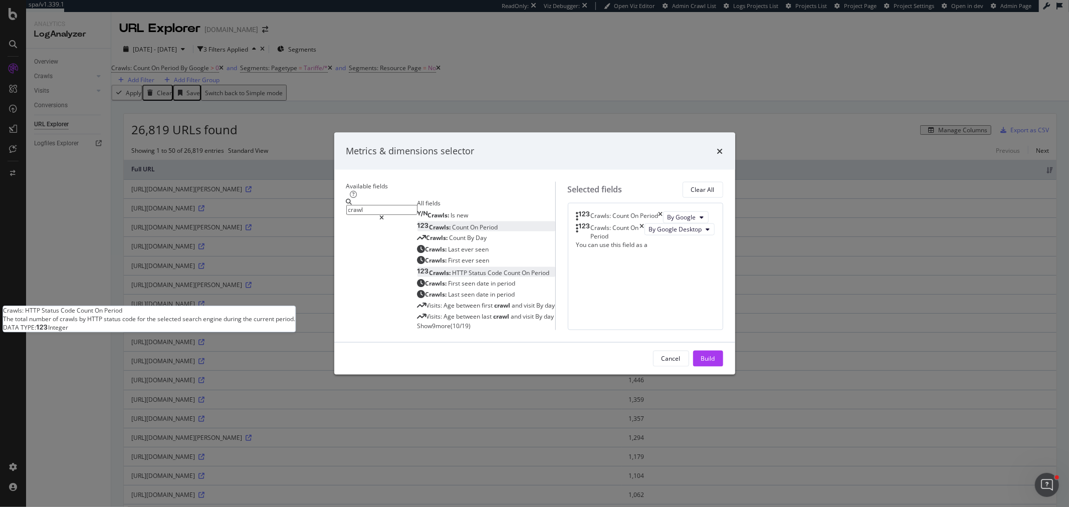
click at [429, 268] on span "Crawls:" at bounding box center [440, 272] width 23 height 9
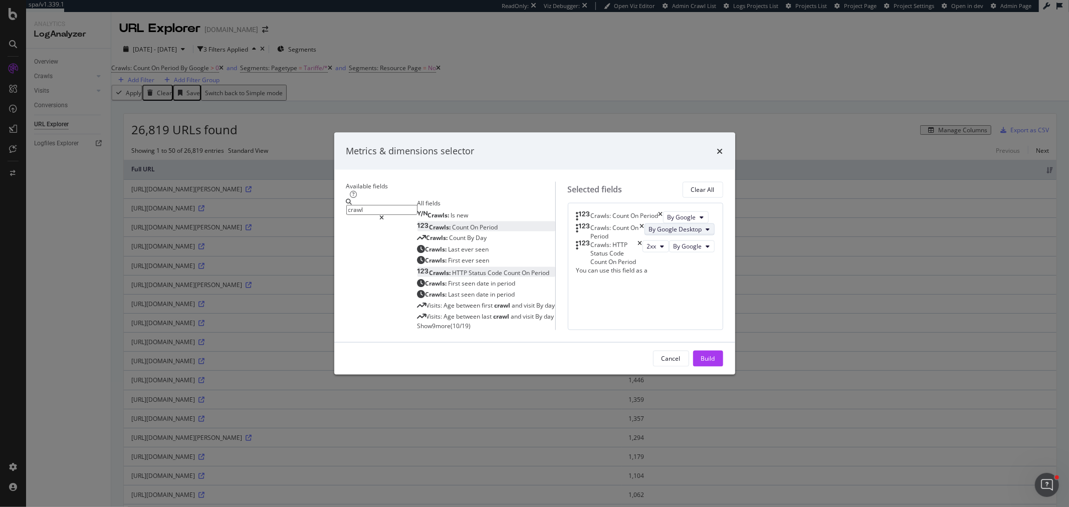
click at [649, 225] on span "By Google Desktop" at bounding box center [675, 229] width 53 height 9
click at [655, 261] on div "Crawls: Count On Period By Google Crawls: Count On Period By Google Desktop Cra…" at bounding box center [645, 265] width 155 height 127
click at [656, 295] on div "Crawls: Count On Period By Google Crawls: Count On Period By Google Desktop Cra…" at bounding box center [645, 265] width 155 height 127
click at [644, 223] on icon "times" at bounding box center [642, 231] width 5 height 17
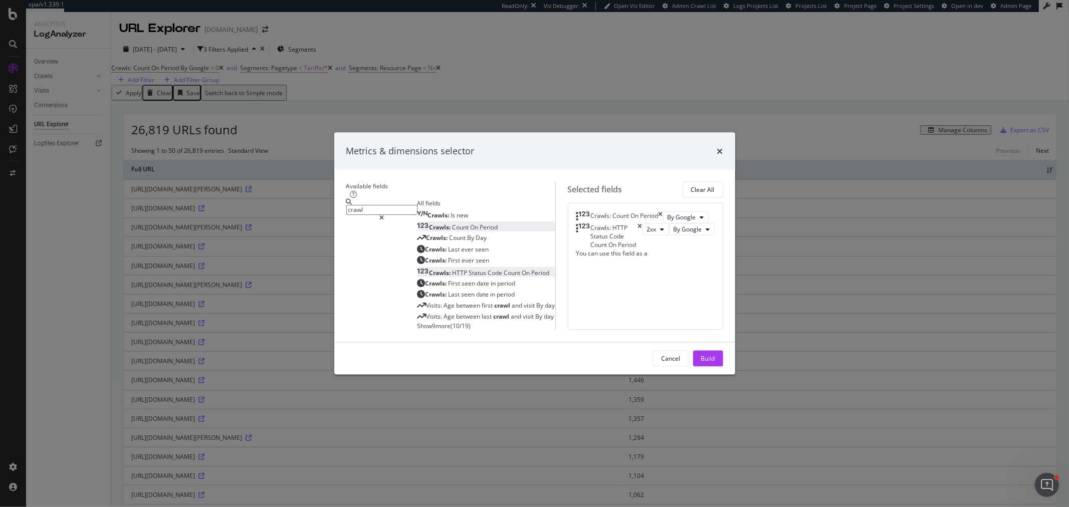
click at [642, 223] on icon "times" at bounding box center [640, 236] width 5 height 26
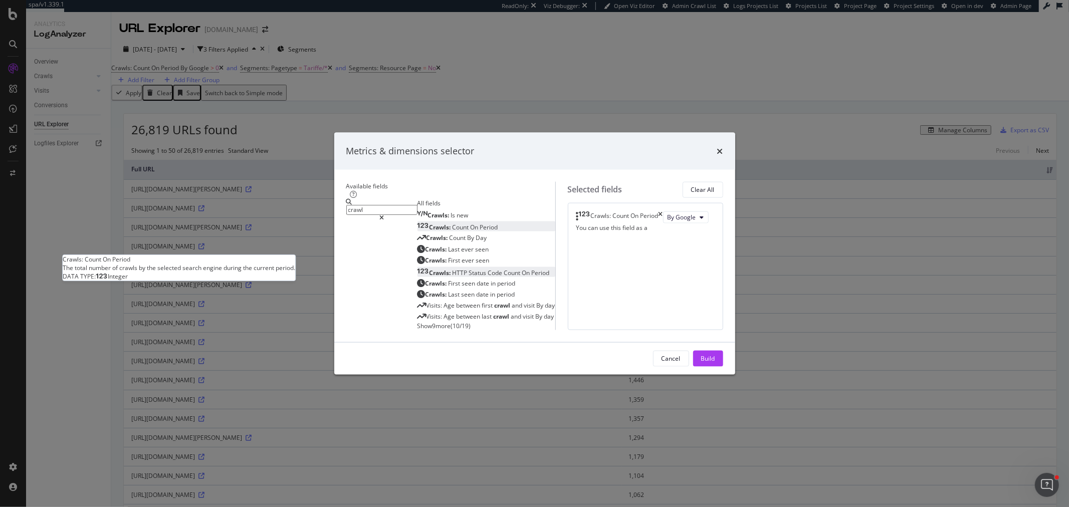
click at [431, 223] on div "Crawls: Count On Period" at bounding box center [457, 227] width 81 height 9
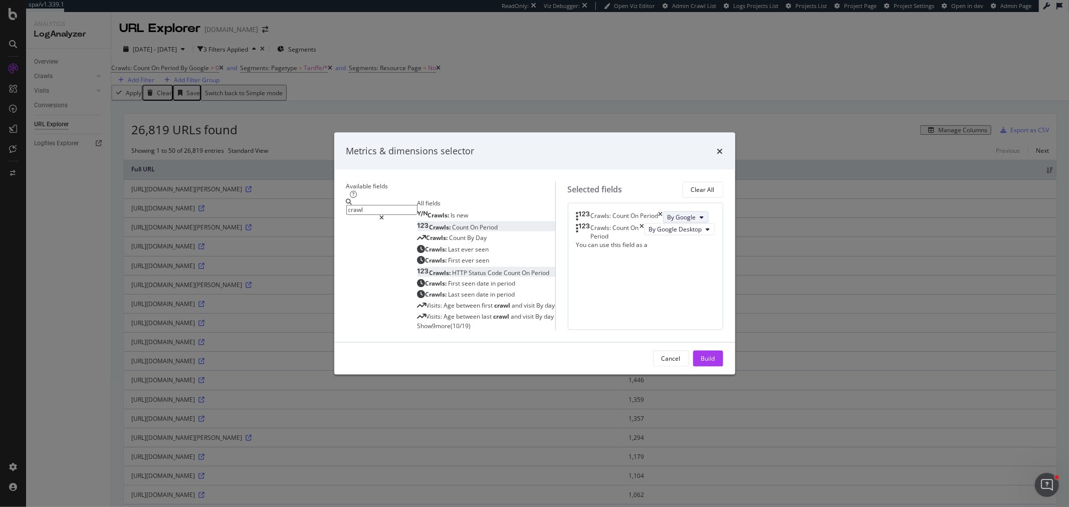
click at [663, 211] on button "By Google" at bounding box center [686, 217] width 46 height 12
click at [684, 226] on div "Crawls: Count On Period By Google Crawls: Count On Period By Google Desktop You…" at bounding box center [645, 265] width 155 height 127
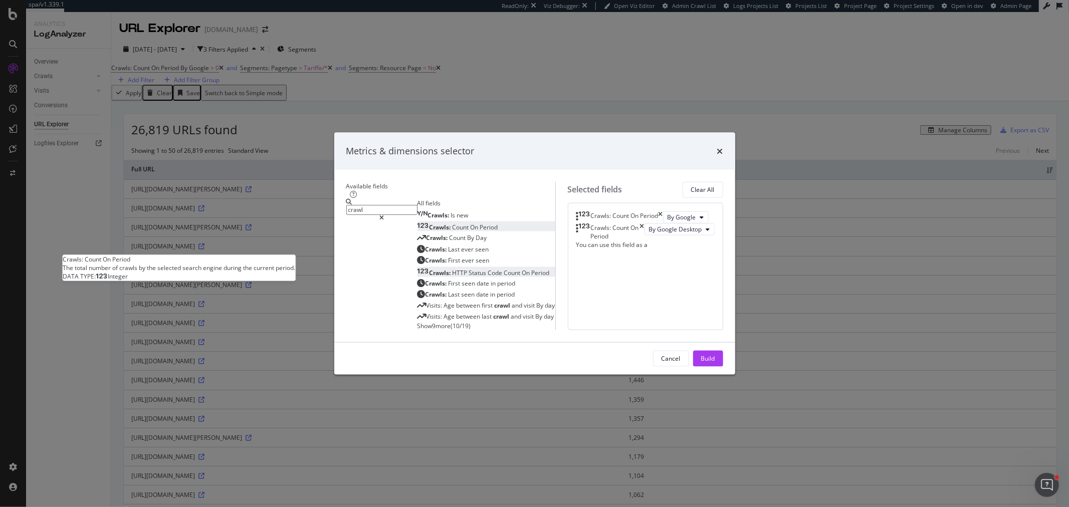
click at [480, 223] on span "Period" at bounding box center [489, 227] width 18 height 9
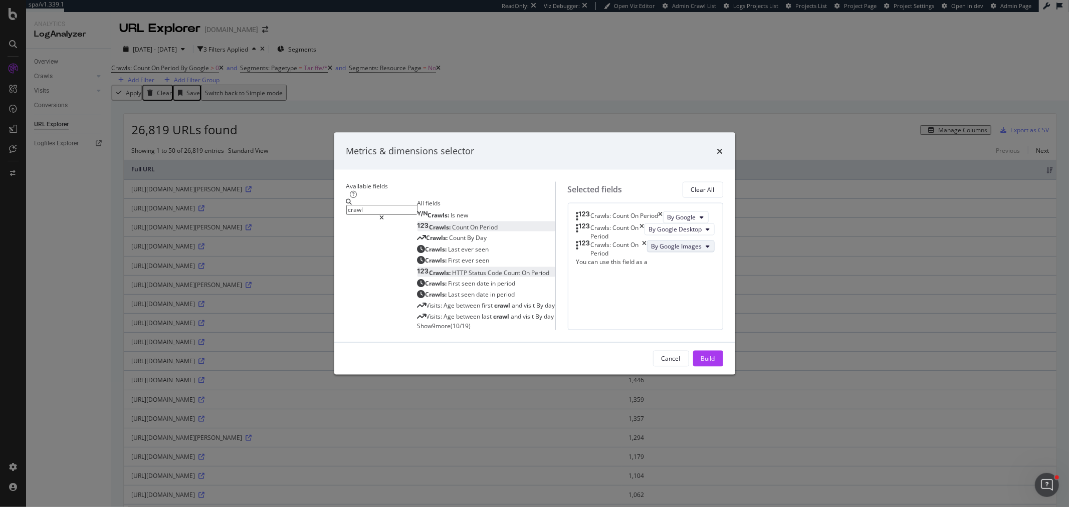
click at [651, 242] on span "By Google Images" at bounding box center [676, 246] width 51 height 9
click at [619, 283] on span "By Google Smartphone" at bounding box center [605, 285] width 79 height 9
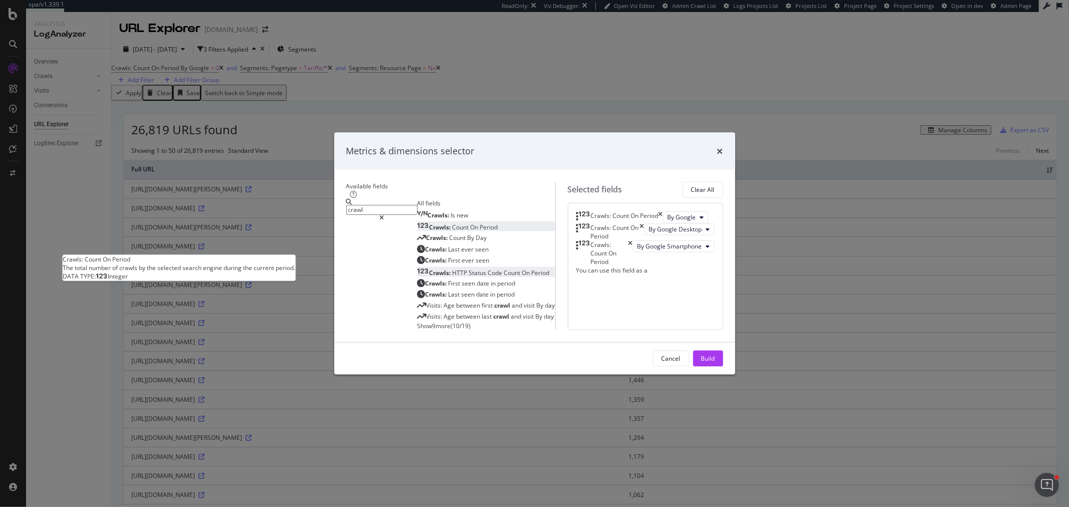
click at [417, 223] on div "Crawls: Count On Period" at bounding box center [457, 227] width 81 height 9
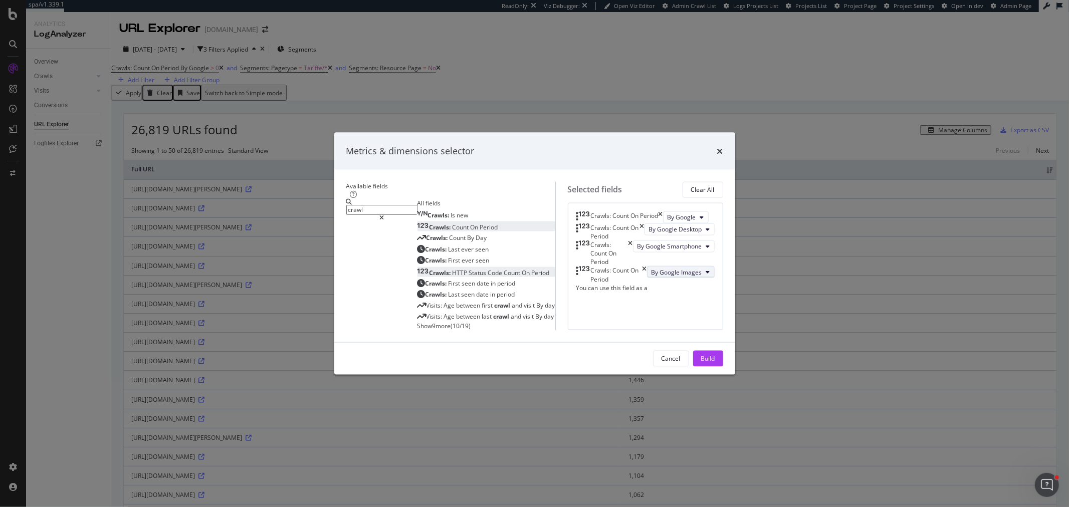
click at [651, 269] on span "By Google Images" at bounding box center [676, 272] width 51 height 9
click at [601, 324] on span "By OpenAI" at bounding box center [605, 322] width 79 height 9
click at [417, 223] on div "Crawls: Count On Period" at bounding box center [457, 227] width 81 height 9
click at [647, 295] on div "By Google Images" at bounding box center [681, 286] width 68 height 17
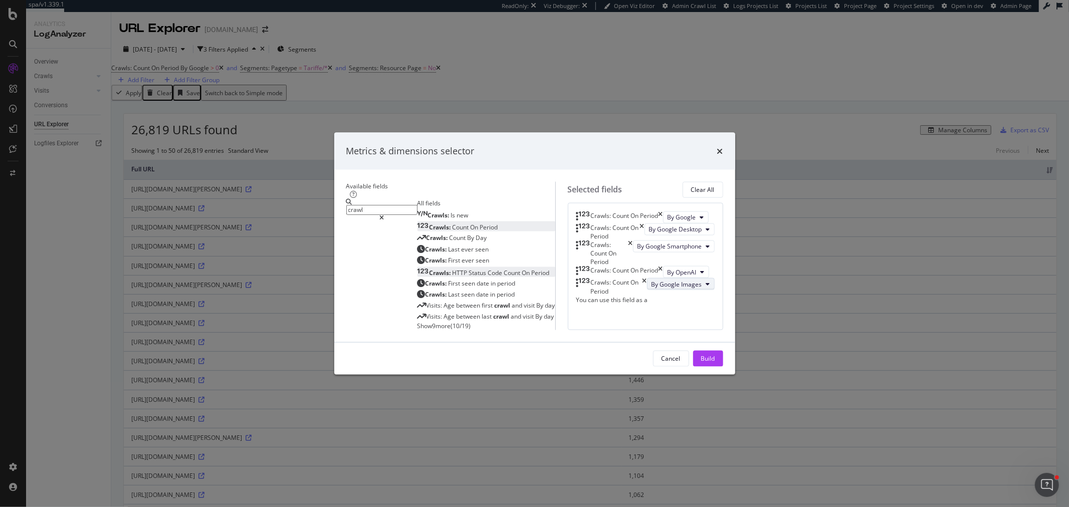
click at [651, 288] on span "By Google Images" at bounding box center [676, 284] width 51 height 9
click at [612, 342] on span "By ChatGPT-User" at bounding box center [605, 341] width 79 height 9
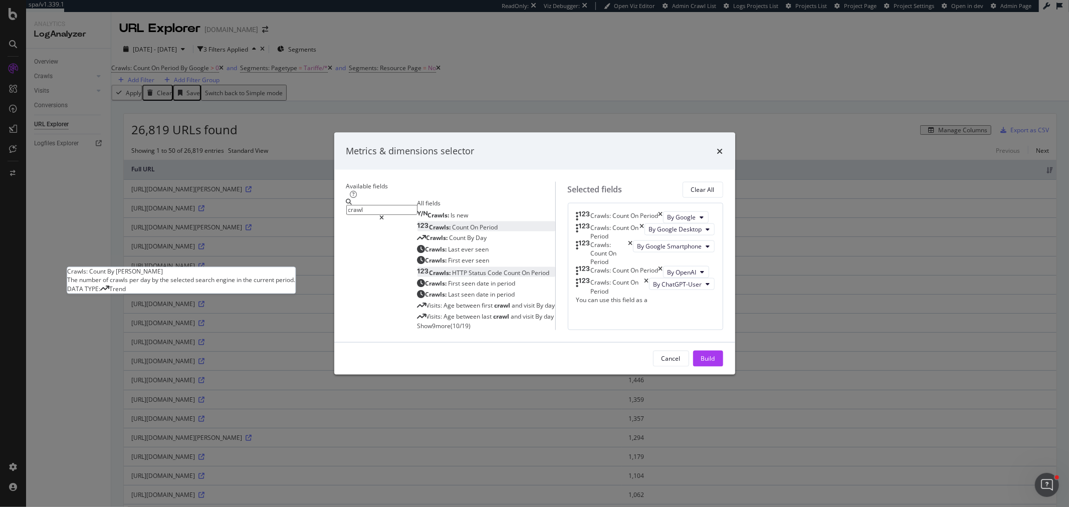
click at [452, 223] on span "Count" at bounding box center [461, 227] width 18 height 9
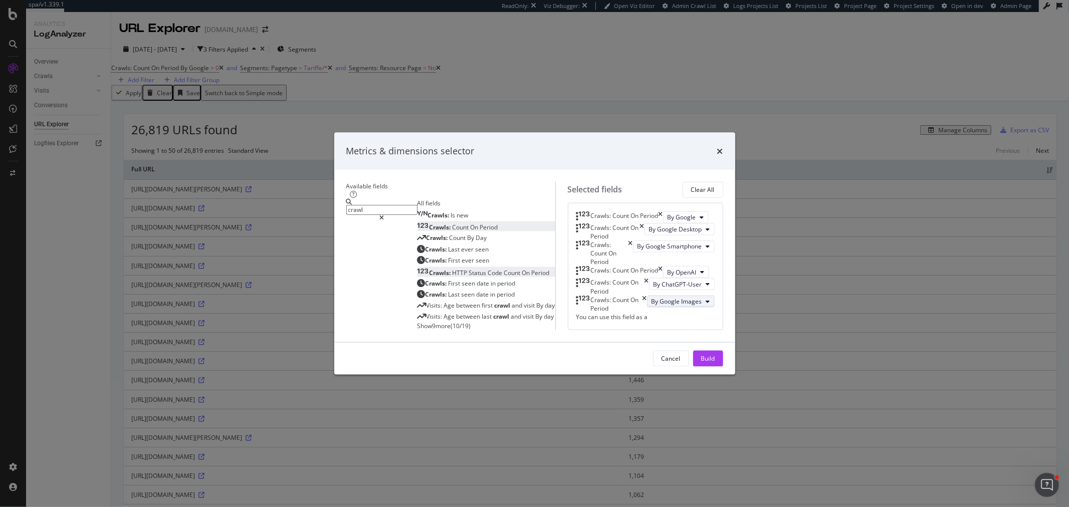
click at [647, 307] on button "By Google Images" at bounding box center [681, 301] width 68 height 12
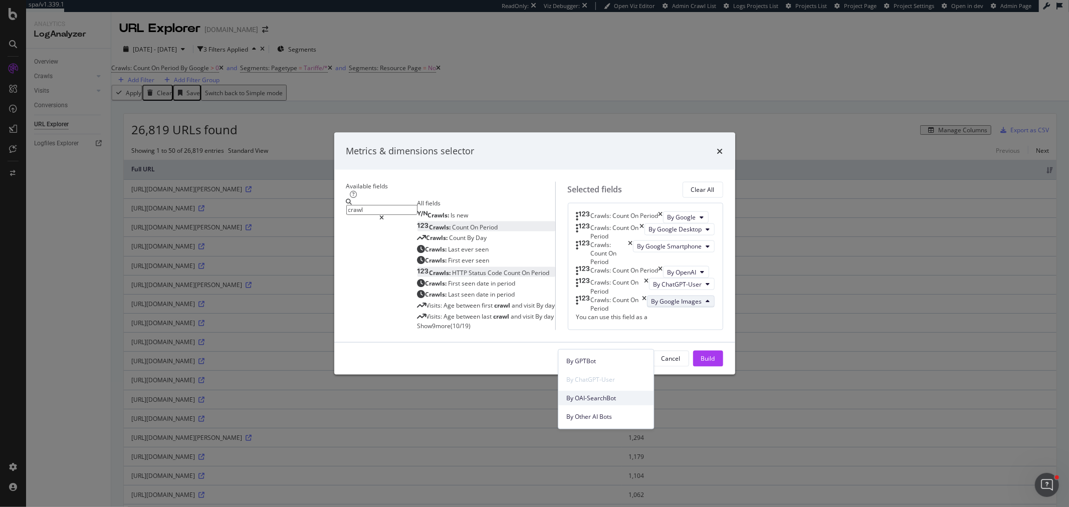
click at [609, 398] on span "By OAI-SearchBot" at bounding box center [605, 397] width 79 height 9
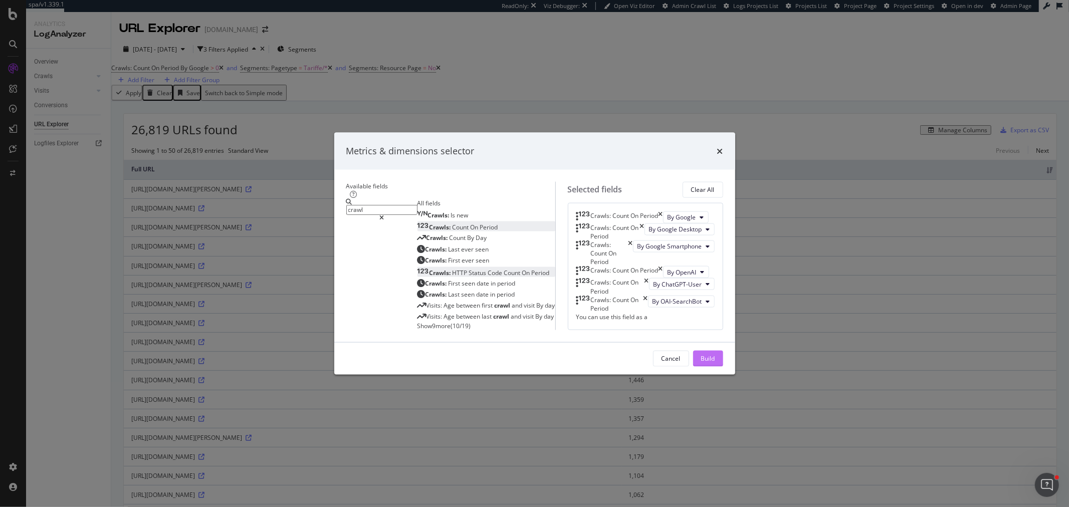
click at [715, 363] on div "Build" at bounding box center [708, 358] width 14 height 9
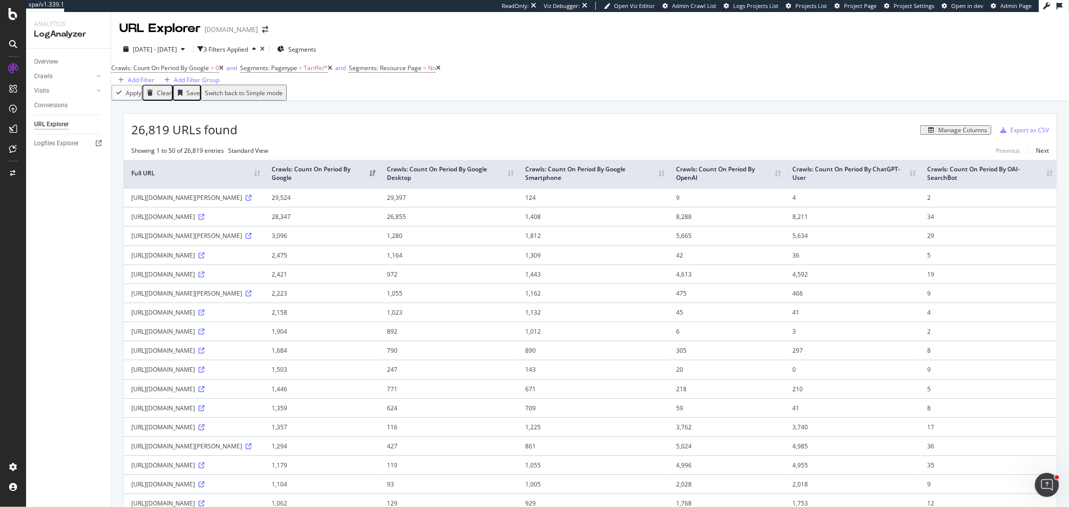
click at [942, 135] on button "Manage Columns" at bounding box center [955, 130] width 71 height 10
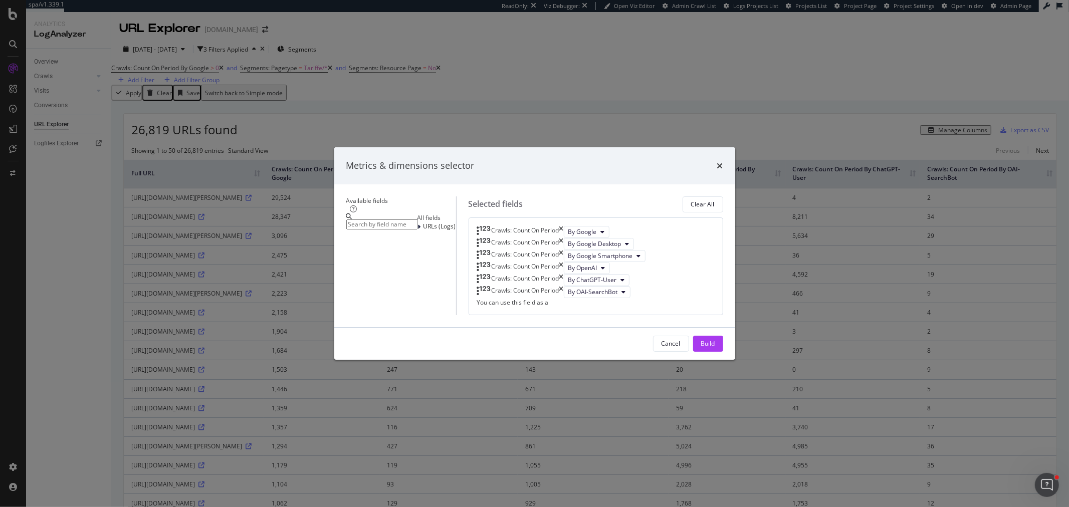
click at [366, 219] on input "modal" at bounding box center [381, 224] width 71 height 10
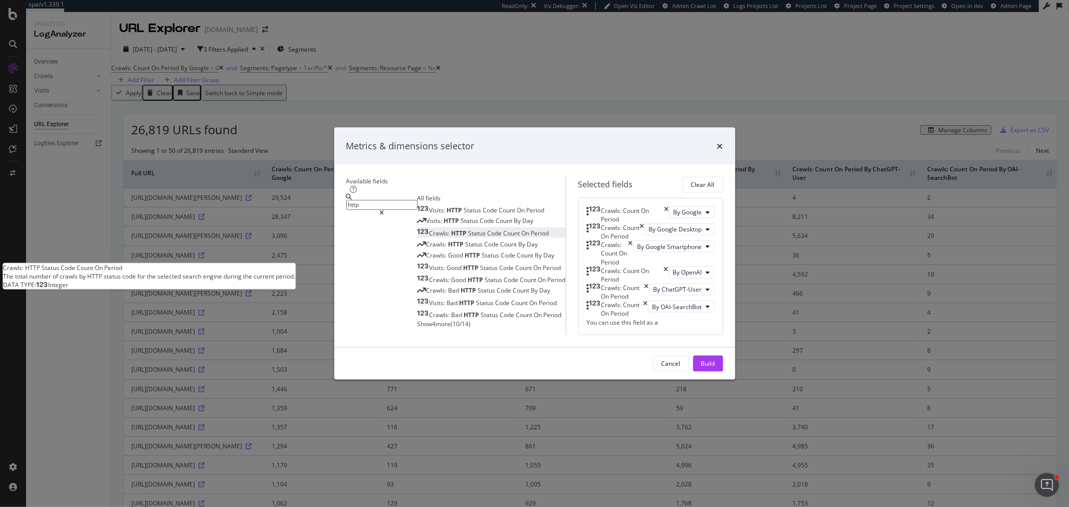
type input "http"
click at [468, 229] on span "Status" at bounding box center [477, 233] width 19 height 9
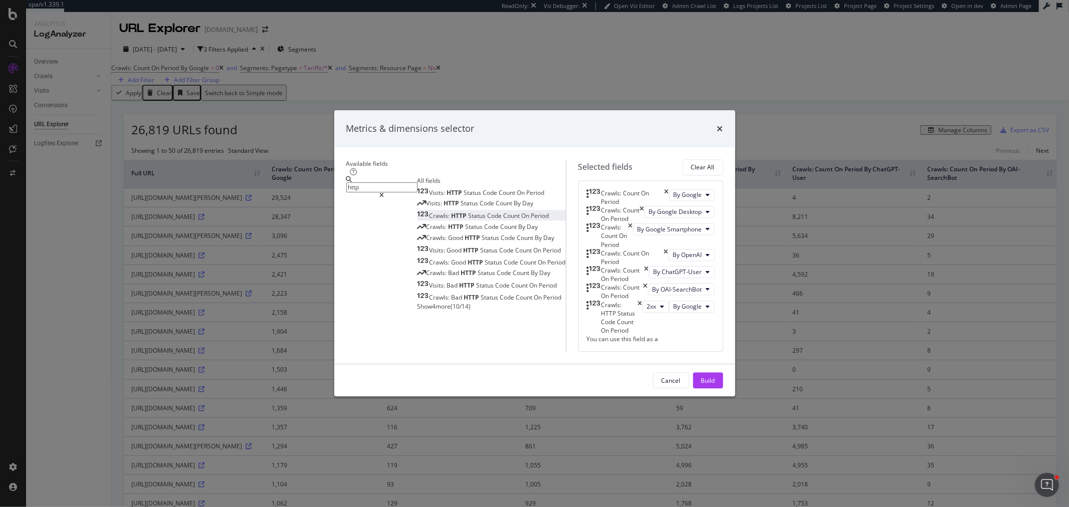
scroll to position [16, 0]
click at [660, 310] on icon "modal" at bounding box center [662, 307] width 4 height 6
click at [579, 423] on span "4xx" at bounding box center [579, 419] width 27 height 9
click at [660, 310] on icon "modal" at bounding box center [662, 307] width 4 height 6
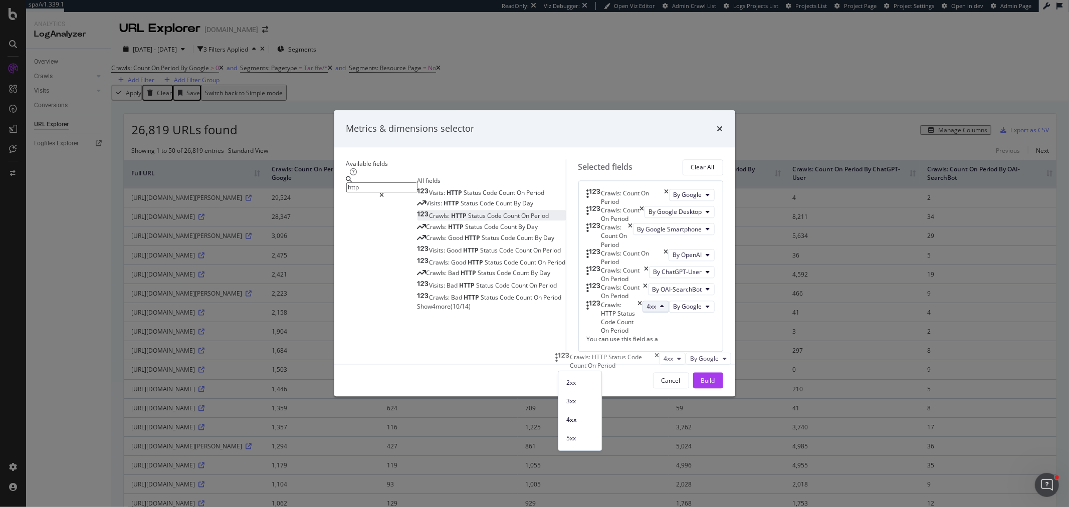
drag, startPoint x: 605, startPoint y: 382, endPoint x: 600, endPoint y: 384, distance: 5.4
click at [602, 394] on div "2xx 3xx 4xx 5xx 200 301 302 304 403 404 410 500 503 Other 3xx Other 4xx Other 5…" at bounding box center [580, 411] width 44 height 80
click at [583, 429] on span "404" at bounding box center [579, 433] width 27 height 9
click at [673, 311] on span "By Google" at bounding box center [687, 306] width 29 height 9
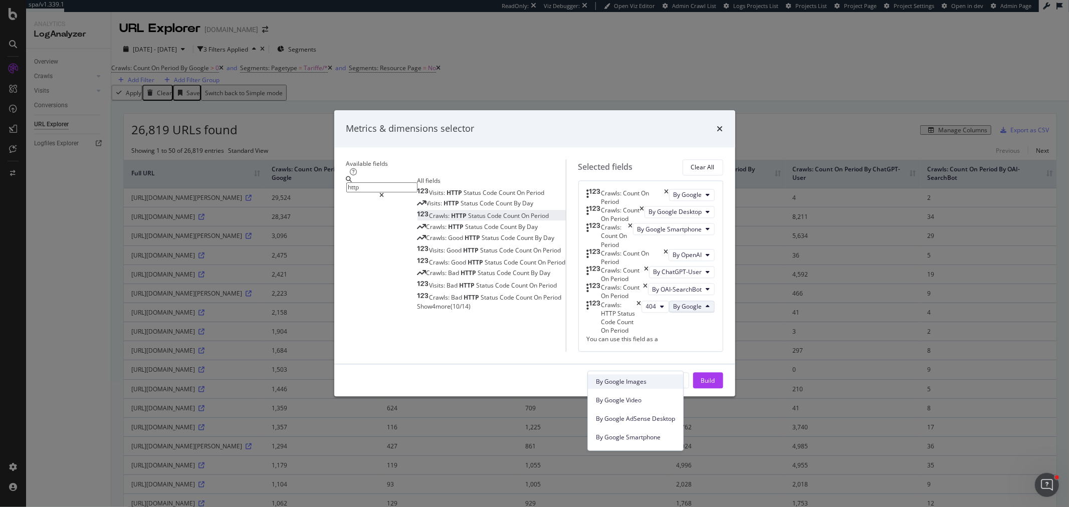
scroll to position [56, 0]
click at [636, 421] on span "By Google Smartphone" at bounding box center [635, 419] width 79 height 9
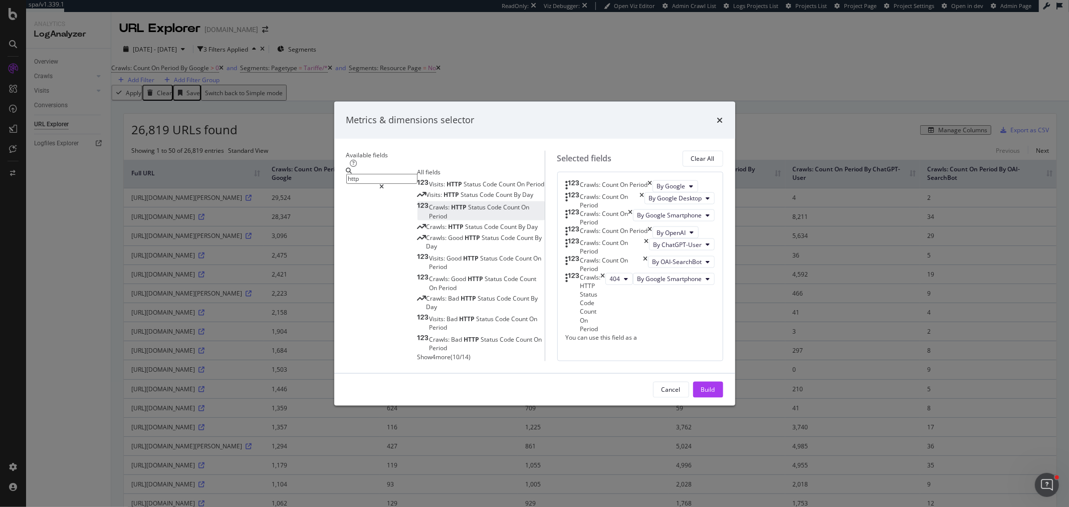
click at [648, 273] on icon "times" at bounding box center [645, 263] width 5 height 17
click at [649, 255] on icon "times" at bounding box center [646, 246] width 5 height 17
click at [652, 238] on icon "times" at bounding box center [650, 232] width 5 height 12
click at [633, 213] on icon "times" at bounding box center [630, 217] width 5 height 17
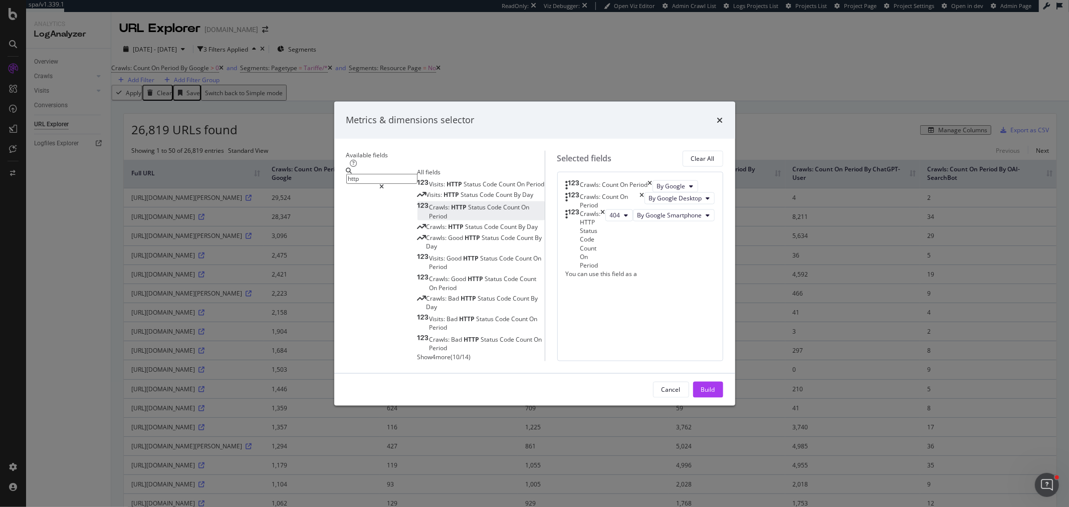
click at [644, 192] on icon "times" at bounding box center [642, 200] width 5 height 17
click at [652, 180] on icon "times" at bounding box center [650, 186] width 5 height 12
click at [715, 394] on div "Build" at bounding box center [708, 389] width 14 height 9
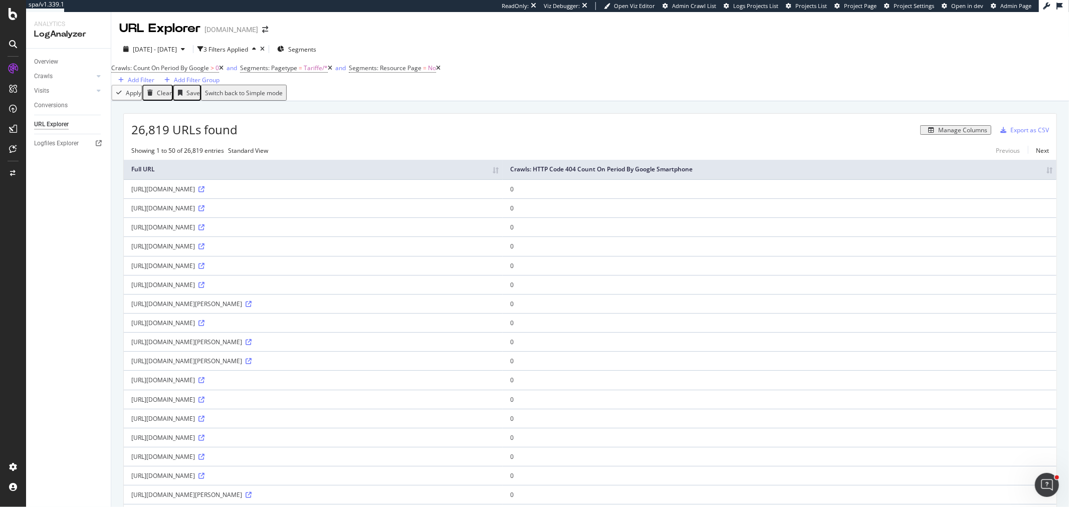
click at [925, 133] on div "button" at bounding box center [931, 130] width 14 height 6
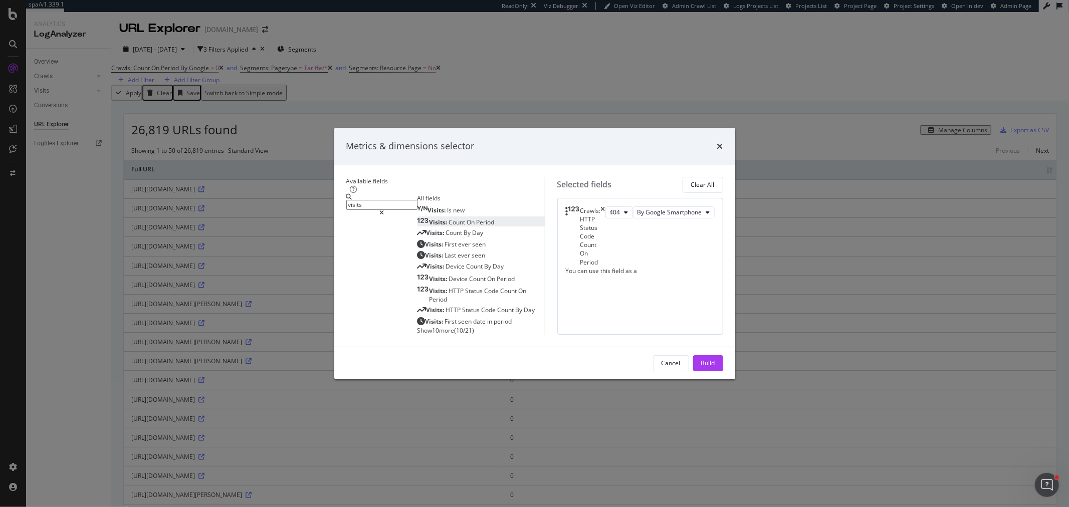
click at [429, 218] on span "Visits:" at bounding box center [439, 222] width 20 height 9
click at [652, 268] on span "By Google" at bounding box center [666, 272] width 29 height 9
click at [626, 292] on div "Crawls: HTTP Status Code Count On Period 404 By Google Smartphone Visits: Count…" at bounding box center [640, 266] width 166 height 137
click at [417, 326] on span "Show 10 more" at bounding box center [435, 330] width 37 height 9
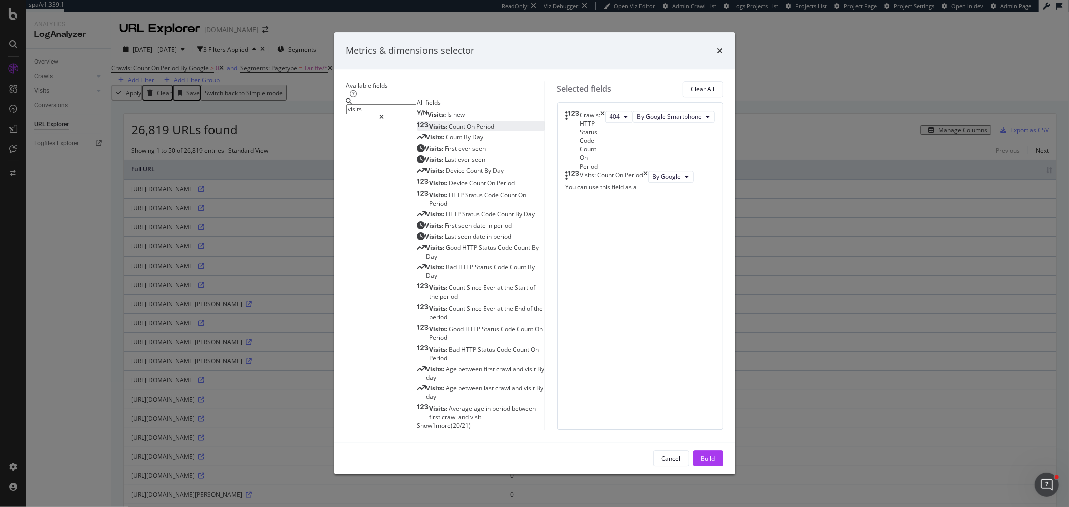
click at [629, 257] on div "Crawls: HTTP Status Code Count On Period 404 By Google Smartphone Visits: Count…" at bounding box center [640, 266] width 166 height 328
click at [648, 176] on icon "times" at bounding box center [645, 177] width 5 height 12
click at [605, 139] on icon "times" at bounding box center [603, 141] width 5 height 60
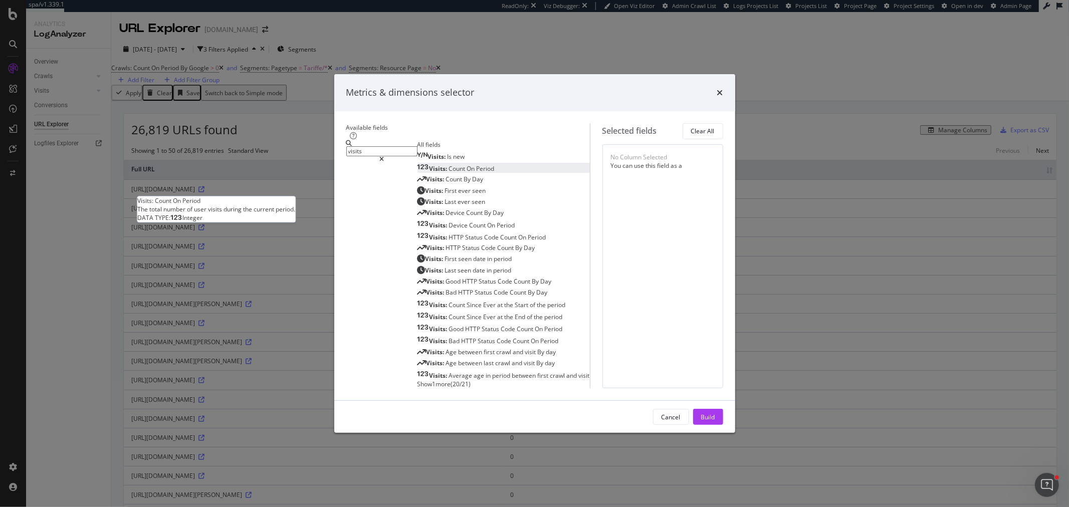
click at [467, 173] on span "On" at bounding box center [472, 168] width 10 height 9
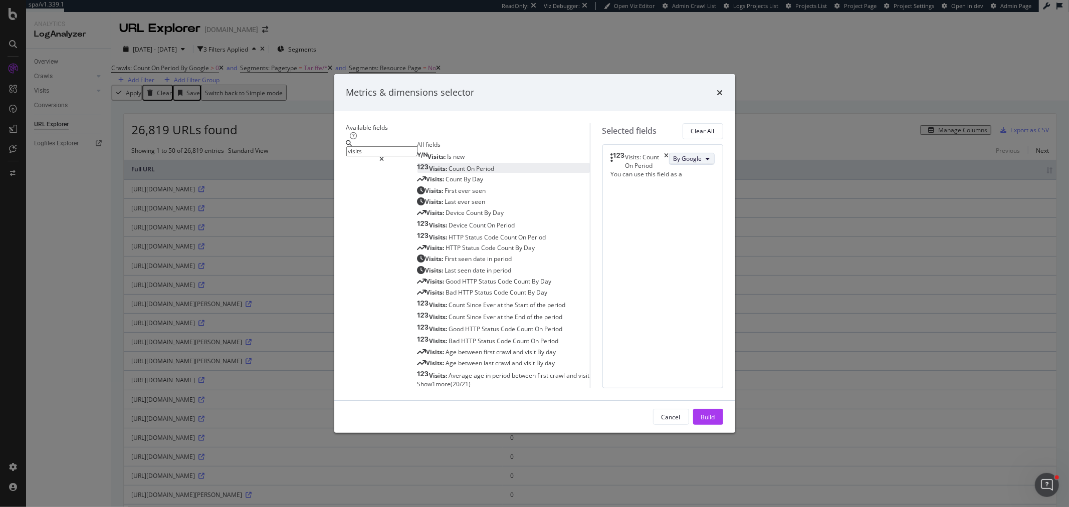
click at [669, 158] on button "By Google" at bounding box center [692, 159] width 46 height 12
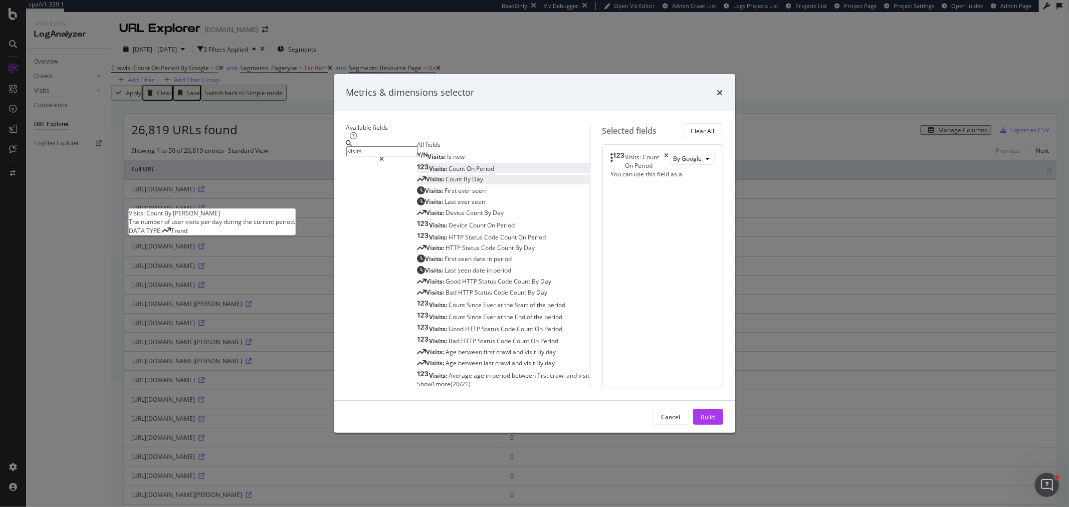
click at [446, 183] on span "Count" at bounding box center [455, 179] width 18 height 9
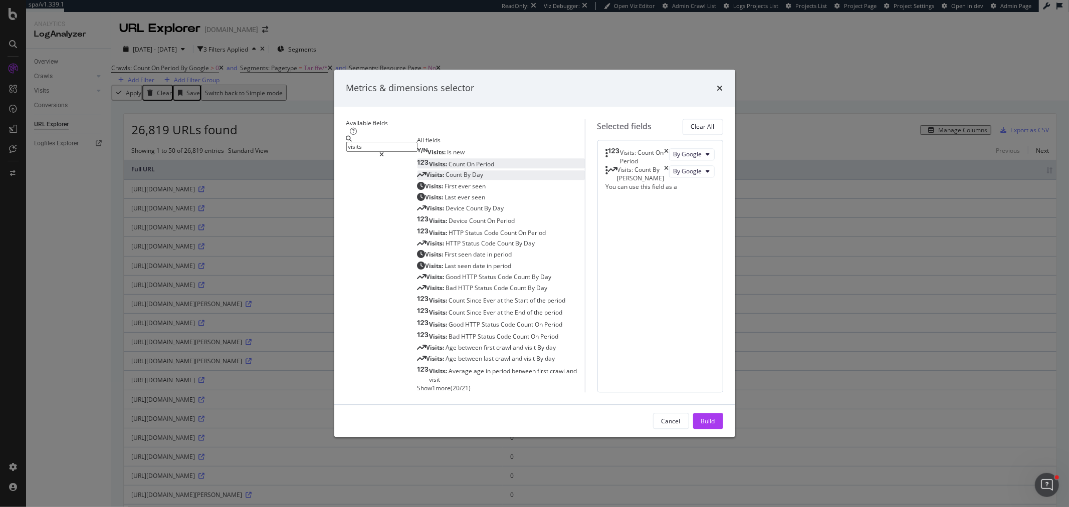
click at [669, 148] on icon "times" at bounding box center [666, 156] width 5 height 17
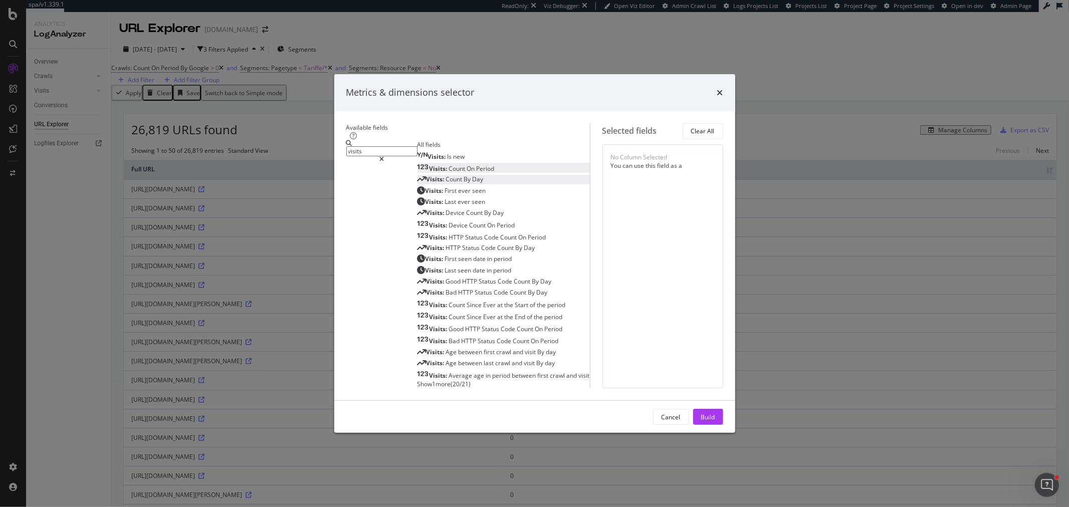
click at [362, 146] on input "visits" at bounding box center [381, 151] width 71 height 10
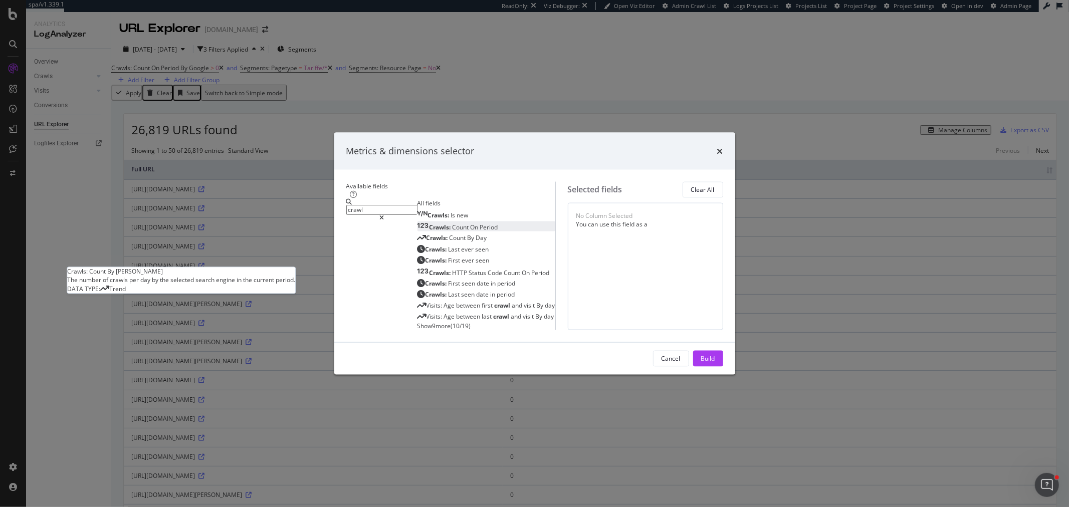
type input "crawl"
click at [480, 223] on span "Period" at bounding box center [489, 227] width 18 height 9
click at [421, 233] on div "Crawls: Count By Day" at bounding box center [452, 237] width 70 height 9
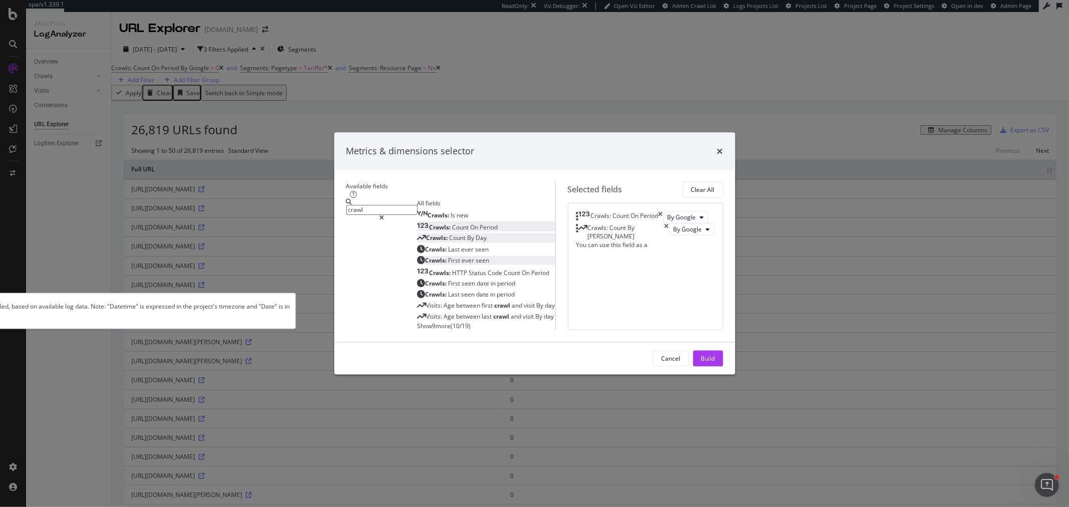
click at [476, 255] on span "seen" at bounding box center [483, 259] width 14 height 9
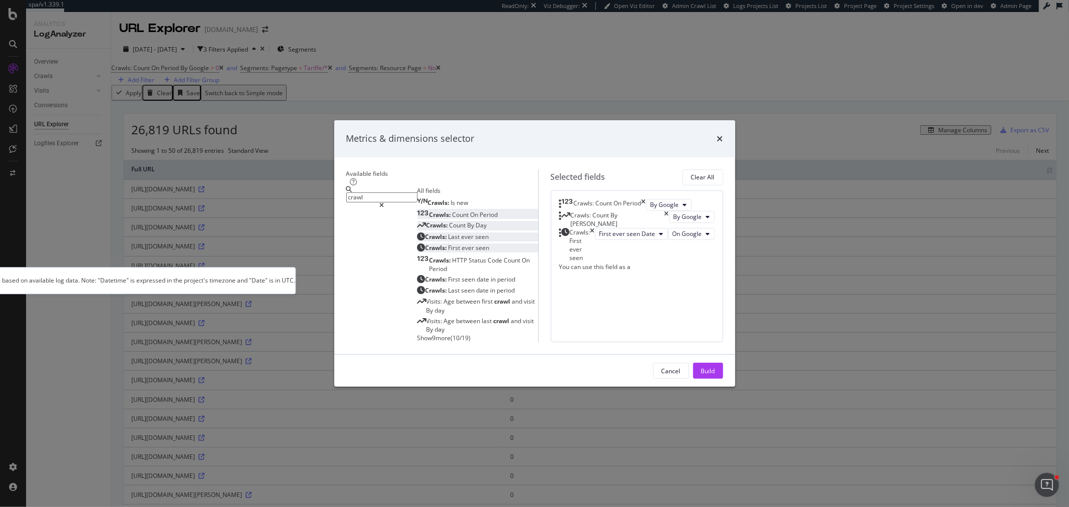
click at [423, 232] on div "Crawls: Last ever seen" at bounding box center [453, 236] width 72 height 9
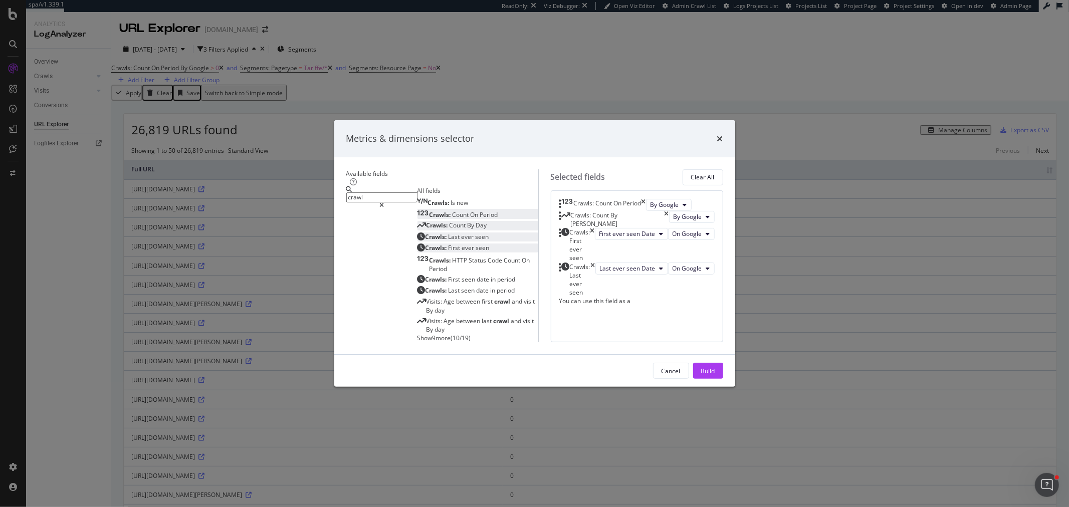
click at [417, 334] on span "Show 9 more" at bounding box center [434, 338] width 34 height 9
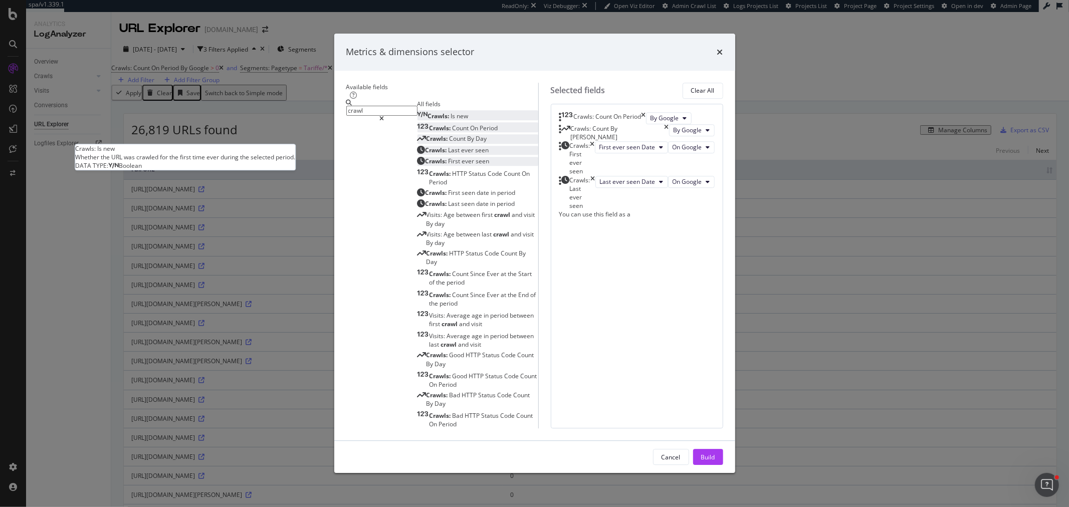
click at [457, 120] on span "new" at bounding box center [463, 116] width 12 height 9
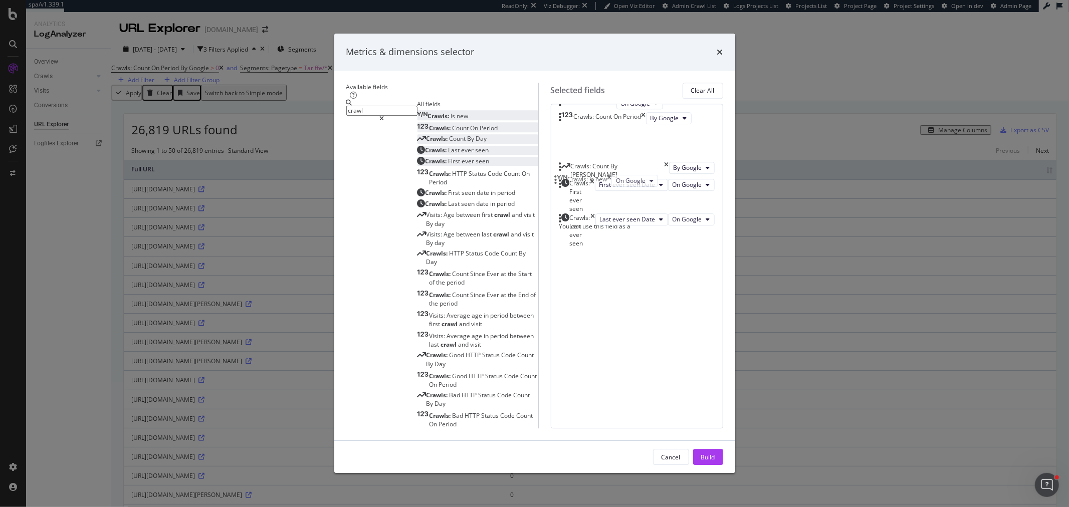
drag, startPoint x: 569, startPoint y: 294, endPoint x: 563, endPoint y: 186, distance: 107.8
click at [563, 186] on body "spa/v1.339.1 ReadOnly: Viz Debugger: Open Viz Editor Admin Crawl List Logs Proj…" at bounding box center [534, 253] width 1069 height 507
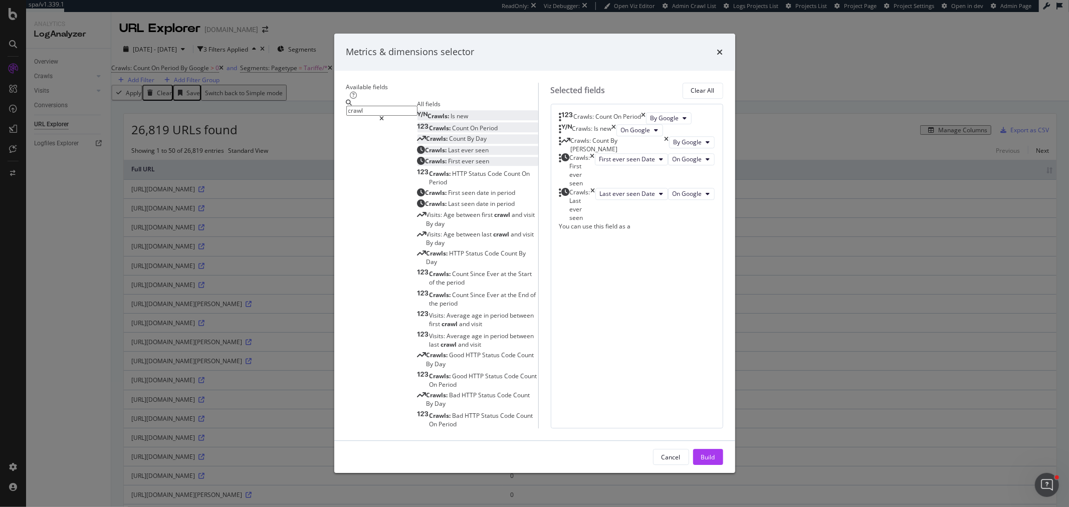
click at [735, 441] on div "Cancel Build" at bounding box center [534, 457] width 401 height 32
click at [715, 453] on div "Build" at bounding box center [708, 457] width 14 height 9
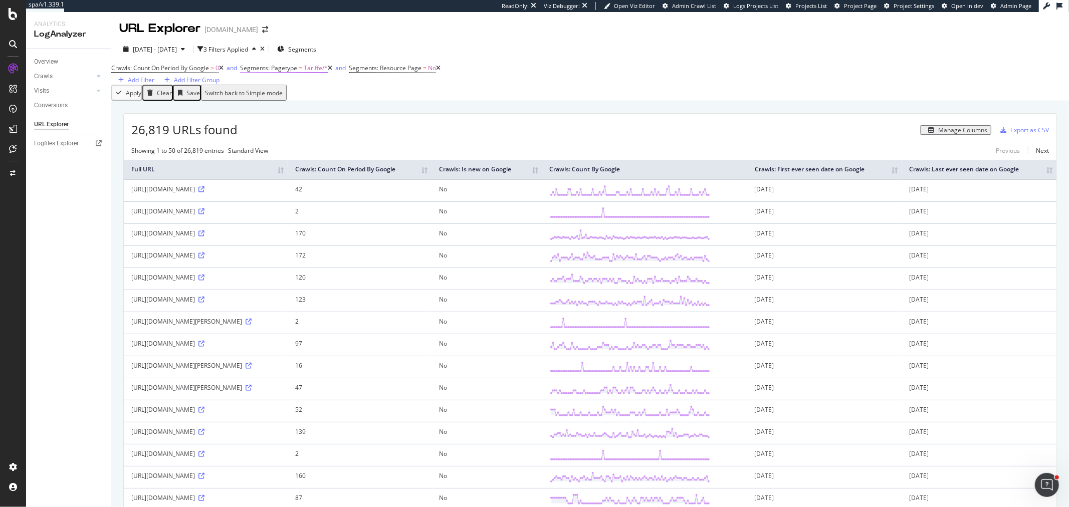
click at [297, 72] on span "Segments: Pagetype" at bounding box center [268, 68] width 57 height 9
click at [316, 54] on div "Segments" at bounding box center [296, 49] width 39 height 15
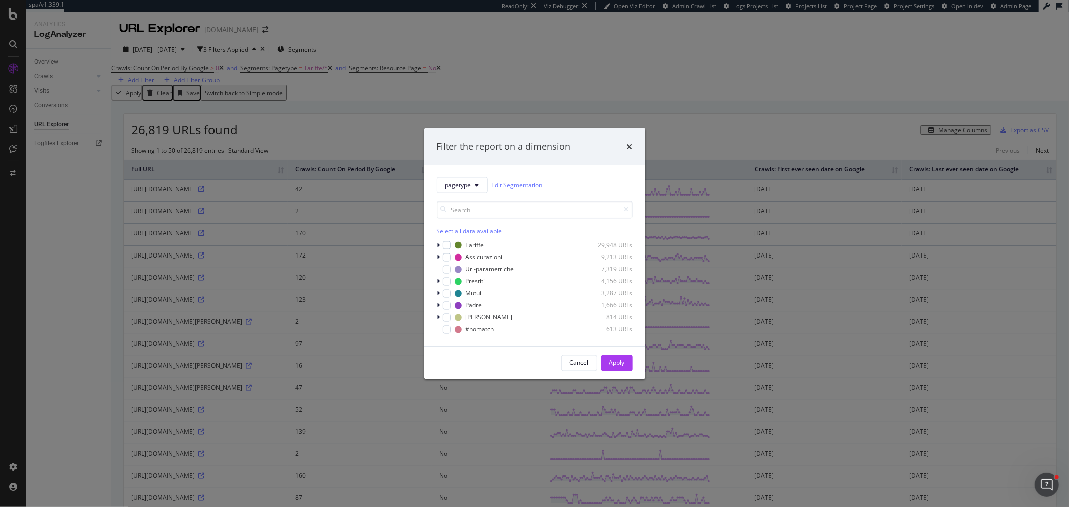
click at [343, 122] on div "Filter the report on a dimension pagetype Edit Segmentation Select all data ava…" at bounding box center [534, 253] width 1069 height 507
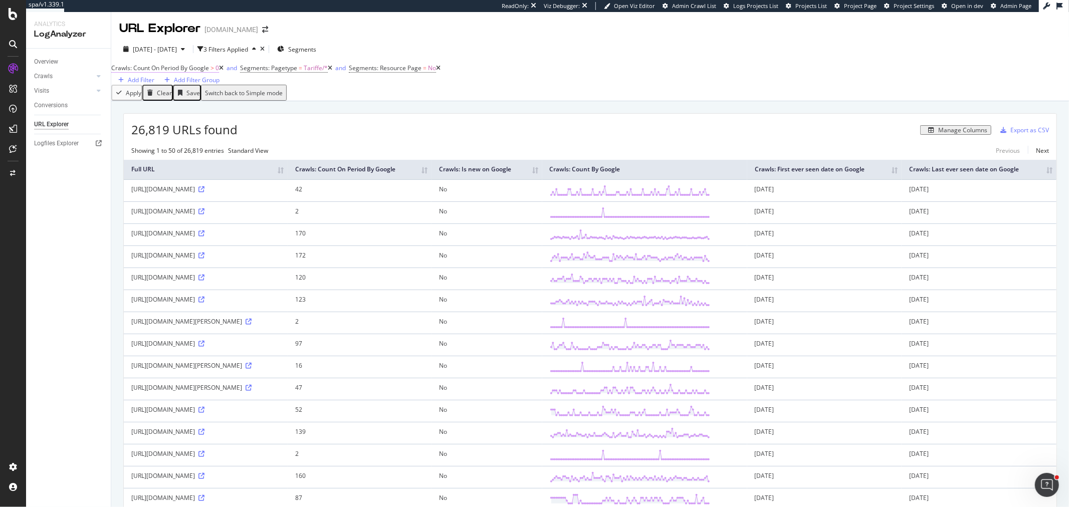
click at [184, 72] on span "Crawls: Count On Period By Google" at bounding box center [160, 68] width 98 height 9
click at [158, 87] on icon at bounding box center [156, 84] width 7 height 6
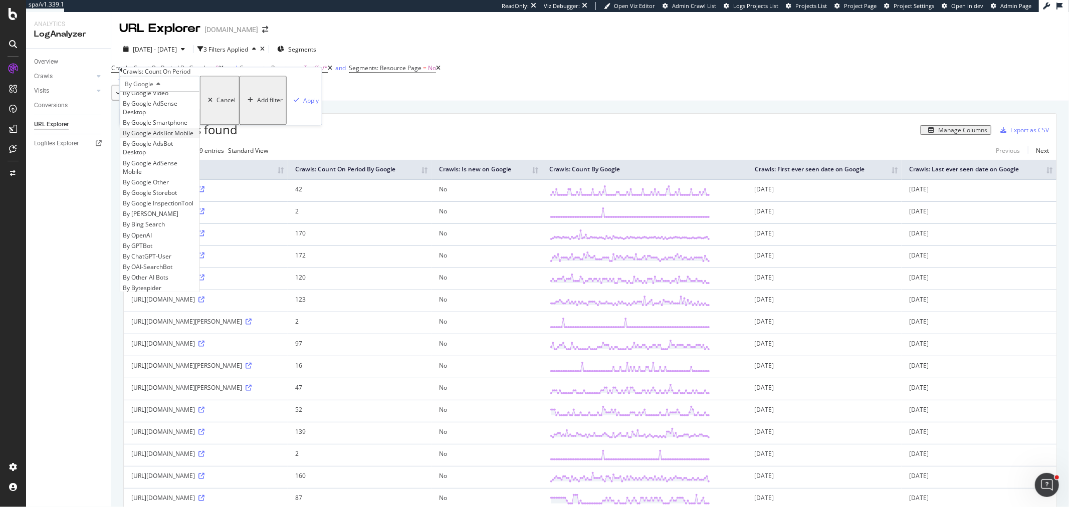
scroll to position [56, 0]
click at [187, 221] on div "By OpenAI" at bounding box center [159, 215] width 79 height 11
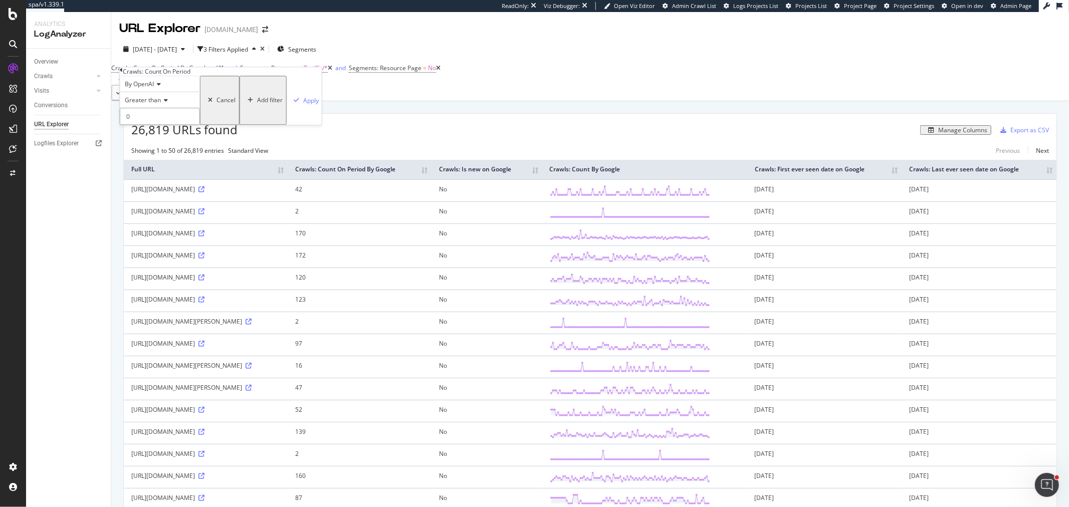
click at [143, 125] on input "0" at bounding box center [160, 116] width 80 height 17
click at [303, 105] on div "Apply" at bounding box center [311, 100] width 16 height 9
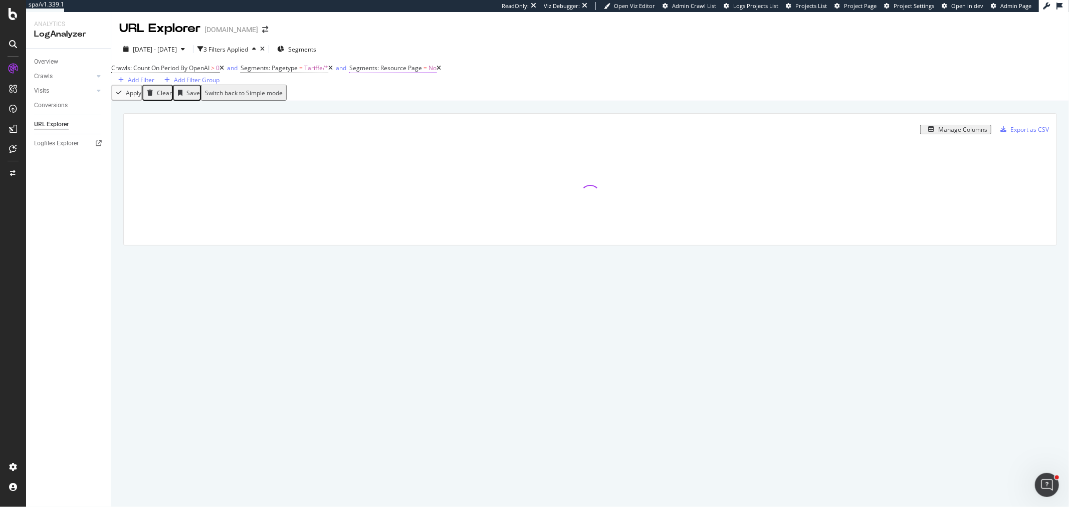
click at [407, 72] on span "Segments: Resource Page" at bounding box center [385, 68] width 73 height 9
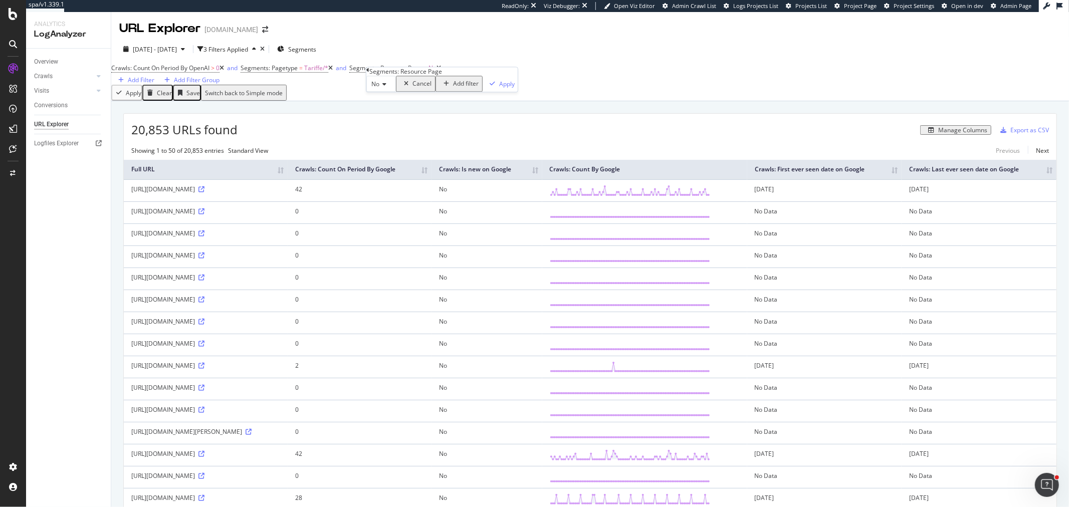
click at [379, 88] on span "No" at bounding box center [375, 84] width 8 height 9
click at [392, 102] on div "Yes" at bounding box center [381, 97] width 29 height 11
click at [491, 87] on icon "button" at bounding box center [494, 84] width 6 height 6
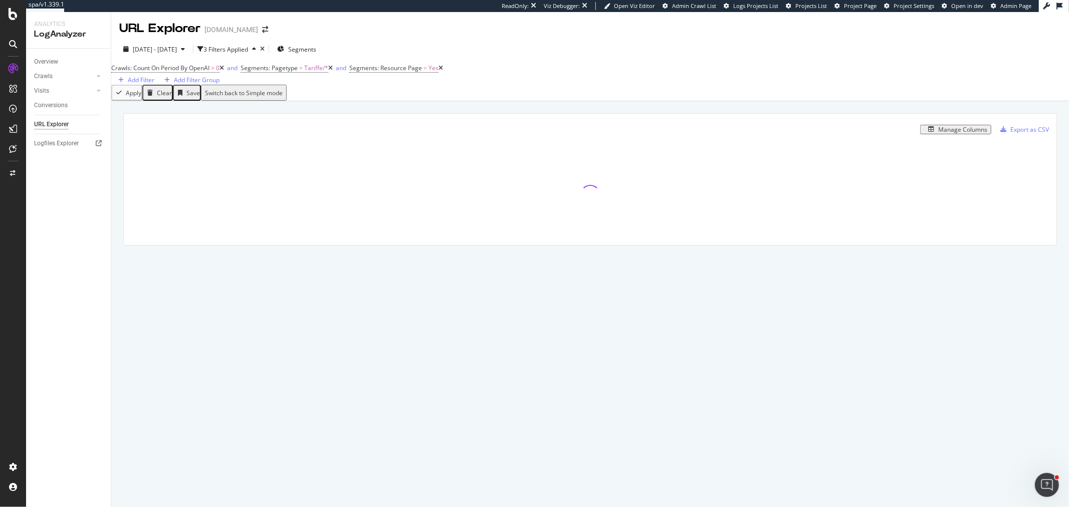
click at [333, 71] on icon at bounding box center [330, 68] width 5 height 6
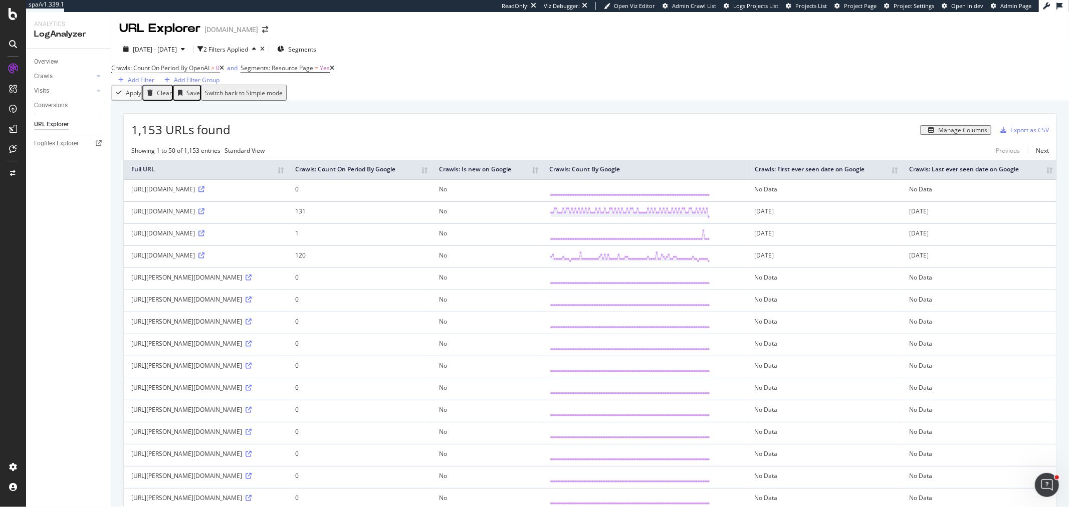
click at [935, 138] on div "1,153 URLs found Manage Columns Export as CSV" at bounding box center [590, 126] width 932 height 25
click at [938, 134] on div "Manage Columns" at bounding box center [962, 130] width 49 height 7
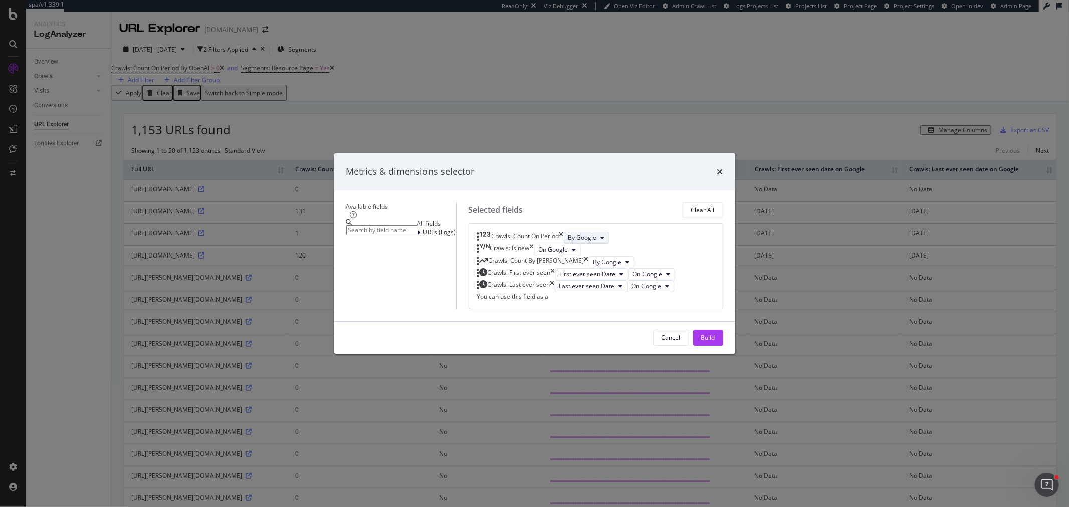
click at [584, 232] on button "By Google" at bounding box center [587, 238] width 46 height 12
click at [604, 209] on span "By OpenAI" at bounding box center [605, 209] width 79 height 9
click at [568, 245] on span "On Google" at bounding box center [554, 249] width 30 height 9
click at [593, 246] on span "On OpenAI" at bounding box center [589, 247] width 47 height 9
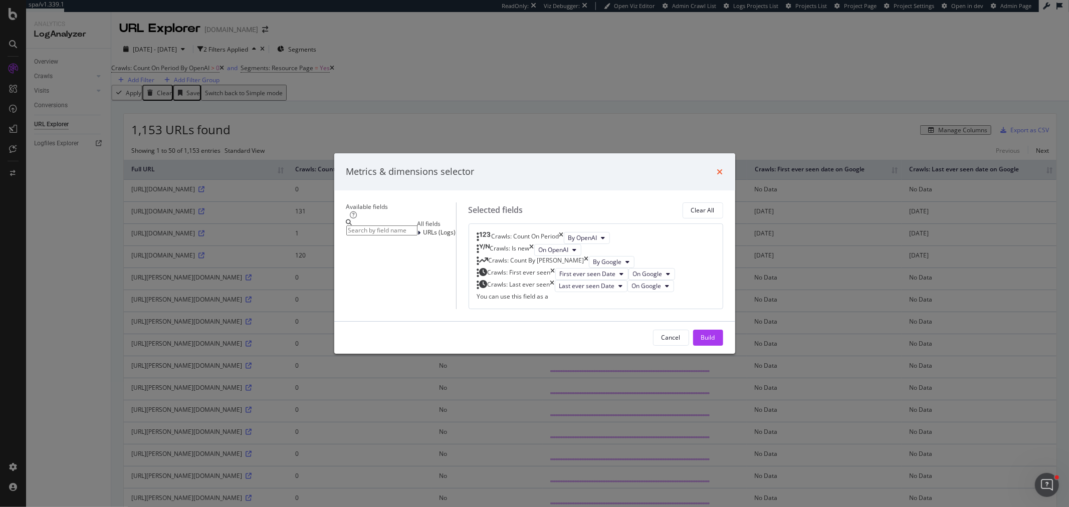
click at [723, 168] on icon "times" at bounding box center [720, 172] width 6 height 8
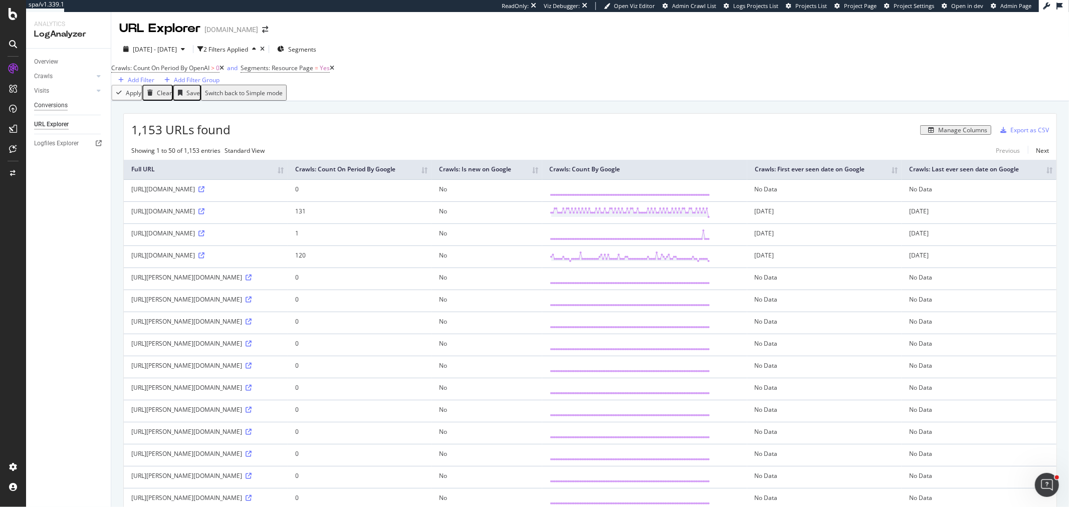
click at [60, 104] on div "Conversions" at bounding box center [51, 105] width 34 height 11
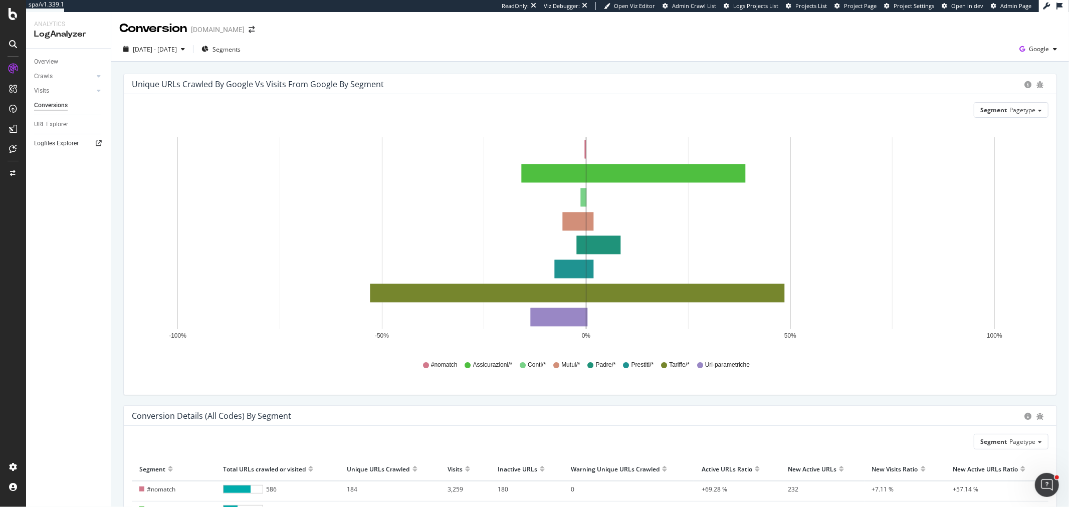
click at [97, 142] on icon at bounding box center [99, 143] width 6 height 6
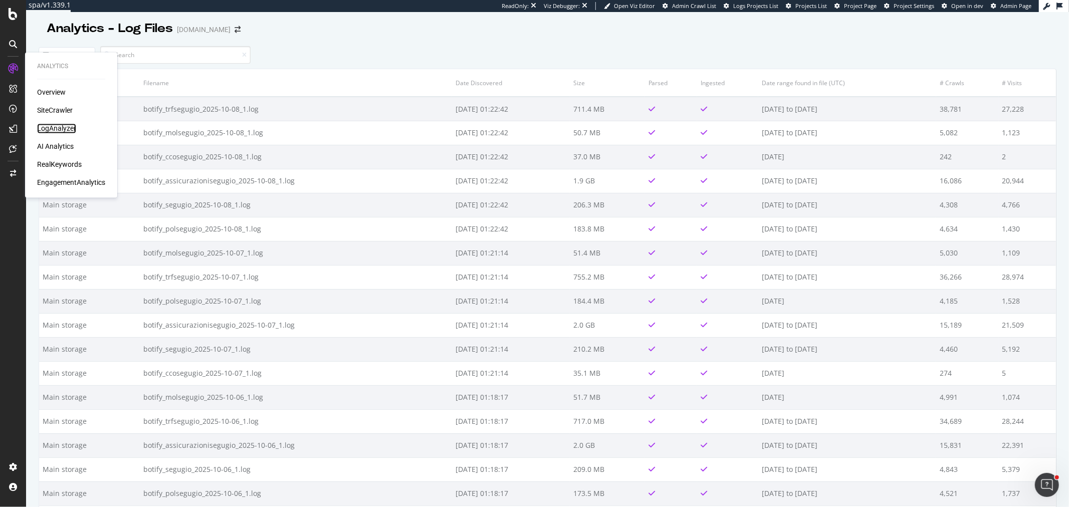
click at [49, 124] on div "LogAnalyzer" at bounding box center [56, 129] width 39 height 10
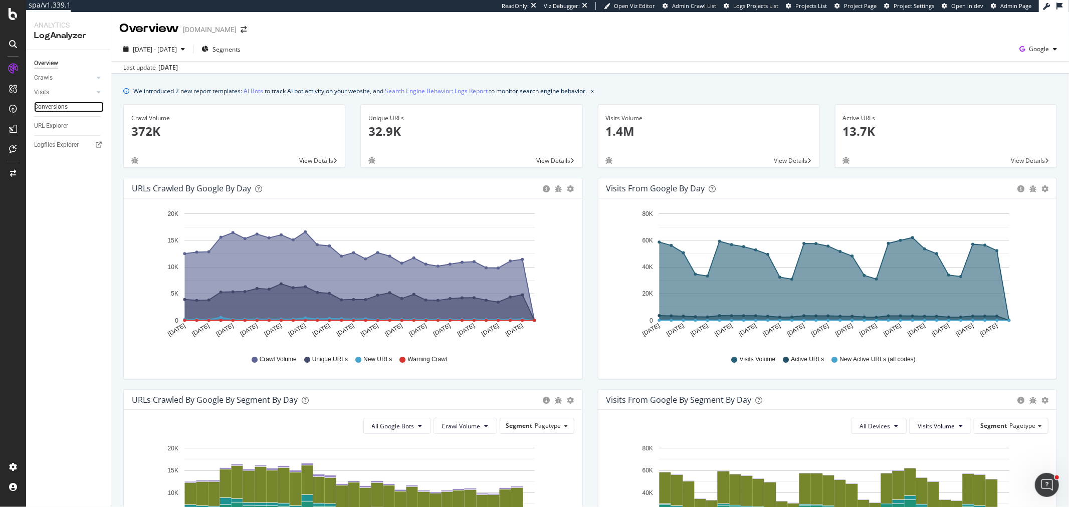
click at [72, 102] on link "Conversions" at bounding box center [69, 107] width 70 height 11
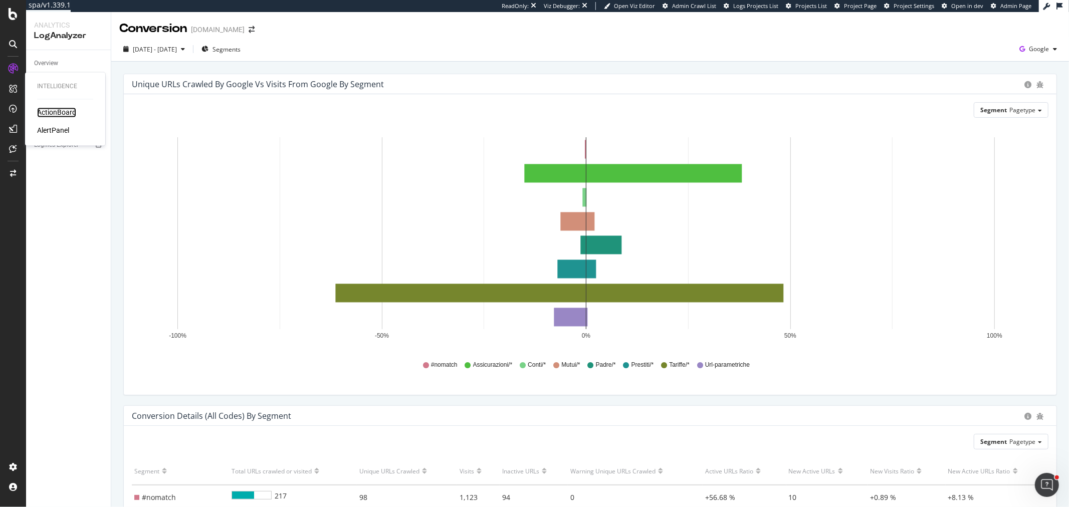
click at [49, 111] on div "ActionBoard" at bounding box center [56, 113] width 39 height 10
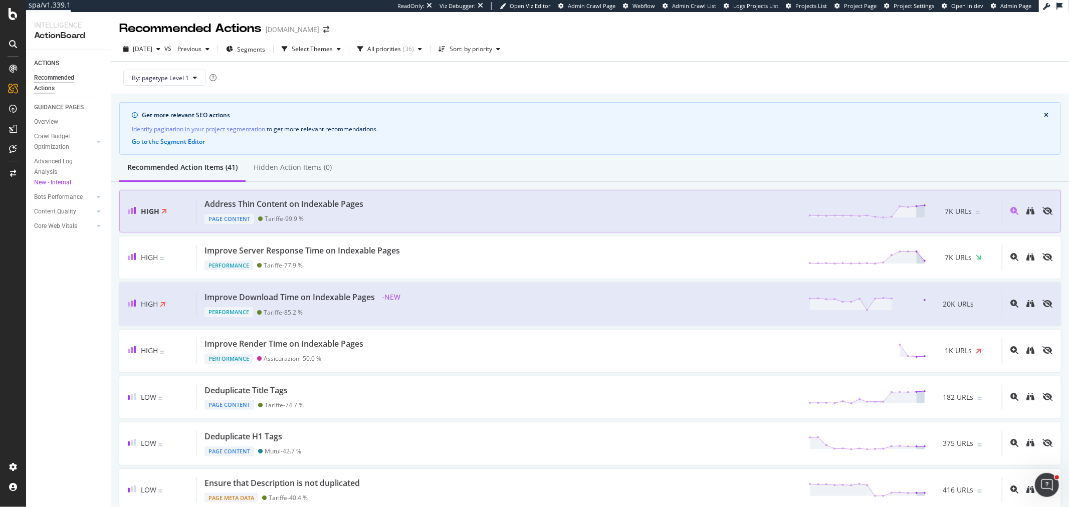
click at [296, 208] on div "Address Thin Content on Indexable Pages" at bounding box center [283, 204] width 159 height 12
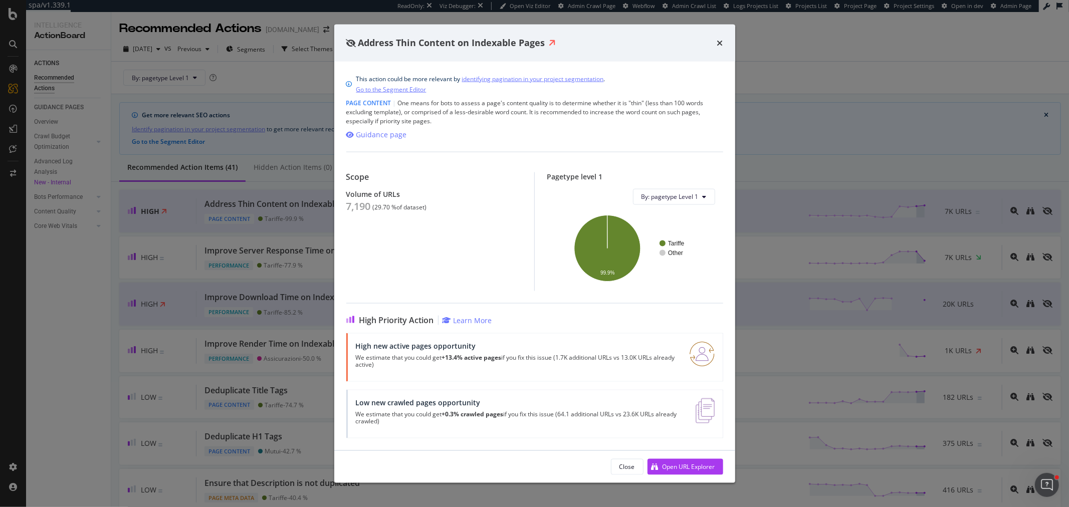
drag, startPoint x: 716, startPoint y: 42, endPoint x: 210, endPoint y: 171, distance: 522.2
click at [717, 42] on icon "times" at bounding box center [720, 43] width 6 height 8
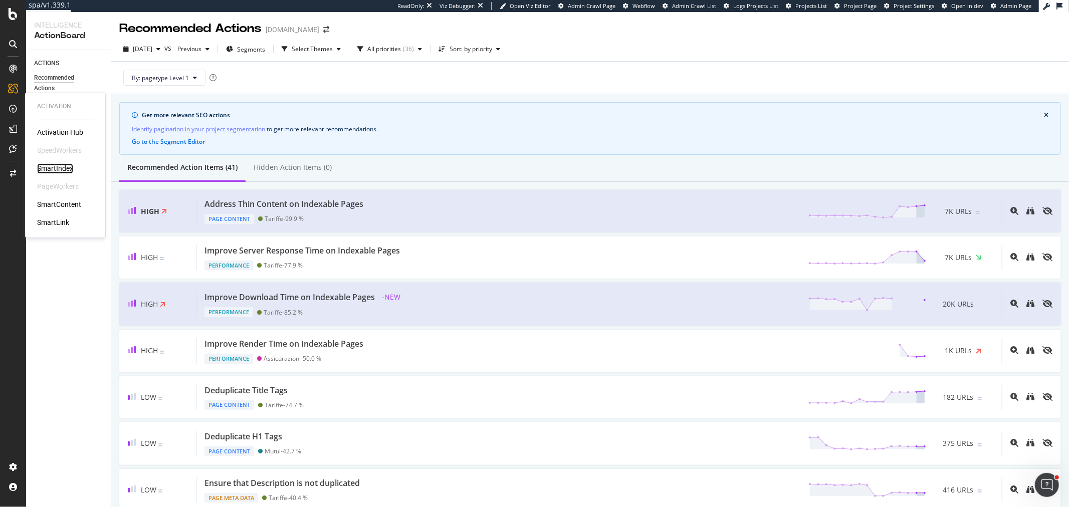
click at [67, 169] on div "SmartIndex" at bounding box center [55, 169] width 36 height 10
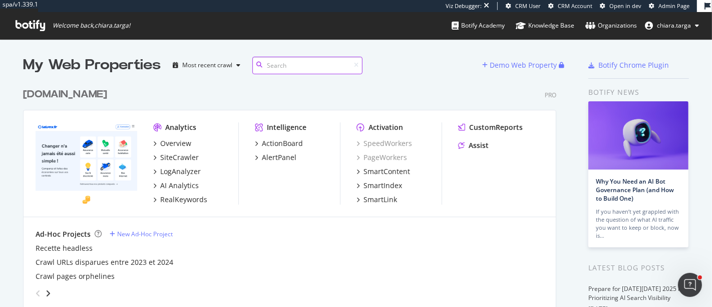
click at [286, 60] on input at bounding box center [307, 66] width 110 height 18
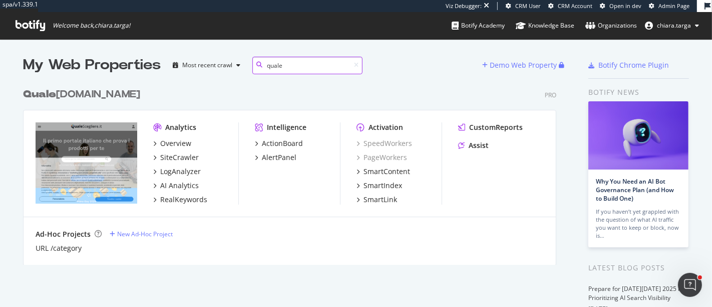
scroll to position [9, 9]
type input "quale"
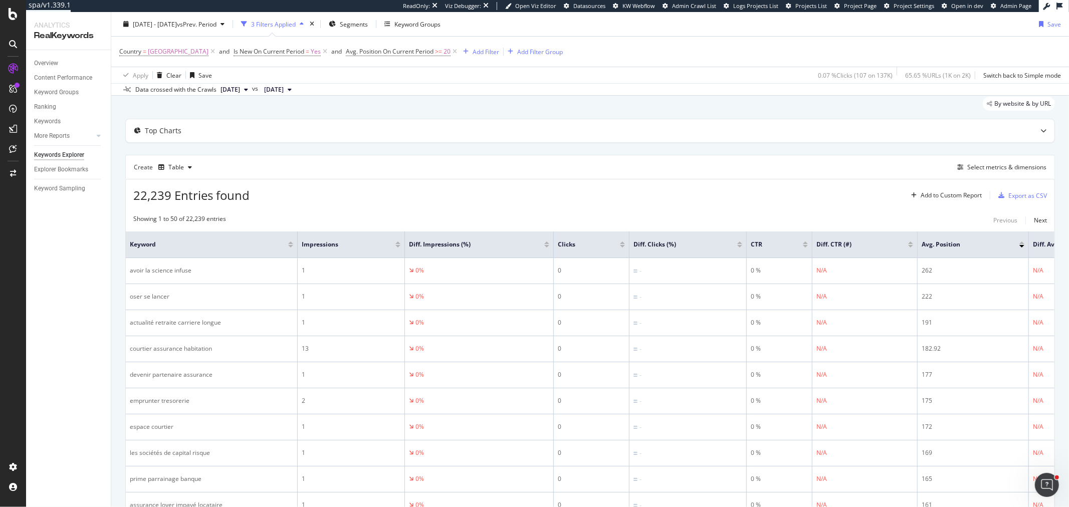
scroll to position [56, 0]
